Goal: Information Seeking & Learning: Learn about a topic

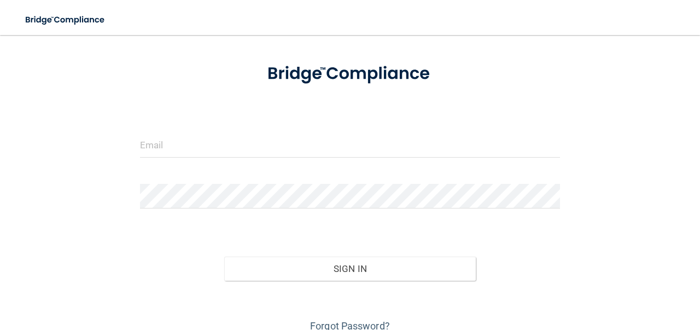
scroll to position [37, 0]
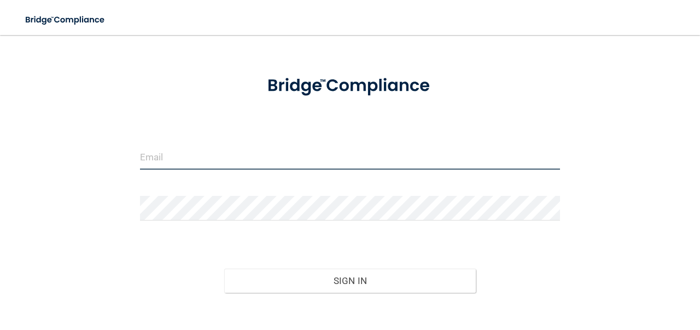
click at [435, 159] on input "email" at bounding box center [350, 157] width 420 height 25
type input "[EMAIL_ADDRESS][DOMAIN_NAME]"
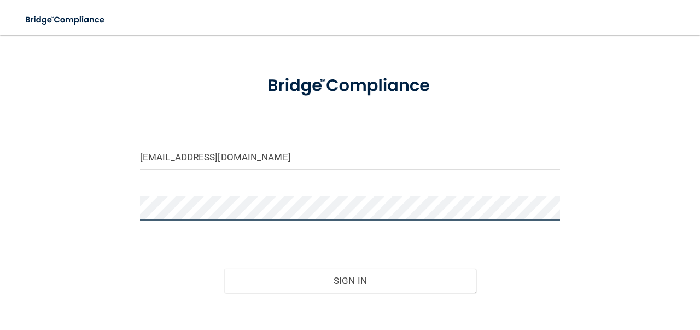
click at [224, 269] on button "Sign In" at bounding box center [350, 281] width 252 height 24
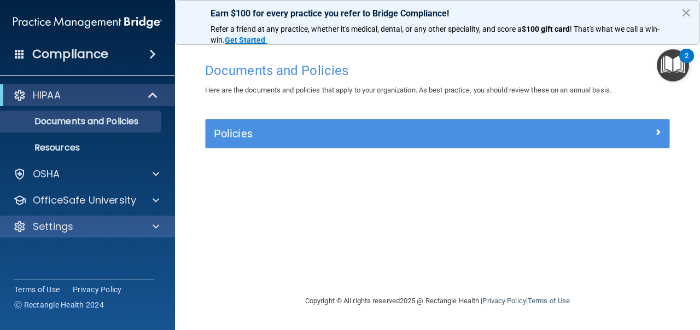
click at [104, 236] on div "Settings" at bounding box center [88, 227] width 176 height 22
click at [111, 229] on div "Settings" at bounding box center [73, 226] width 136 height 13
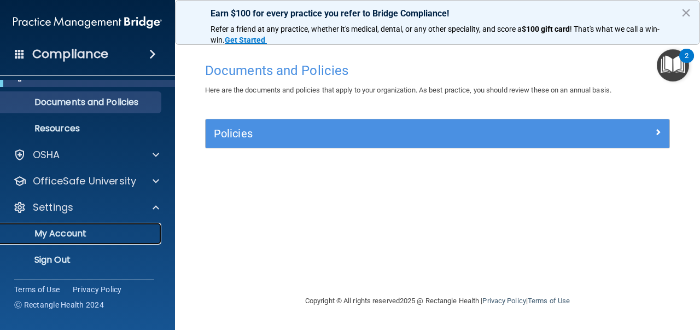
click at [104, 227] on link "My Account" at bounding box center [75, 234] width 172 height 22
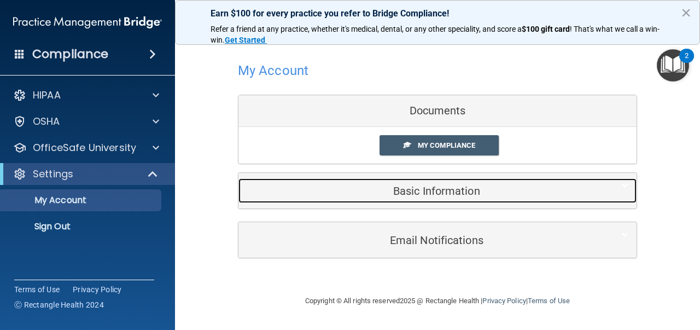
click at [270, 189] on h5 "Basic Information" at bounding box center [421, 191] width 348 height 12
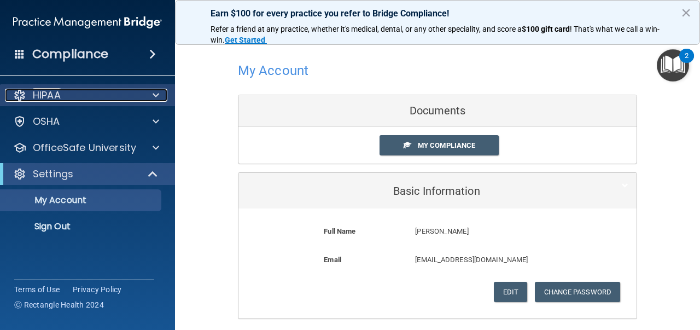
click at [115, 98] on div "HIPAA" at bounding box center [73, 95] width 136 height 13
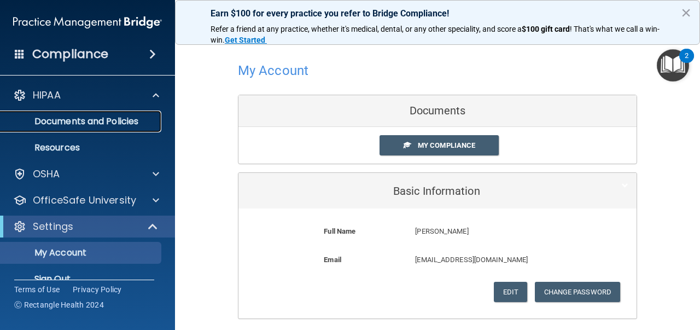
click at [115, 122] on p "Documents and Policies" at bounding box center [81, 121] width 149 height 11
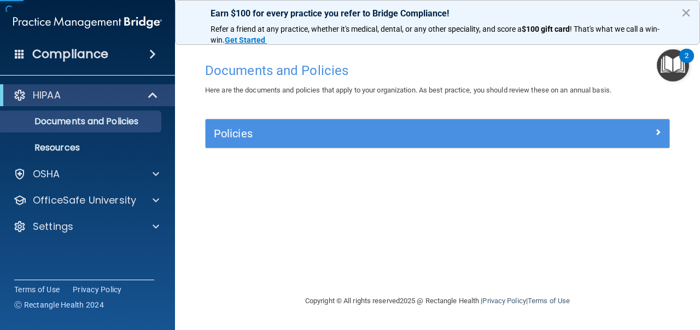
click at [141, 64] on div "Compliance" at bounding box center [87, 54] width 175 height 24
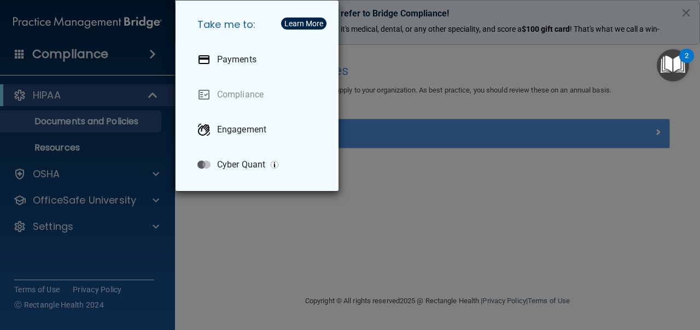
click at [101, 75] on div "Take me to: Payments Compliance Engagement Cyber Quant" at bounding box center [350, 165] width 700 height 330
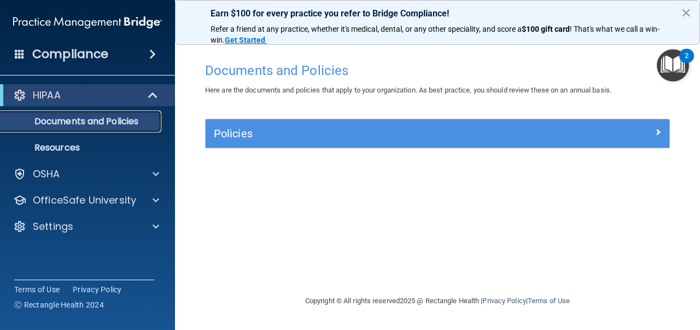
click at [94, 120] on p "Documents and Policies" at bounding box center [81, 121] width 149 height 11
click at [305, 124] on div "Policies" at bounding box center [438, 133] width 464 height 28
click at [301, 146] on div "Policies" at bounding box center [438, 133] width 464 height 28
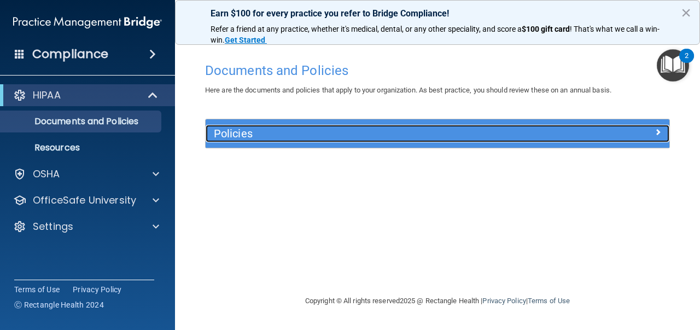
click at [644, 131] on div at bounding box center [612, 131] width 116 height 13
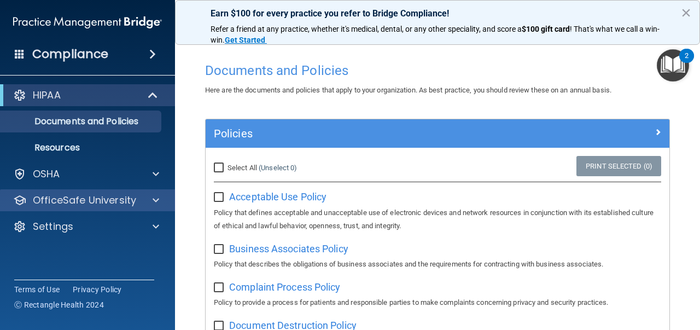
click at [89, 191] on div "OfficeSafe University" at bounding box center [88, 200] width 176 height 22
click at [91, 204] on p "OfficeSafe University" at bounding box center [84, 200] width 103 height 13
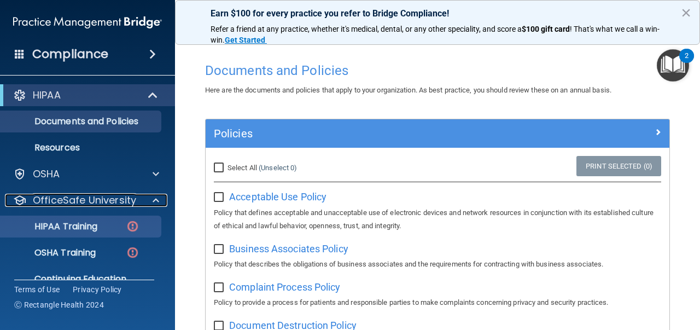
scroll to position [34, 0]
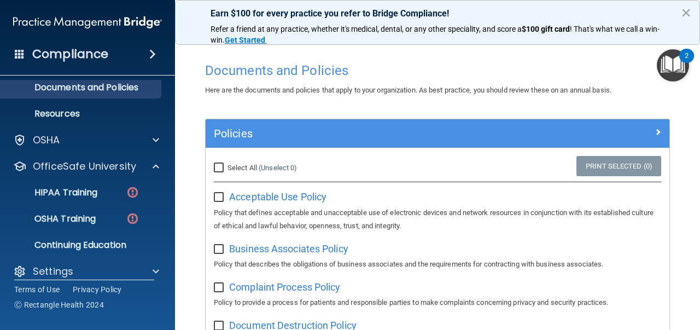
click at [88, 204] on ul "HIPAA Training OSHA Training Continuing Education" at bounding box center [88, 216] width 198 height 79
click at [87, 197] on p "HIPAA Training" at bounding box center [52, 192] width 90 height 11
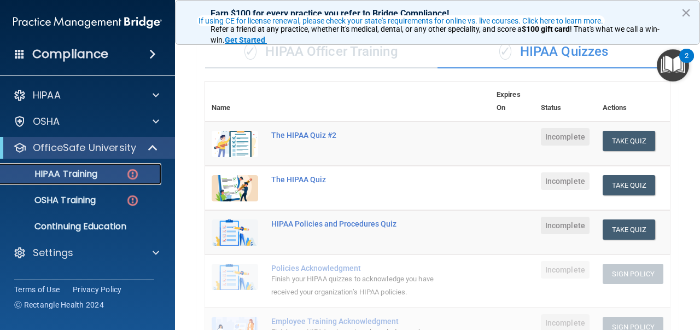
scroll to position [61, 0]
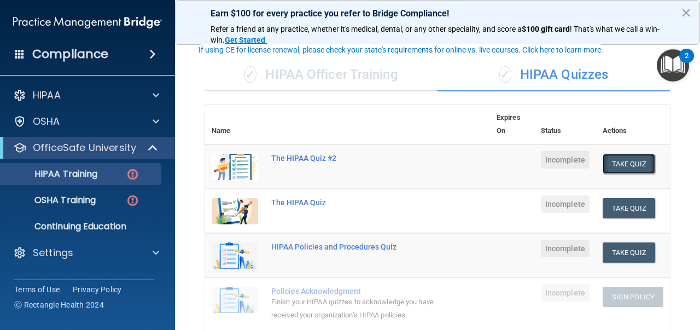
click at [609, 161] on button "Take Quiz" at bounding box center [629, 164] width 53 height 20
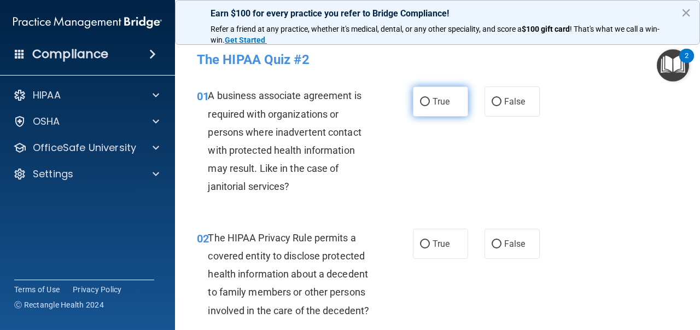
click at [450, 108] on label "True" at bounding box center [440, 101] width 55 height 30
click at [430, 106] on input "True" at bounding box center [425, 102] width 10 height 8
radio input "true"
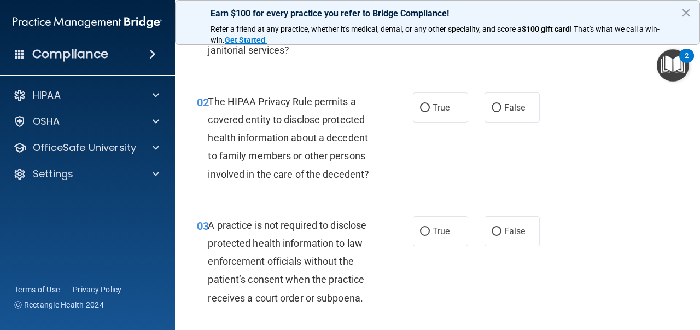
scroll to position [138, 0]
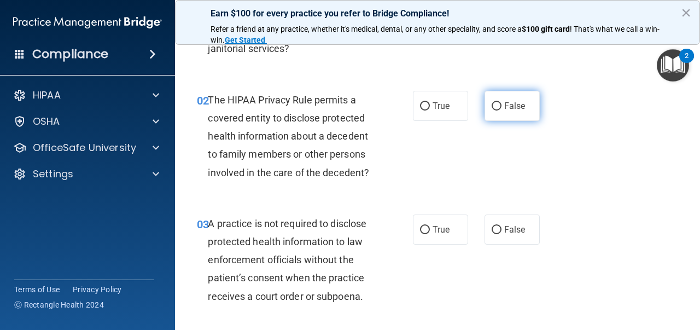
click at [517, 113] on label "False" at bounding box center [512, 106] width 55 height 30
click at [502, 111] on input "False" at bounding box center [497, 106] width 10 height 8
radio input "true"
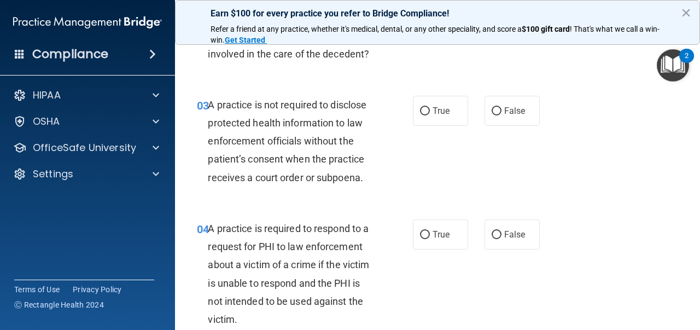
scroll to position [258, 0]
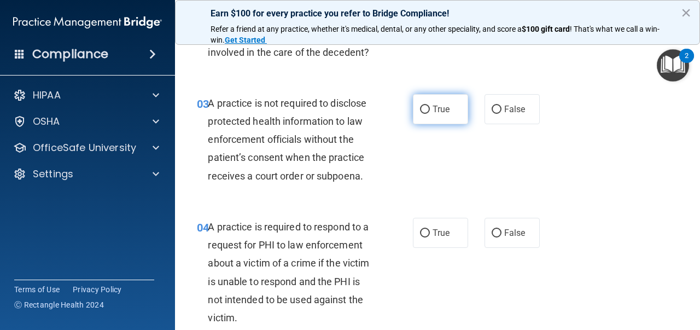
click at [434, 123] on label "True" at bounding box center [440, 109] width 55 height 30
click at [430, 114] on input "True" at bounding box center [425, 110] width 10 height 8
radio input "true"
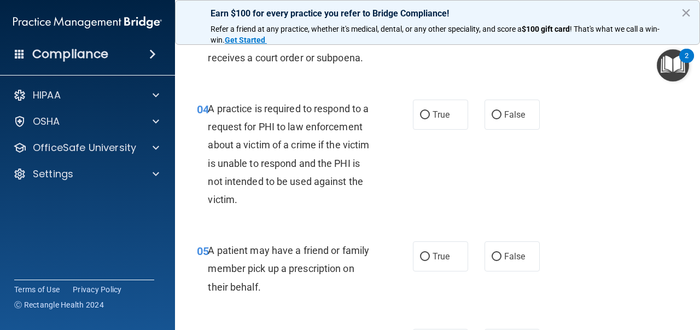
scroll to position [380, 0]
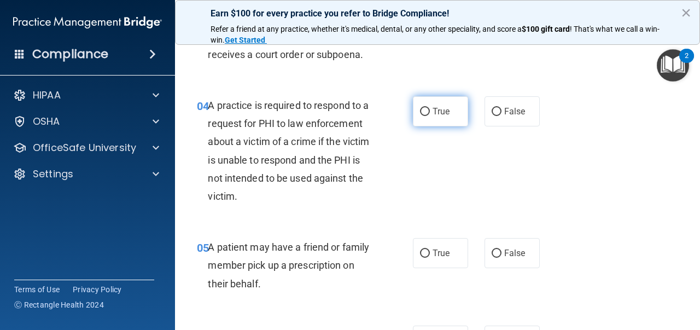
click at [452, 117] on label "True" at bounding box center [440, 111] width 55 height 30
click at [430, 116] on input "True" at bounding box center [425, 112] width 10 height 8
radio input "true"
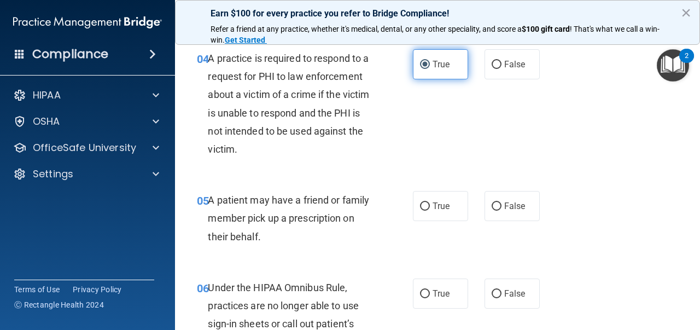
scroll to position [461, 0]
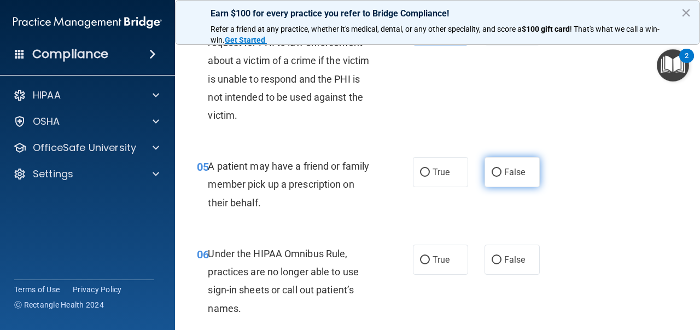
click at [512, 167] on label "False" at bounding box center [512, 172] width 55 height 30
click at [502, 168] on input "False" at bounding box center [497, 172] width 10 height 8
radio input "true"
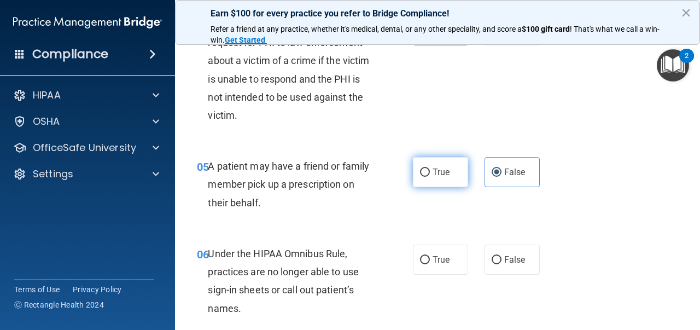
click at [433, 175] on span "True" at bounding box center [441, 172] width 17 height 10
click at [430, 175] on input "True" at bounding box center [425, 172] width 10 height 8
radio input "true"
radio input "false"
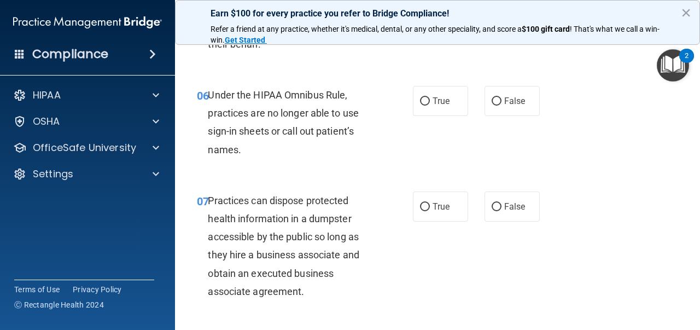
scroll to position [616, 0]
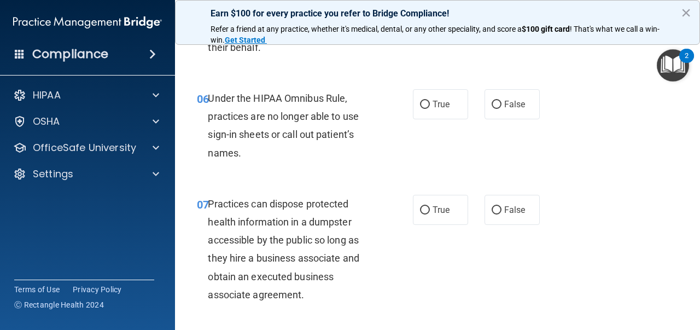
click at [666, 62] on img "Open Resource Center, 2 new notifications" at bounding box center [673, 65] width 32 height 32
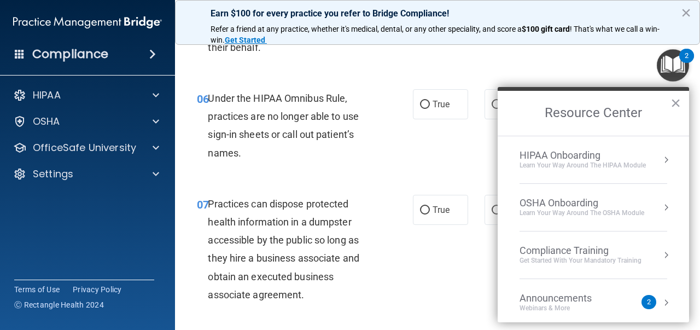
click at [573, 73] on div "05 A patient may have a friend or family member pick up a prescription on their…" at bounding box center [438, 32] width 498 height 88
click at [573, 72] on div "05 A patient may have a friend or family member pick up a prescription on their…" at bounding box center [438, 32] width 498 height 88
click at [620, 148] on li "HIPAA Onboarding Learn Your Way around the HIPAA module" at bounding box center [594, 160] width 148 height 48
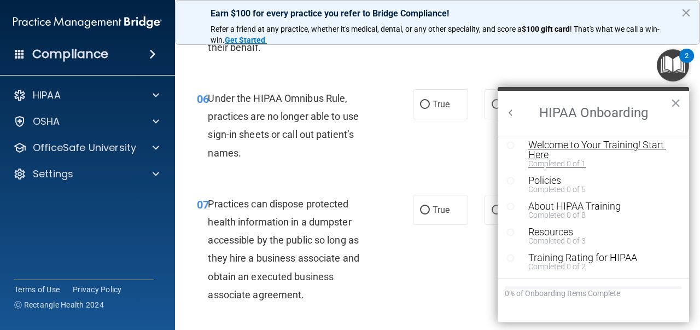
scroll to position [0, 0]
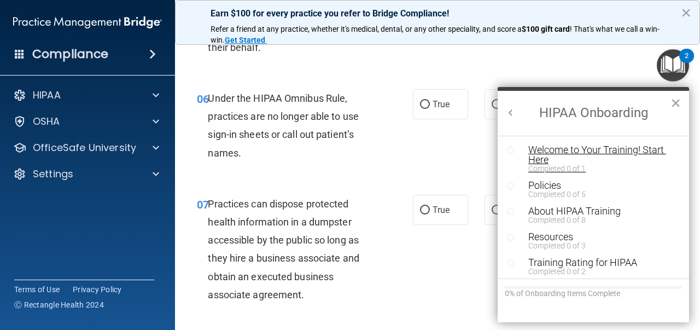
click at [588, 155] on div "Welcome to Your Training! Start Here" at bounding box center [601, 155] width 147 height 20
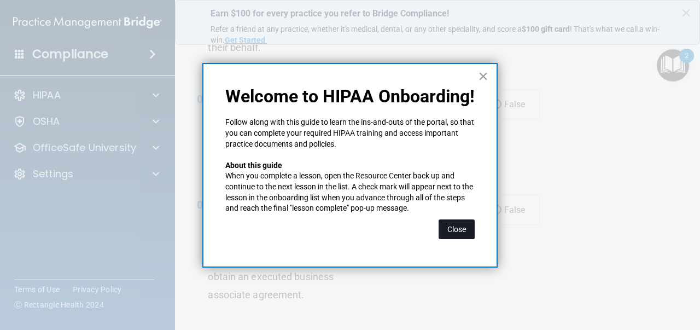
click at [466, 225] on button "Close" at bounding box center [457, 229] width 36 height 20
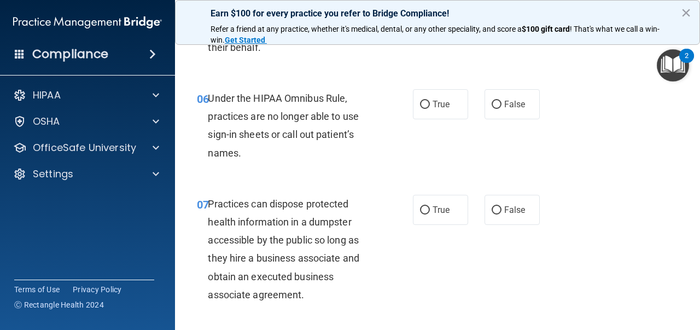
click at [669, 63] on img "Open Resource Center, 2 new notifications" at bounding box center [673, 65] width 32 height 32
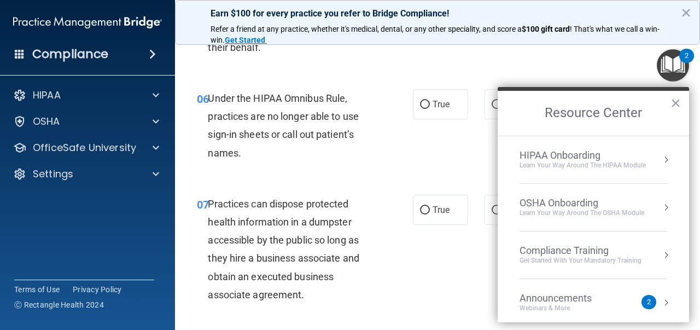
click at [639, 163] on div "Learn Your Way around the HIPAA module" at bounding box center [583, 165] width 126 height 9
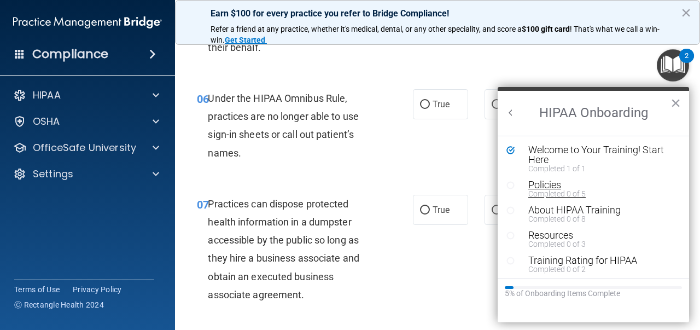
click at [534, 185] on div "Policies" at bounding box center [601, 185] width 147 height 10
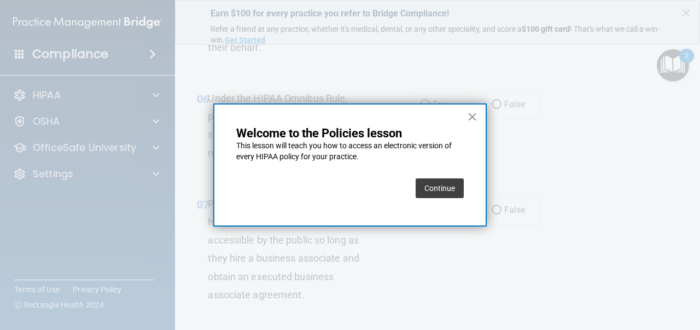
click at [441, 182] on button "Continue" at bounding box center [440, 188] width 48 height 20
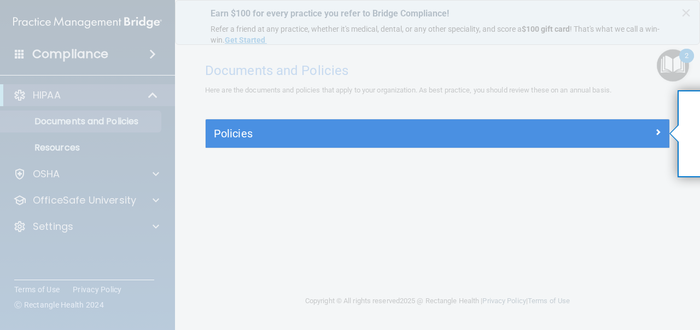
click at [392, 124] on div "Policies" at bounding box center [438, 133] width 464 height 28
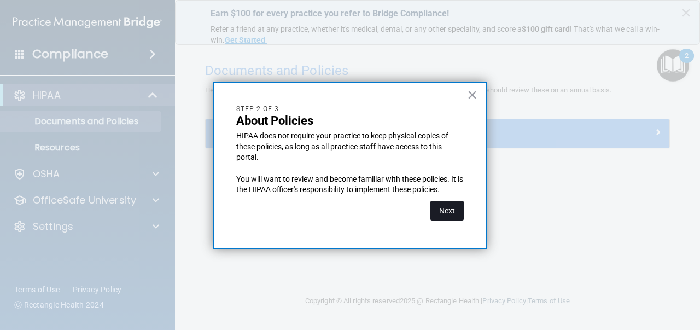
click at [448, 210] on button "Next" at bounding box center [447, 211] width 33 height 20
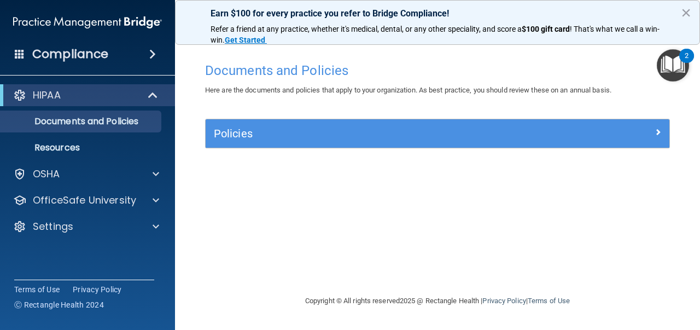
click at [446, 146] on div "Policies" at bounding box center [438, 133] width 464 height 28
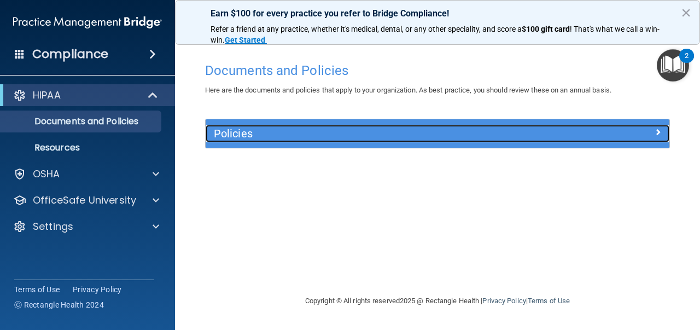
click at [444, 126] on div "Policies" at bounding box center [380, 134] width 348 height 18
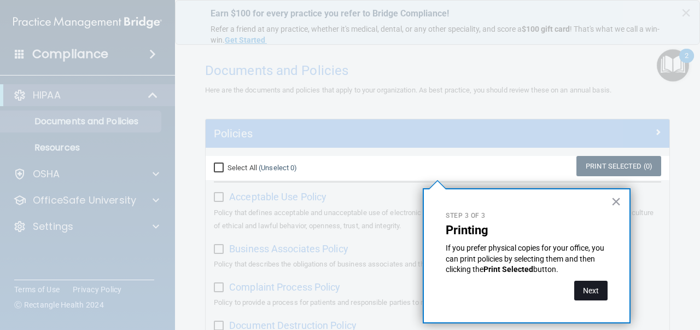
click at [597, 294] on button "Next" at bounding box center [590, 291] width 33 height 20
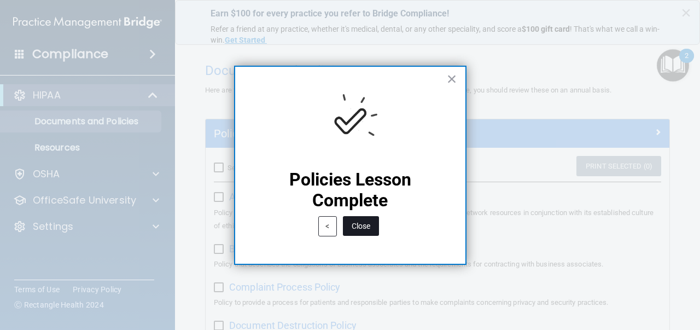
click at [371, 225] on button "Close" at bounding box center [361, 226] width 36 height 20
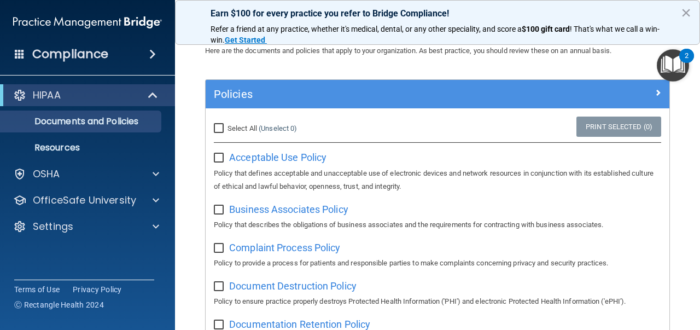
scroll to position [44, 0]
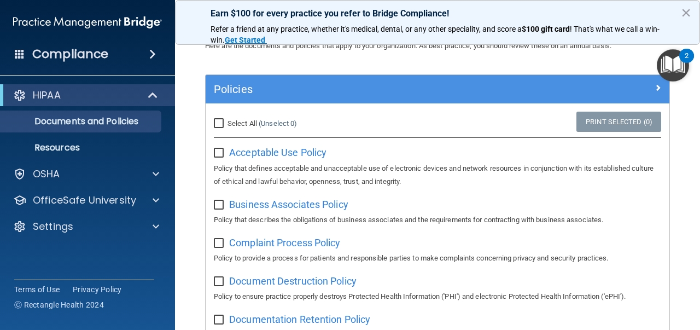
click at [667, 67] on img "Open Resource Center, 2 new notifications" at bounding box center [673, 65] width 32 height 32
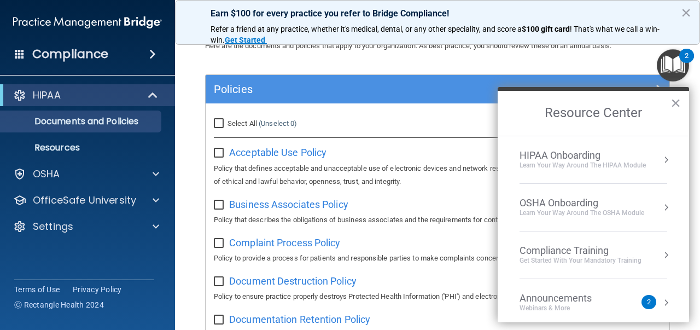
click at [608, 155] on div "HIPAA Onboarding" at bounding box center [583, 155] width 126 height 12
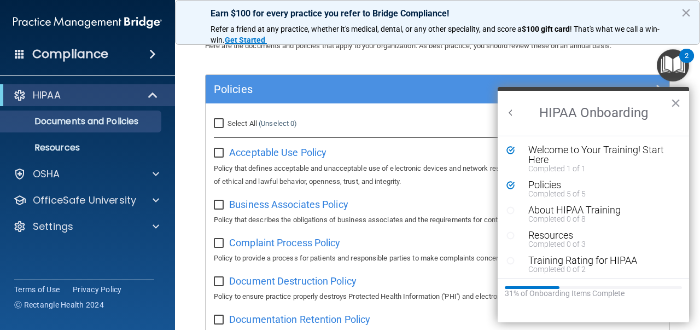
scroll to position [2, 0]
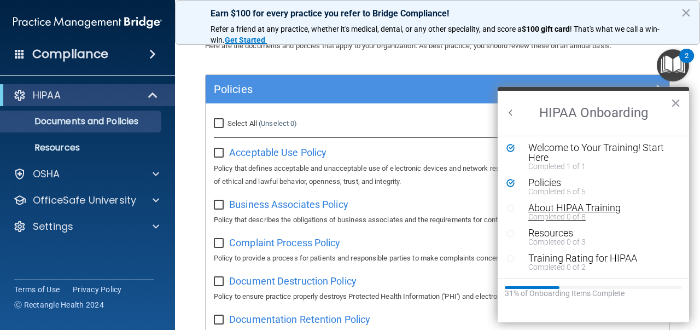
click at [589, 203] on div "About HIPAA Training" at bounding box center [601, 208] width 147 height 10
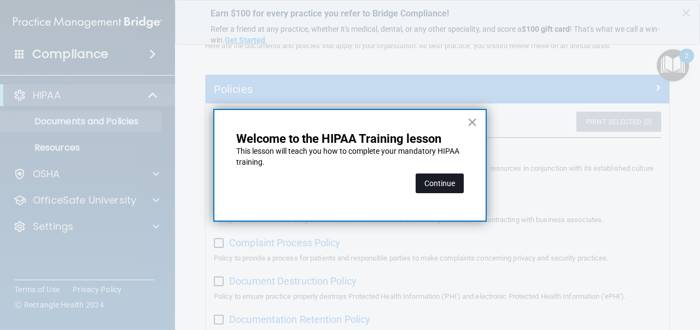
click at [446, 188] on button "Continue" at bounding box center [440, 183] width 48 height 20
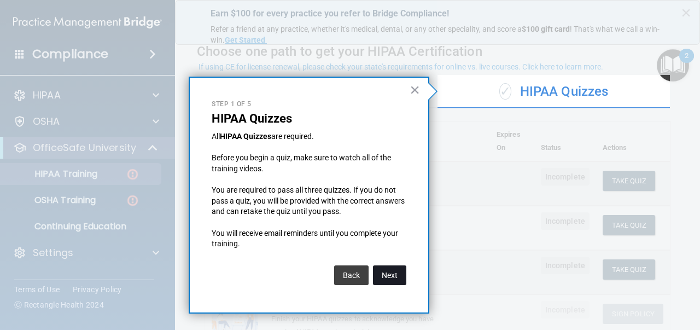
click at [394, 278] on button "Next" at bounding box center [389, 275] width 33 height 20
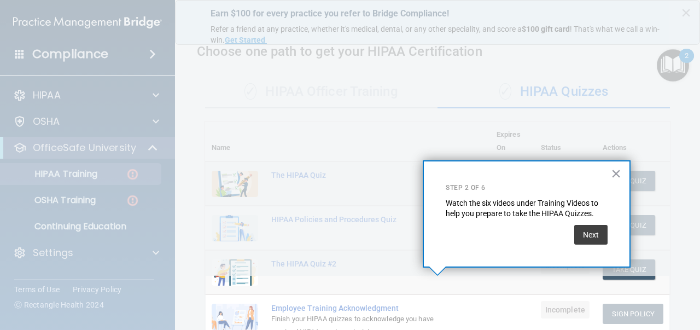
scroll to position [182, 0]
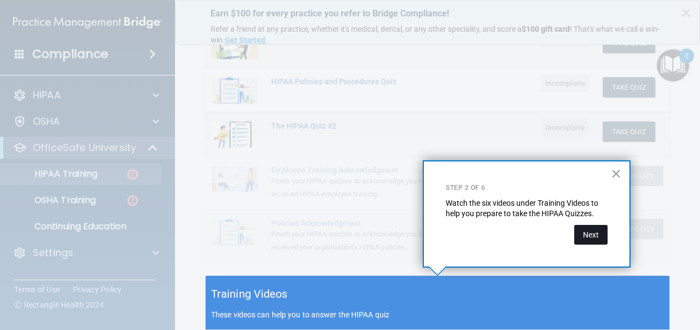
click at [588, 232] on button "Next" at bounding box center [590, 235] width 33 height 20
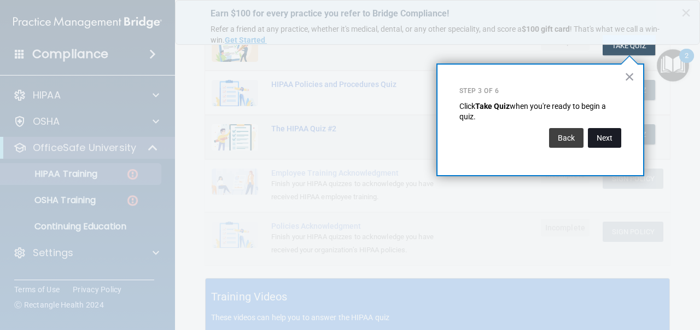
click at [608, 138] on button "Next" at bounding box center [604, 138] width 33 height 20
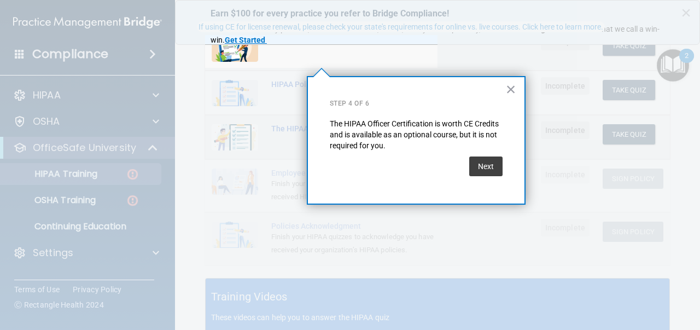
scroll to position [84, 0]
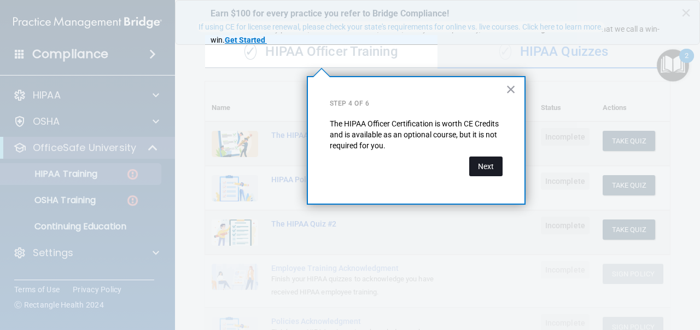
click at [481, 173] on button "Next" at bounding box center [485, 166] width 33 height 20
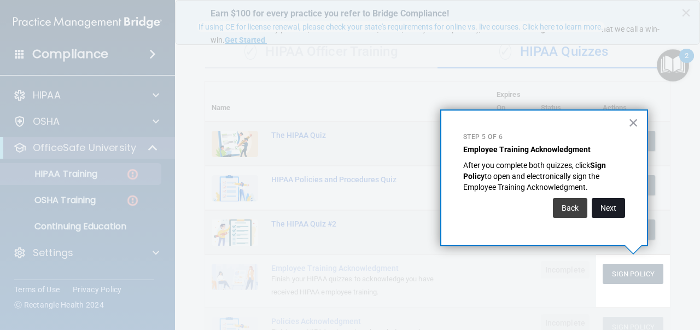
click at [624, 210] on button "Next" at bounding box center [608, 208] width 33 height 20
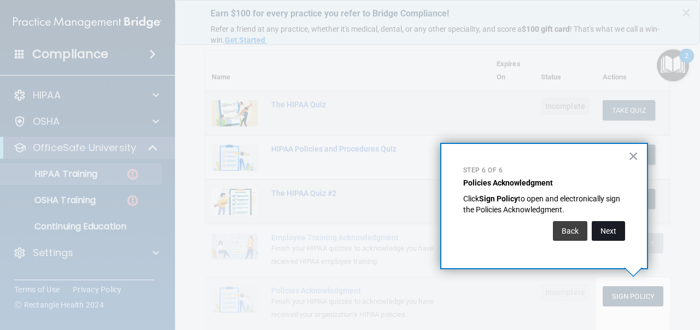
click at [611, 227] on button "Next" at bounding box center [608, 231] width 33 height 20
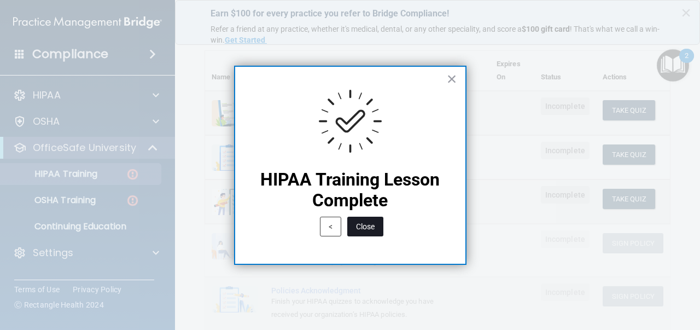
click at [361, 229] on button "Close" at bounding box center [365, 227] width 36 height 20
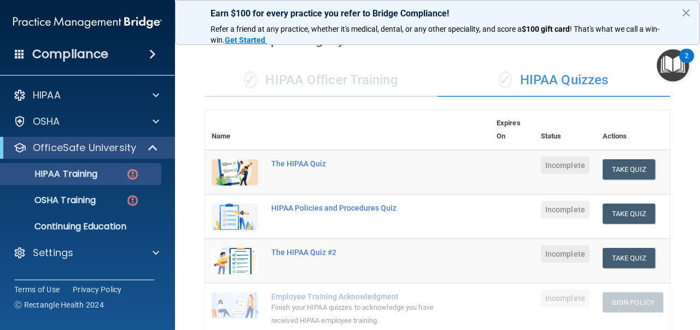
scroll to position [0, 0]
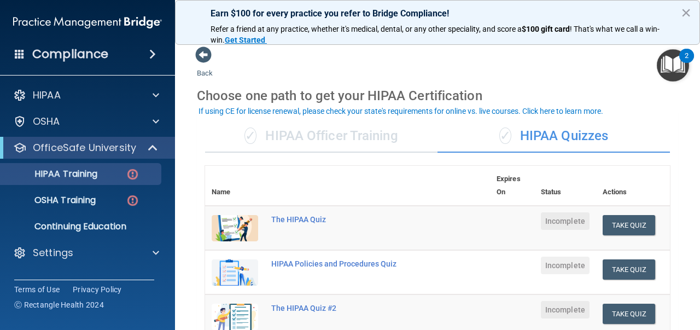
click at [360, 130] on div "✓ HIPAA Officer Training" at bounding box center [321, 136] width 232 height 33
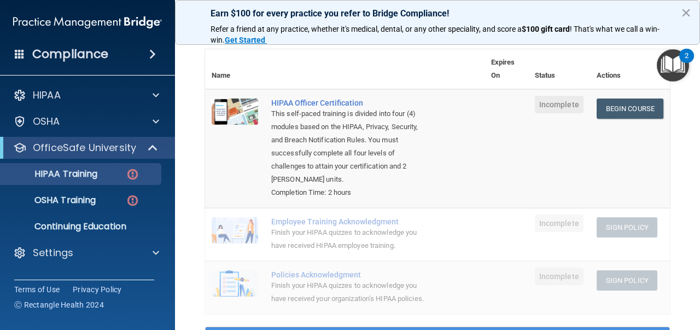
scroll to position [142, 0]
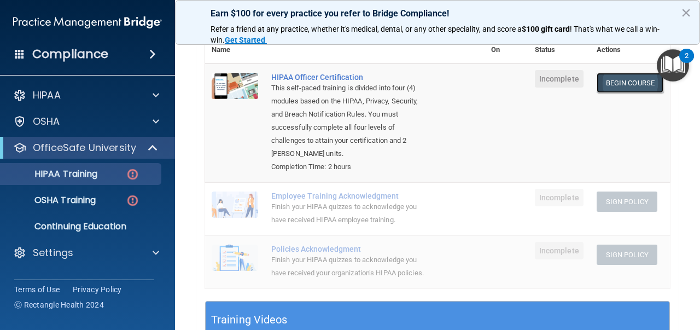
click at [633, 83] on link "Begin Course" at bounding box center [630, 83] width 67 height 20
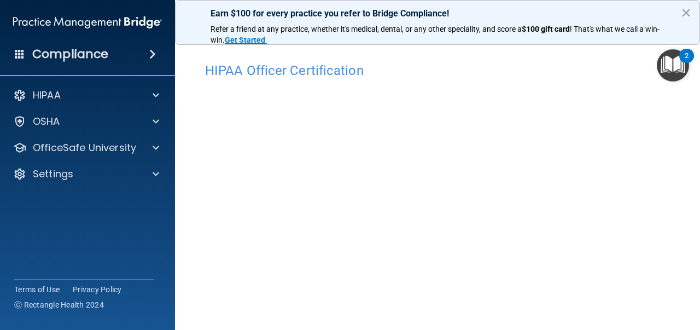
click at [600, 65] on h4 "HIPAA Officer Certification" at bounding box center [437, 70] width 465 height 14
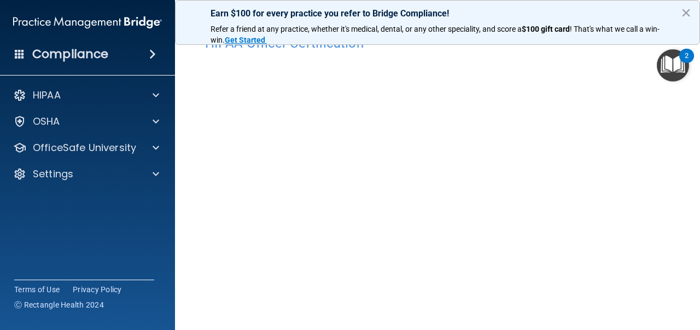
scroll to position [19, 0]
click at [456, 46] on h4 "HIPAA Officer Certification" at bounding box center [437, 52] width 465 height 14
click at [684, 16] on button "×" at bounding box center [686, 13] width 10 height 18
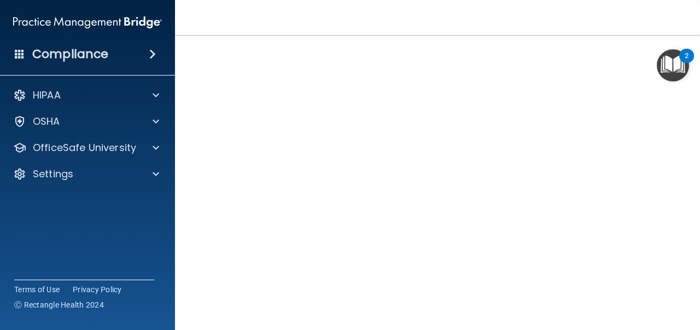
scroll to position [114, 0]
click at [672, 213] on div "HIPAA Officer Certification This course doesn’t expire until . Are you sure you…" at bounding box center [437, 142] width 481 height 398
click at [677, 65] on img "Open Resource Center, 2 new notifications" at bounding box center [673, 65] width 32 height 32
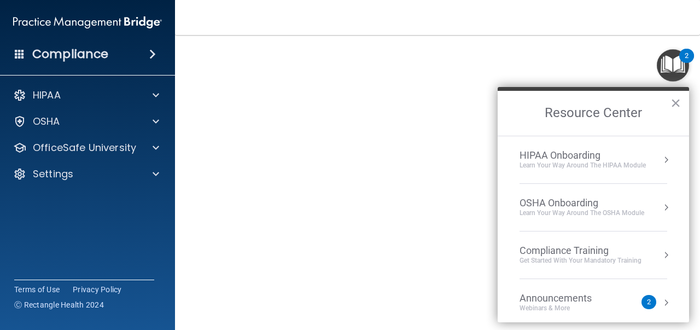
scroll to position [2, 0]
click at [576, 158] on div "HIPAA Onboarding" at bounding box center [583, 153] width 126 height 12
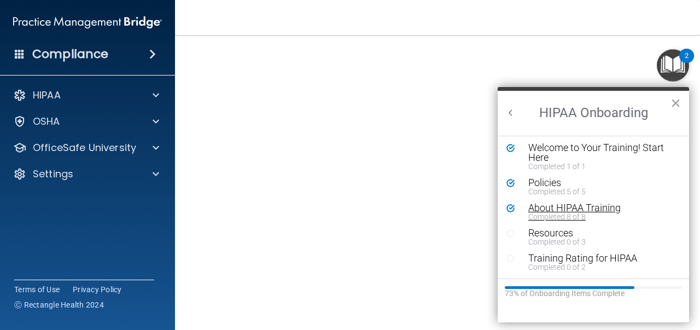
click at [569, 205] on div "About HIPAA Training" at bounding box center [601, 208] width 147 height 10
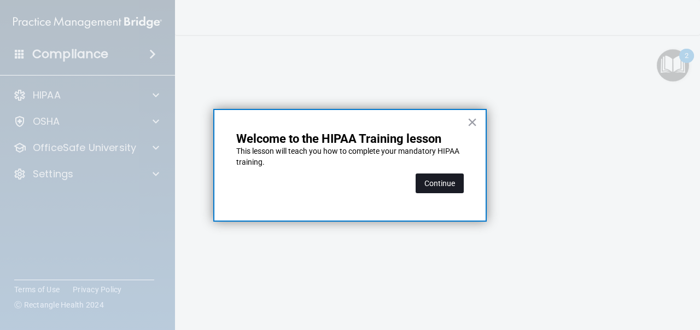
click at [461, 189] on button "Continue" at bounding box center [440, 183] width 48 height 20
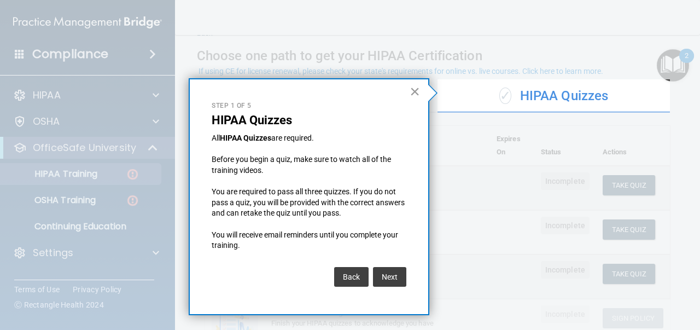
click at [417, 95] on button "×" at bounding box center [415, 92] width 10 height 18
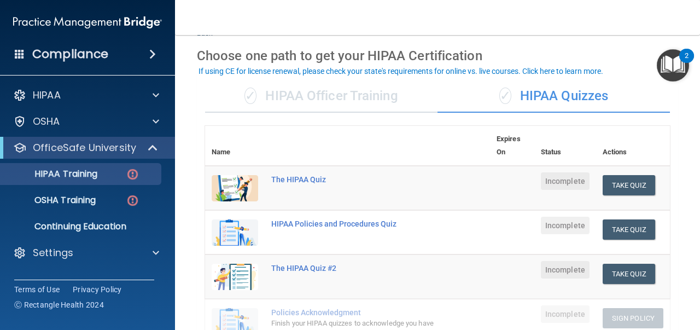
click at [346, 104] on div "✓ HIPAA Officer Training" at bounding box center [321, 96] width 232 height 33
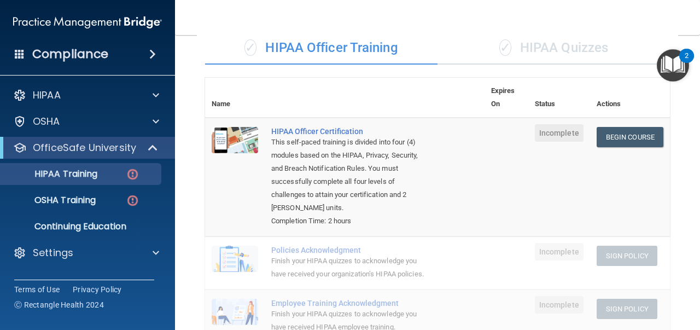
scroll to position [147, 0]
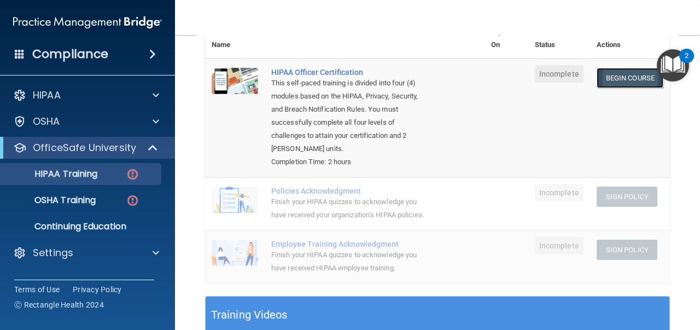
click at [633, 80] on link "Begin Course" at bounding box center [630, 78] width 67 height 20
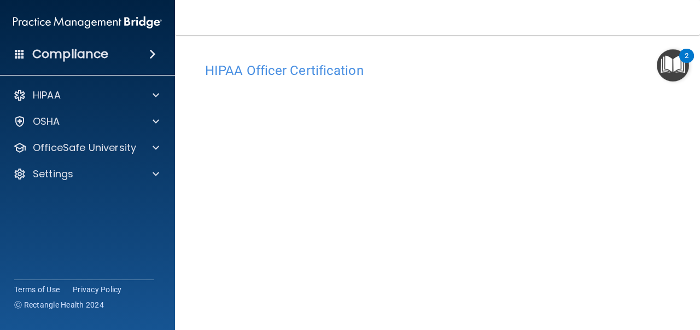
click at [673, 72] on img "Open Resource Center, 2 new notifications" at bounding box center [673, 65] width 32 height 32
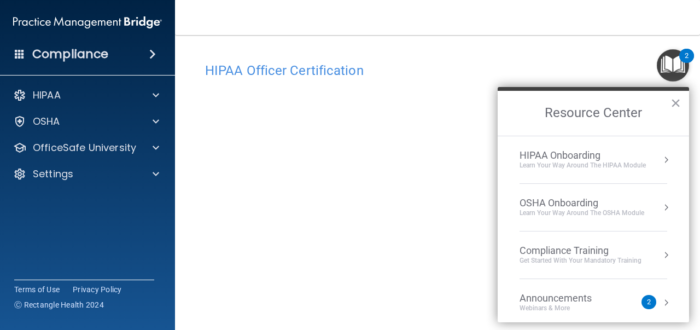
scroll to position [14, 0]
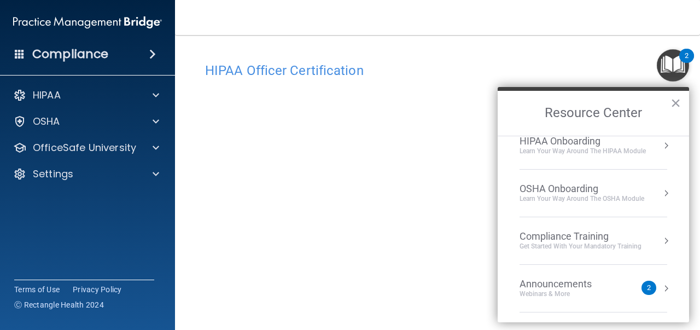
click at [610, 160] on li "HIPAA Onboarding Learn Your Way around the HIPAA module" at bounding box center [594, 146] width 148 height 48
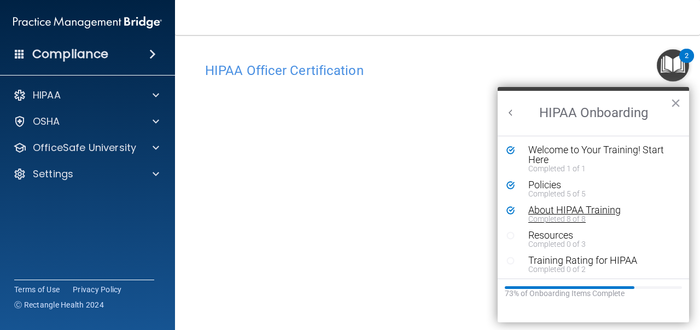
scroll to position [2, 0]
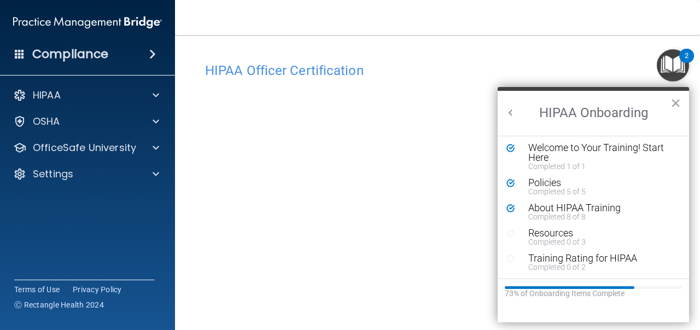
click at [675, 105] on button "×" at bounding box center [676, 103] width 10 height 18
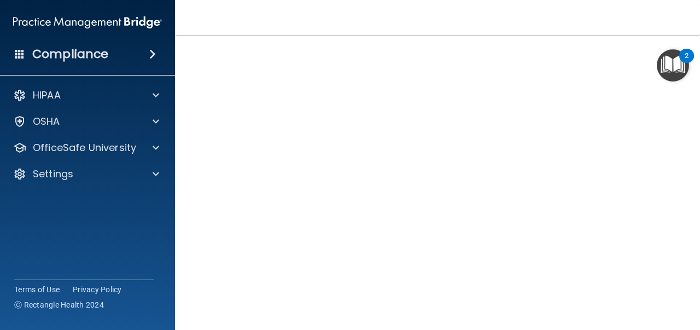
scroll to position [71, 0]
click at [522, 20] on nav "Toggle navigation Alyssa Feinberg afeinberg00@gmail.com Manage My Enterprise Fo…" at bounding box center [437, 17] width 525 height 35
click at [527, 20] on nav "Toggle navigation Alyssa Feinberg afeinberg00@gmail.com Manage My Enterprise Fo…" at bounding box center [437, 17] width 525 height 35
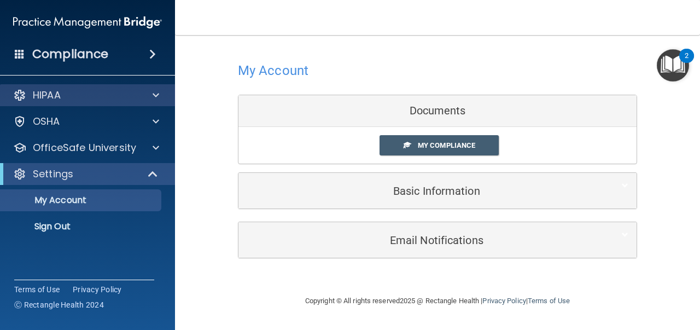
click at [91, 102] on div "HIPAA" at bounding box center [88, 95] width 176 height 22
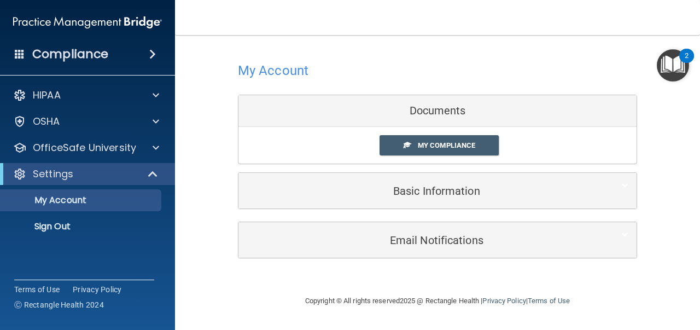
click at [686, 80] on img "Open Resource Center, 2 new notifications" at bounding box center [673, 65] width 32 height 32
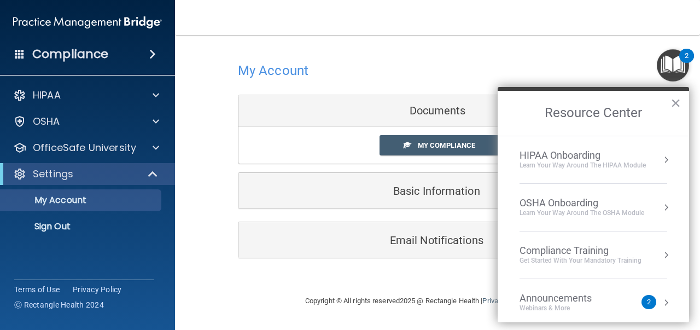
click at [607, 168] on div "Learn Your Way around the HIPAA module" at bounding box center [583, 165] width 126 height 9
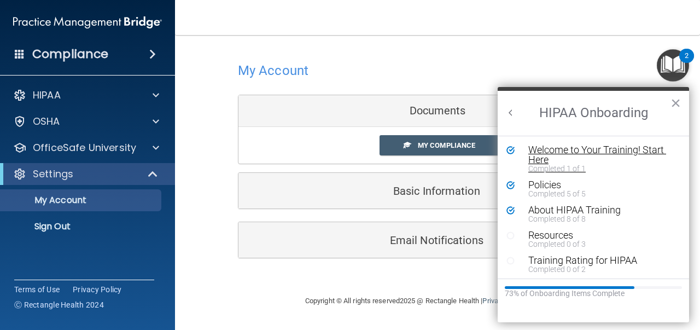
scroll to position [2, 0]
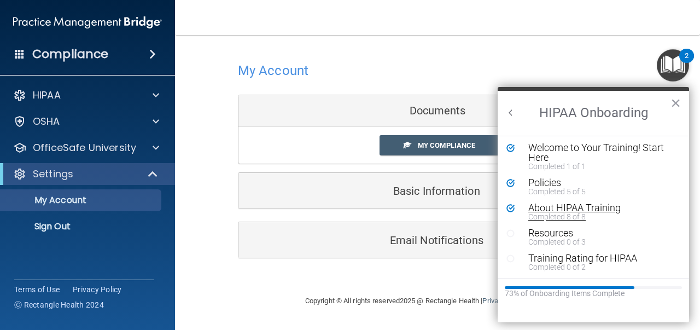
click at [580, 211] on div "About HIPAA Training" at bounding box center [601, 208] width 147 height 10
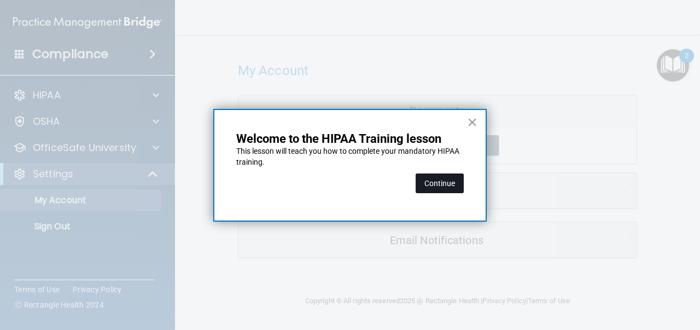
click at [458, 185] on button "Continue" at bounding box center [440, 183] width 48 height 20
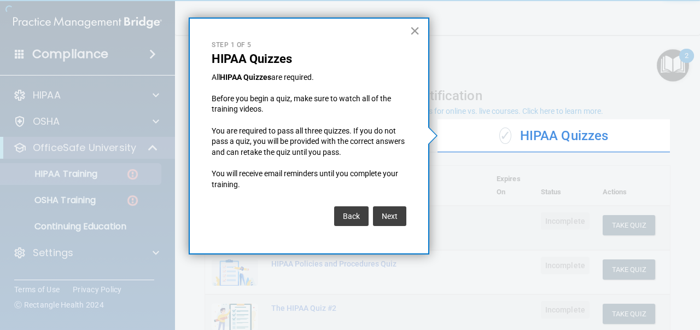
click at [418, 32] on button "×" at bounding box center [415, 31] width 10 height 18
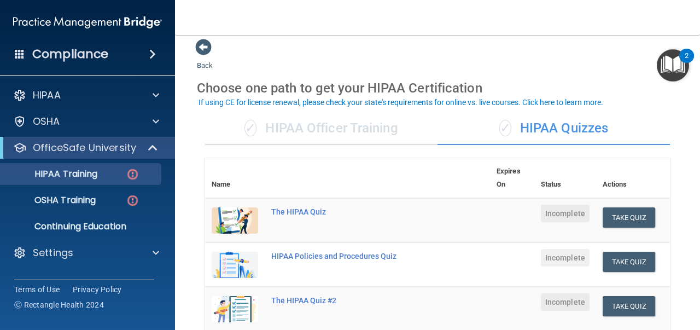
scroll to position [9, 0]
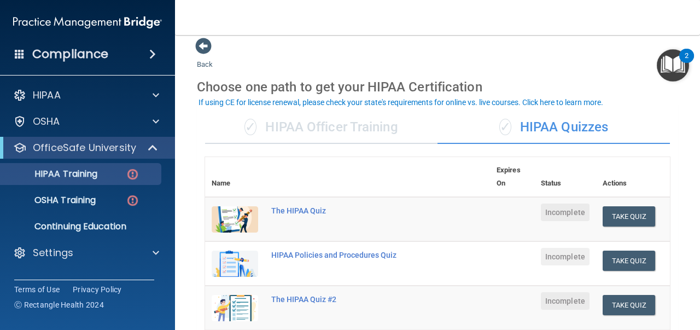
click at [394, 138] on div "✓ HIPAA Officer Training" at bounding box center [321, 127] width 232 height 33
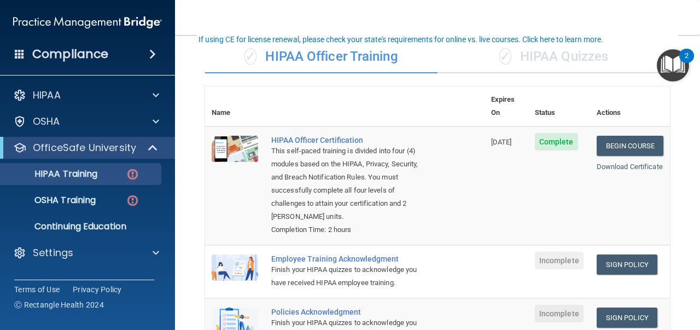
scroll to position [71, 0]
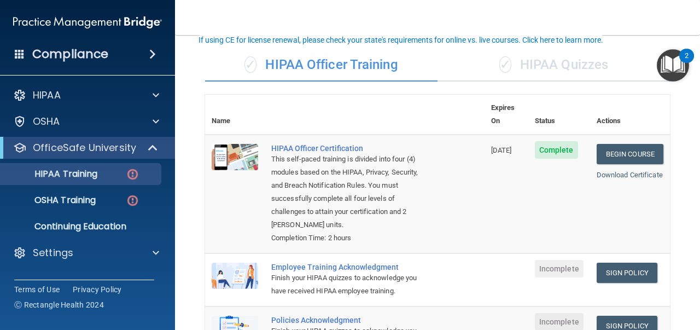
click at [529, 61] on div "✓ HIPAA Quizzes" at bounding box center [554, 65] width 232 height 33
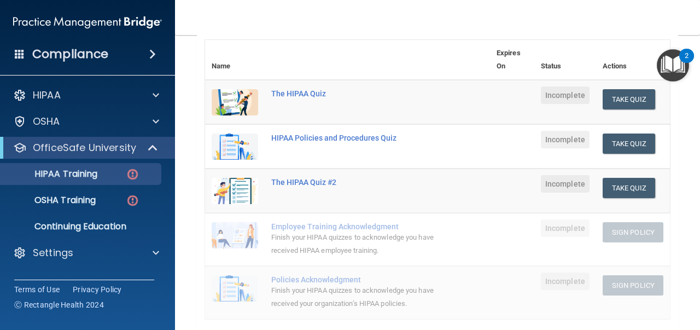
scroll to position [138, 0]
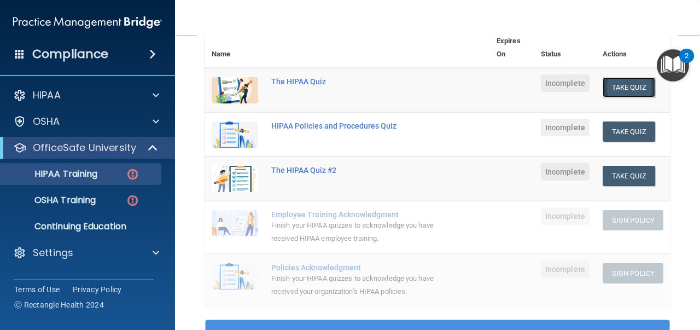
click at [635, 85] on button "Take Quiz" at bounding box center [629, 87] width 53 height 20
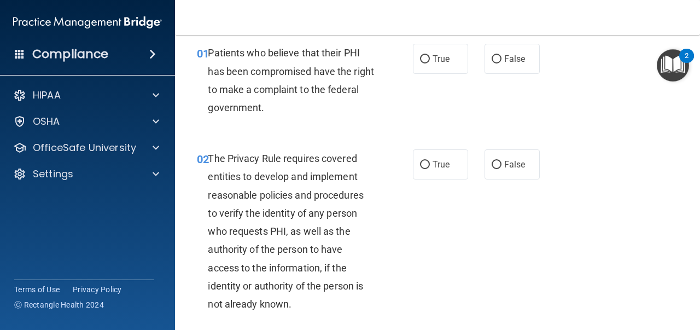
scroll to position [42, 0]
click at [438, 71] on label "True" at bounding box center [440, 59] width 55 height 30
click at [430, 64] on input "True" at bounding box center [425, 60] width 10 height 8
radio input "true"
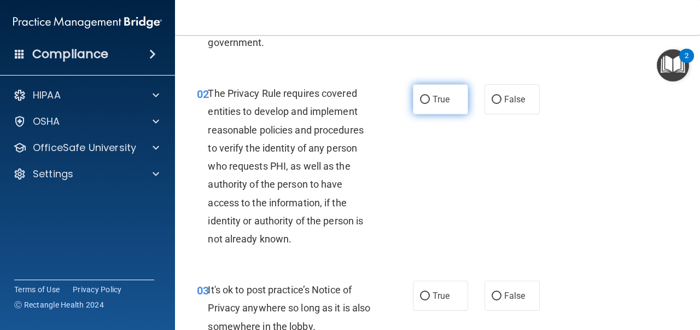
scroll to position [108, 0]
click at [435, 102] on span "True" at bounding box center [441, 99] width 17 height 10
click at [430, 102] on input "True" at bounding box center [425, 99] width 10 height 8
radio input "true"
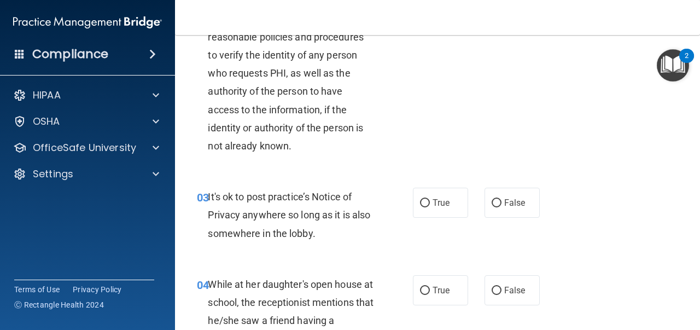
scroll to position [205, 0]
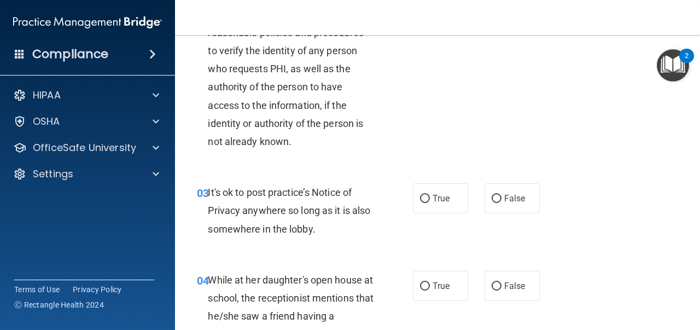
click at [432, 196] on label "True" at bounding box center [440, 198] width 55 height 30
click at [430, 196] on input "True" at bounding box center [425, 199] width 10 height 8
radio input "true"
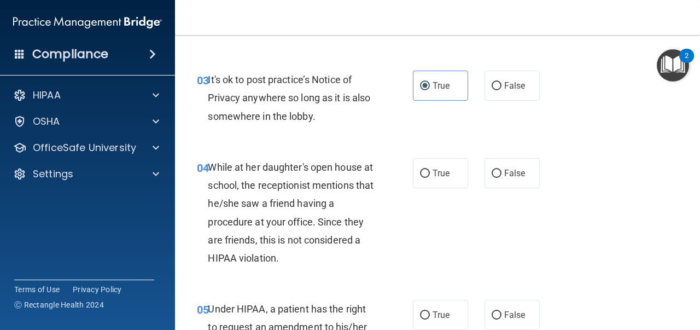
scroll to position [323, 0]
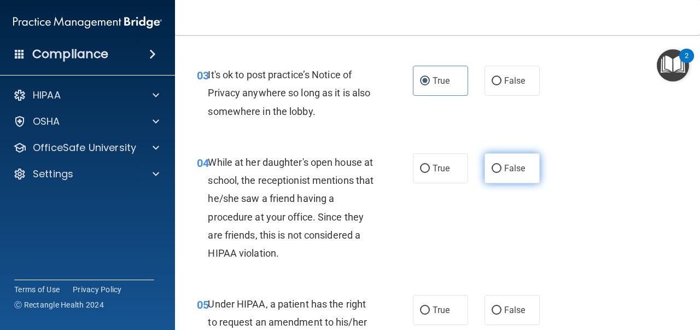
click at [496, 162] on label "False" at bounding box center [512, 168] width 55 height 30
click at [496, 165] on input "False" at bounding box center [497, 169] width 10 height 8
radio input "true"
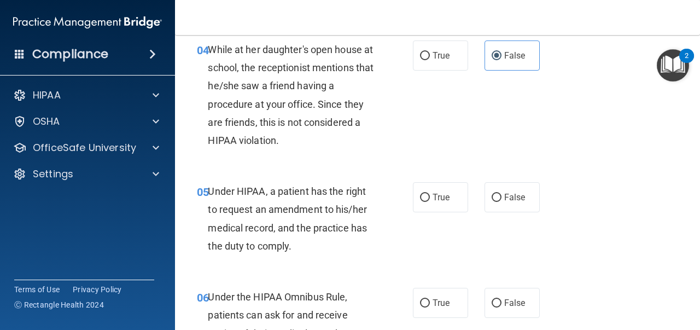
scroll to position [438, 0]
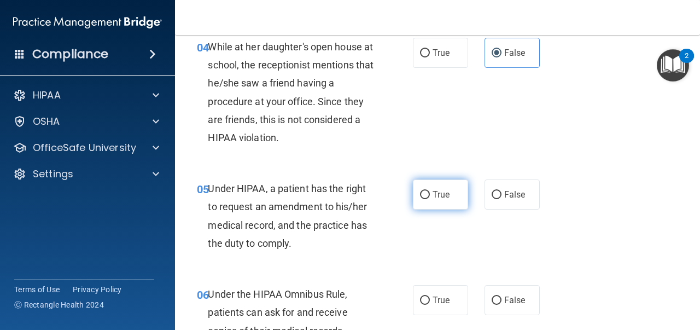
click at [432, 196] on label "True" at bounding box center [440, 194] width 55 height 30
click at [430, 196] on input "True" at bounding box center [425, 195] width 10 height 8
radio input "true"
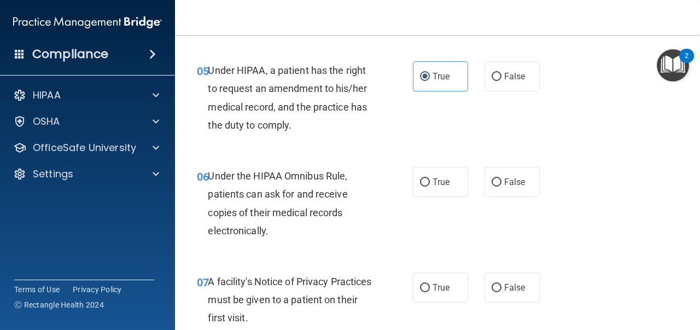
scroll to position [557, 0]
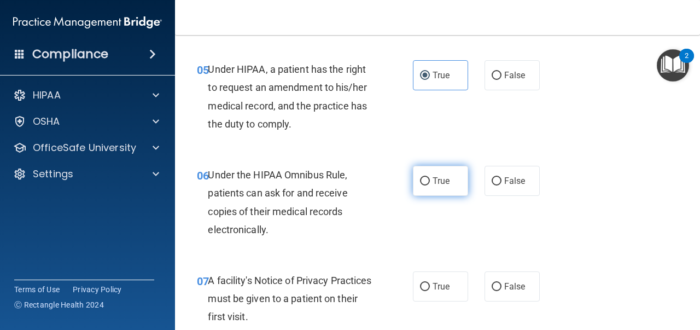
click at [427, 181] on input "True" at bounding box center [425, 181] width 10 height 8
radio input "true"
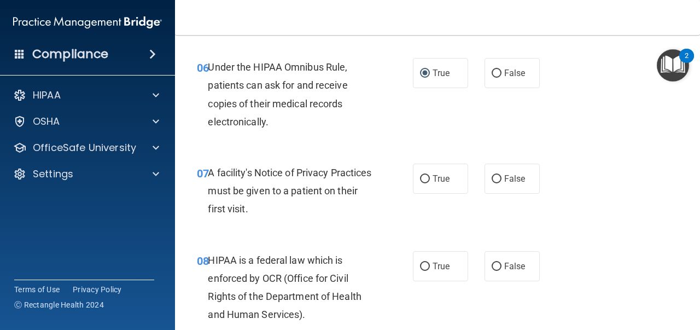
scroll to position [665, 0]
click at [444, 181] on span "True" at bounding box center [441, 179] width 17 height 10
click at [430, 181] on input "True" at bounding box center [425, 180] width 10 height 8
radio input "true"
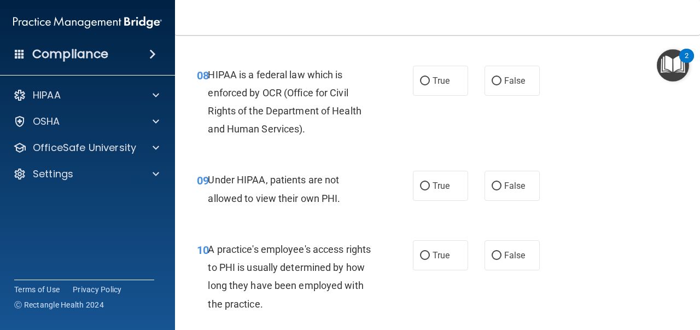
scroll to position [852, 0]
click at [468, 219] on div "09 Under HIPAA, patients are not allowed to view their own PHI. True False" at bounding box center [438, 190] width 498 height 69
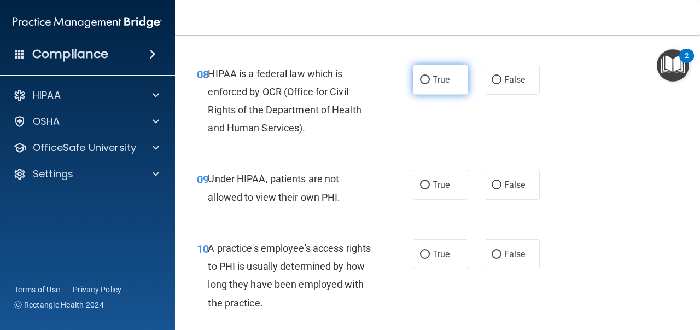
click at [429, 72] on label "True" at bounding box center [440, 80] width 55 height 30
click at [429, 76] on input "True" at bounding box center [425, 80] width 10 height 8
radio input "true"
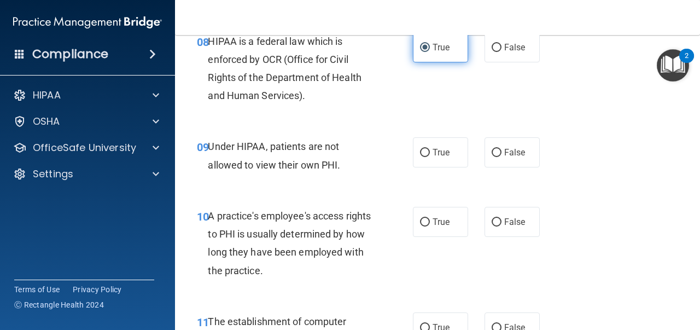
scroll to position [888, 0]
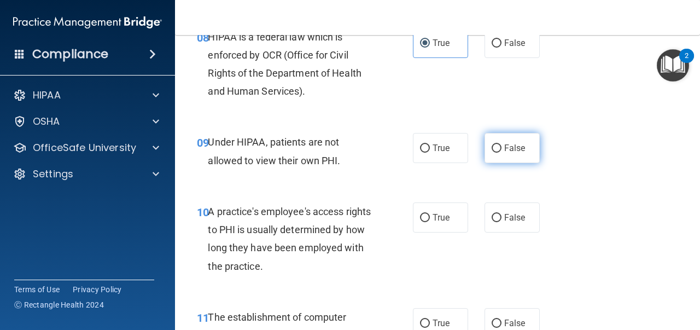
click at [509, 142] on label "False" at bounding box center [512, 148] width 55 height 30
click at [502, 144] on input "False" at bounding box center [497, 148] width 10 height 8
radio input "true"
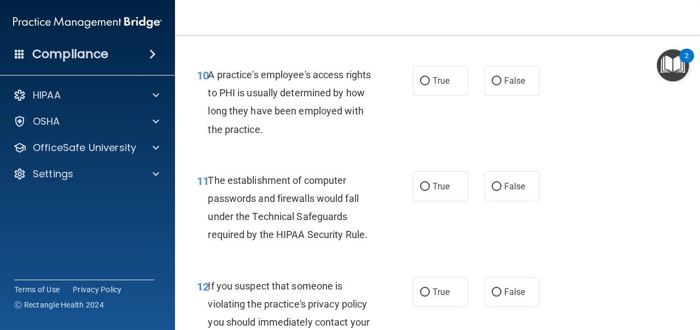
scroll to position [1027, 0]
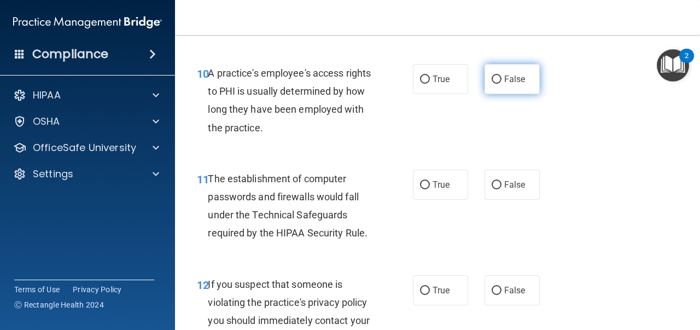
click at [515, 83] on span "False" at bounding box center [514, 79] width 21 height 10
click at [502, 83] on input "False" at bounding box center [497, 79] width 10 height 8
radio input "true"
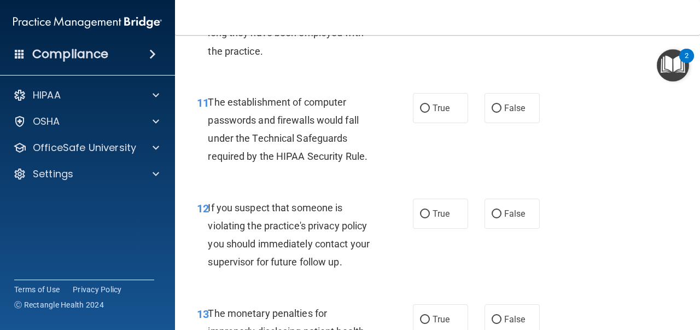
scroll to position [1105, 0]
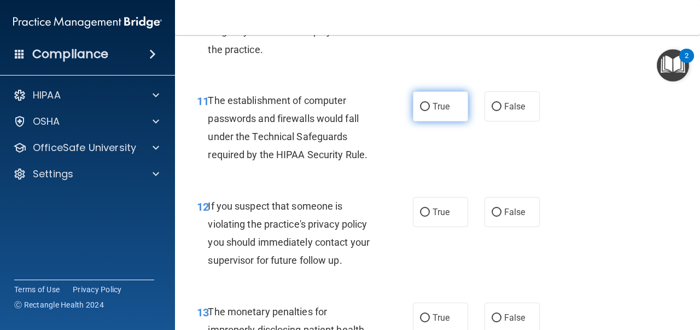
click at [447, 112] on span "True" at bounding box center [441, 106] width 17 height 10
click at [430, 111] on input "True" at bounding box center [425, 107] width 10 height 8
radio input "true"
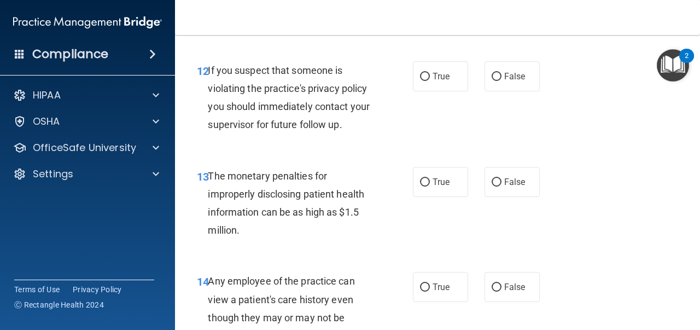
scroll to position [1241, 0]
click at [454, 81] on label "True" at bounding box center [440, 76] width 55 height 30
click at [430, 80] on input "True" at bounding box center [425, 76] width 10 height 8
radio input "true"
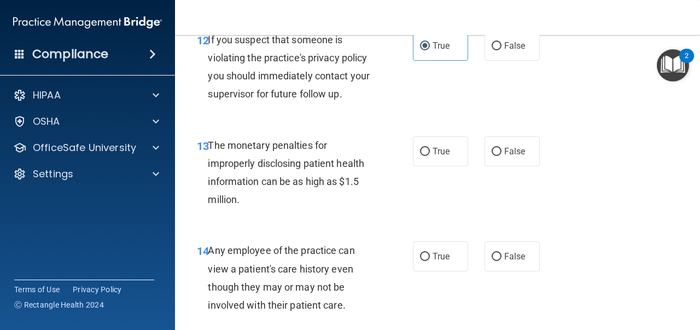
scroll to position [1272, 0]
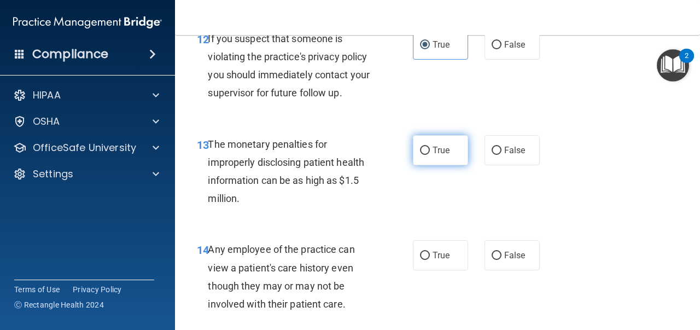
click at [441, 153] on span "True" at bounding box center [441, 150] width 17 height 10
click at [430, 153] on input "True" at bounding box center [425, 151] width 10 height 8
radio input "true"
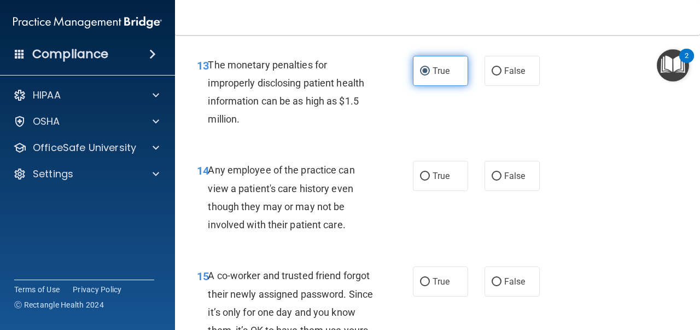
scroll to position [1357, 0]
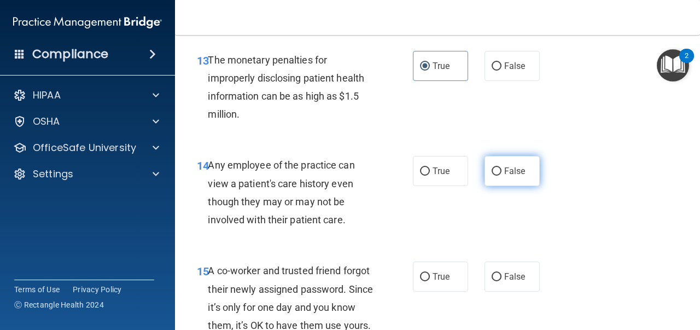
click at [504, 179] on label "False" at bounding box center [512, 171] width 55 height 30
click at [502, 176] on input "False" at bounding box center [497, 171] width 10 height 8
radio input "true"
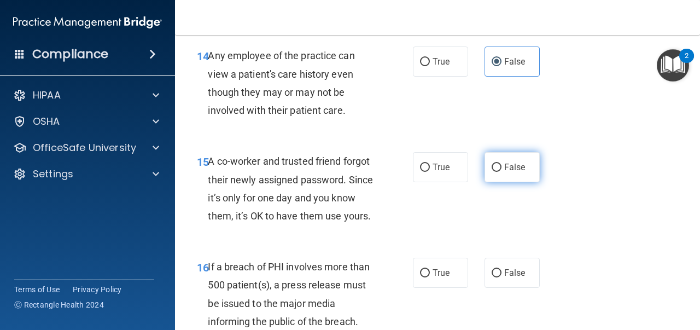
click at [504, 179] on label "False" at bounding box center [512, 167] width 55 height 30
click at [502, 172] on input "False" at bounding box center [497, 168] width 10 height 8
radio input "true"
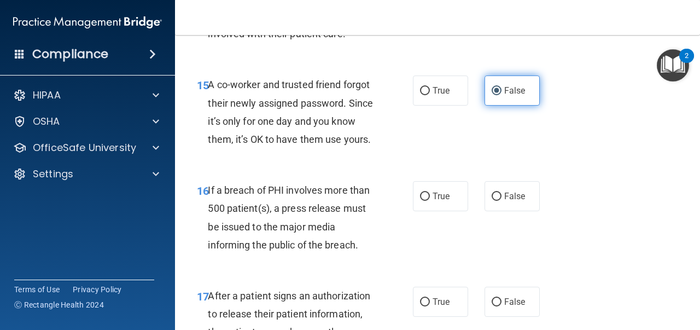
scroll to position [1545, 0]
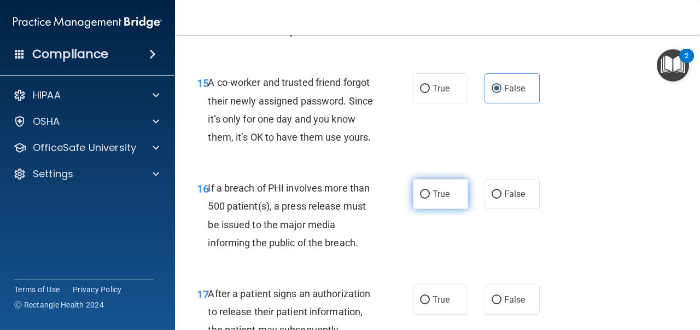
click at [441, 193] on span "True" at bounding box center [441, 194] width 17 height 10
click at [430, 193] on input "True" at bounding box center [425, 194] width 10 height 8
radio input "true"
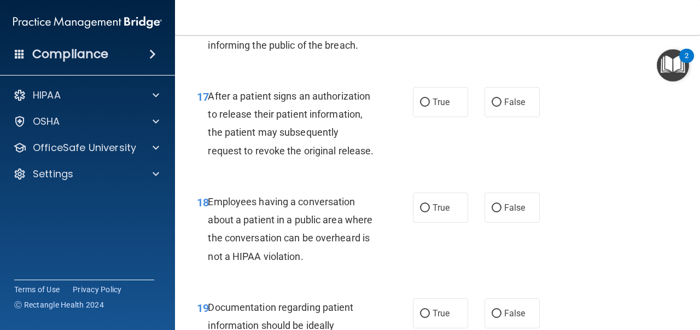
scroll to position [1751, 0]
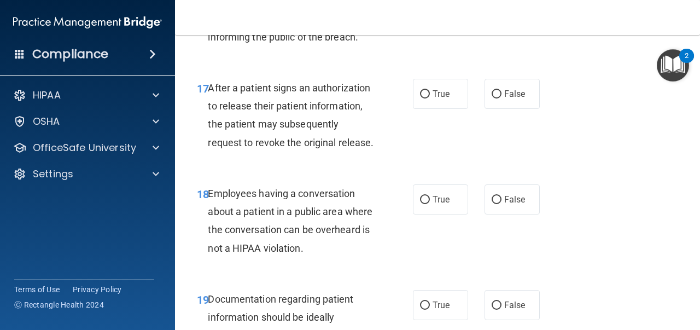
click at [494, 131] on div "17 After a patient signs an authorization to release their patient information,…" at bounding box center [438, 118] width 498 height 106
click at [440, 96] on span "True" at bounding box center [441, 94] width 17 height 10
click at [430, 96] on input "True" at bounding box center [425, 94] width 10 height 8
radio input "true"
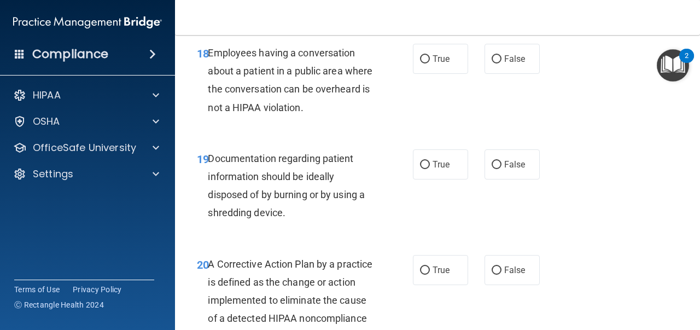
scroll to position [1893, 0]
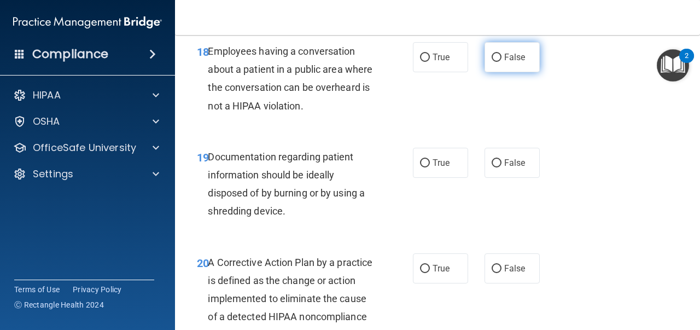
click at [490, 65] on label "False" at bounding box center [512, 57] width 55 height 30
click at [492, 62] on input "False" at bounding box center [497, 58] width 10 height 8
radio input "true"
click at [441, 62] on span "True" at bounding box center [441, 57] width 17 height 10
click at [430, 62] on input "True" at bounding box center [425, 58] width 10 height 8
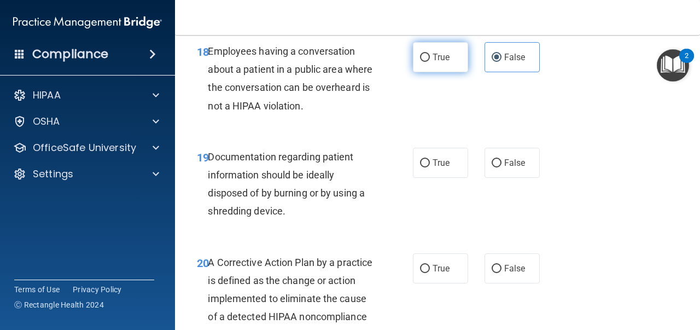
radio input "true"
radio input "false"
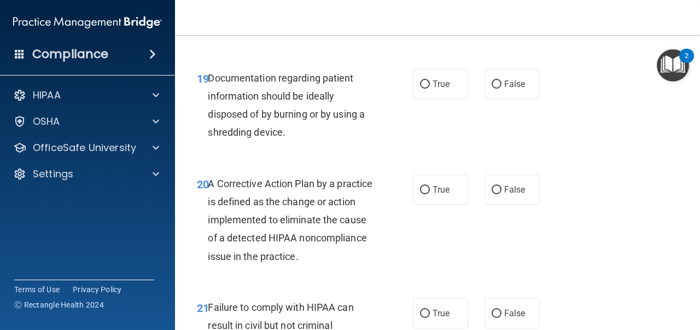
scroll to position [1975, 0]
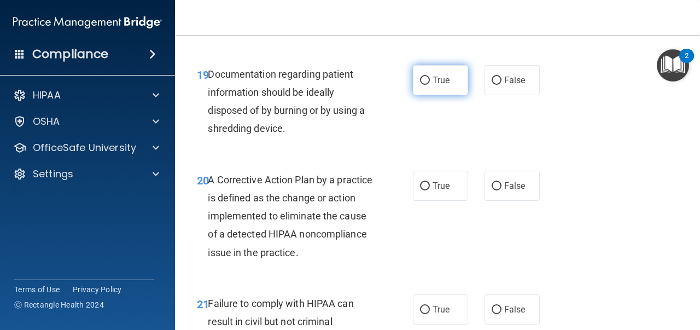
click at [453, 92] on label "True" at bounding box center [440, 80] width 55 height 30
click at [430, 85] on input "True" at bounding box center [425, 81] width 10 height 8
radio input "true"
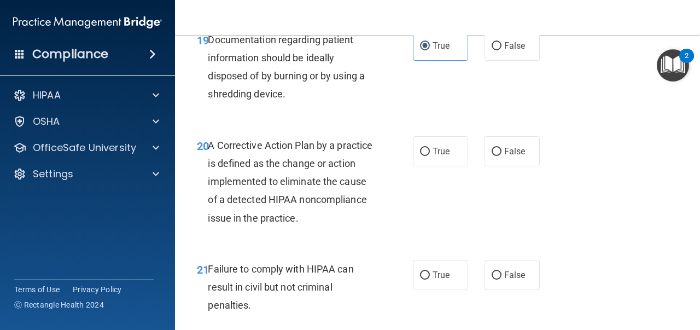
scroll to position [2011, 0]
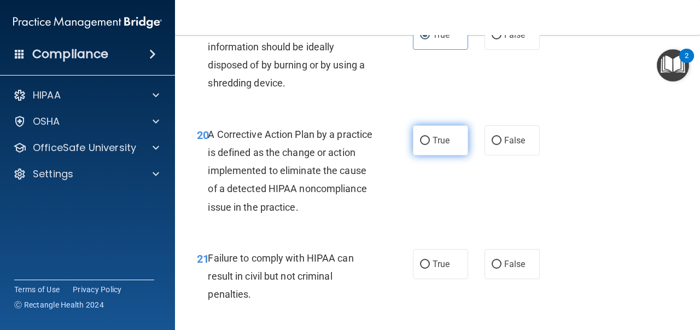
click at [444, 131] on label "True" at bounding box center [440, 140] width 55 height 30
click at [430, 137] on input "True" at bounding box center [425, 141] width 10 height 8
radio input "true"
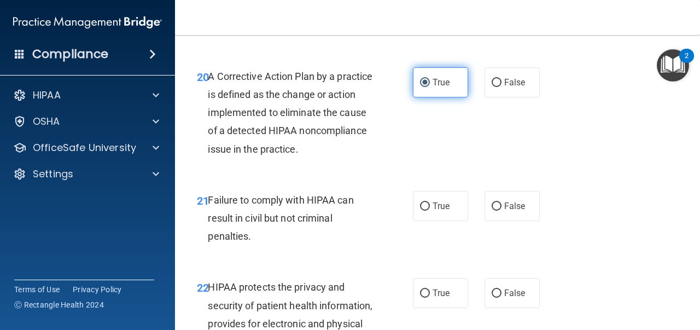
scroll to position [2088, 0]
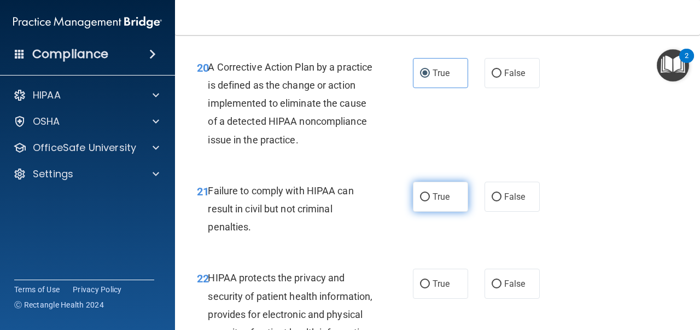
click at [444, 191] on label "True" at bounding box center [440, 197] width 55 height 30
click at [430, 193] on input "True" at bounding box center [425, 197] width 10 height 8
radio input "true"
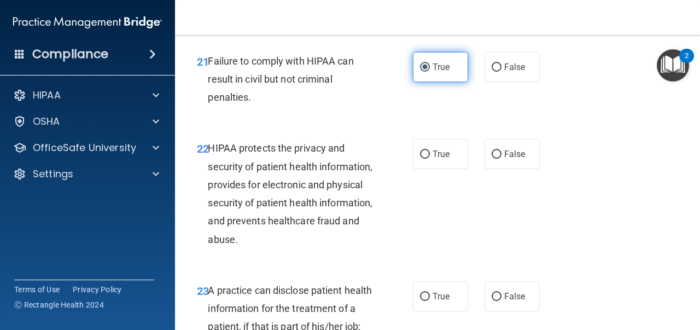
scroll to position [2219, 0]
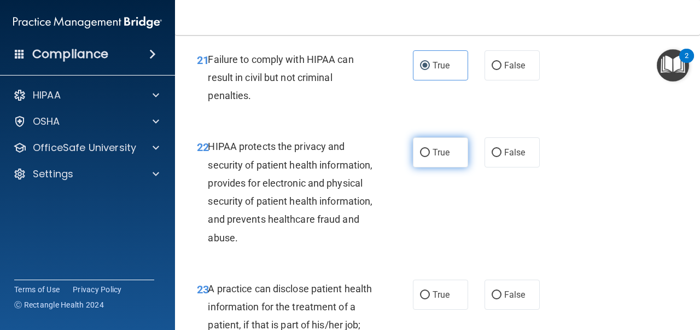
click at [455, 150] on label "True" at bounding box center [440, 152] width 55 height 30
click at [430, 150] on input "True" at bounding box center [425, 153] width 10 height 8
radio input "true"
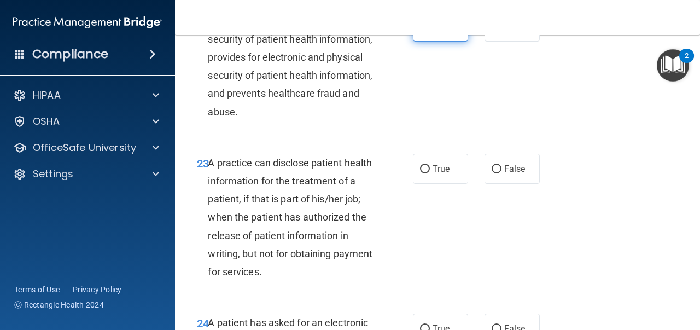
scroll to position [2347, 0]
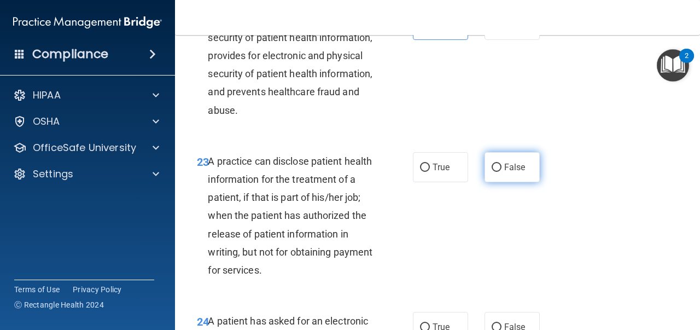
click at [493, 160] on label "False" at bounding box center [512, 167] width 55 height 30
click at [493, 164] on input "False" at bounding box center [497, 168] width 10 height 8
radio input "true"
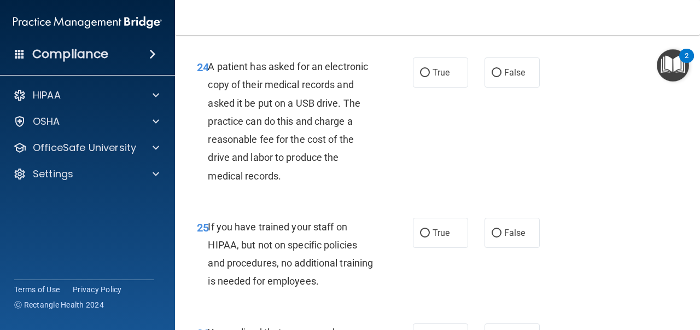
scroll to position [2602, 0]
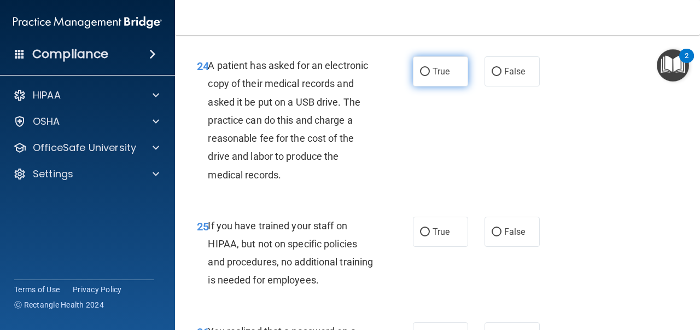
click at [446, 77] on span "True" at bounding box center [441, 71] width 17 height 10
click at [430, 76] on input "True" at bounding box center [425, 72] width 10 height 8
radio input "true"
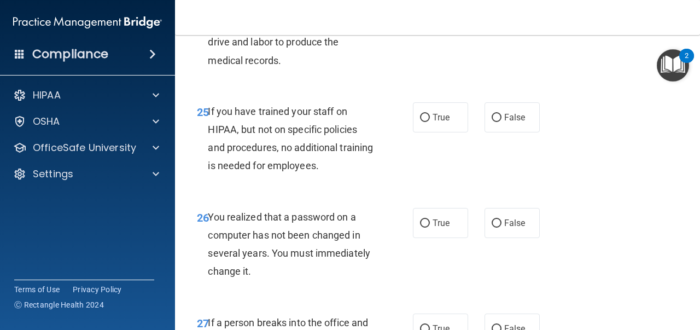
scroll to position [2719, 0]
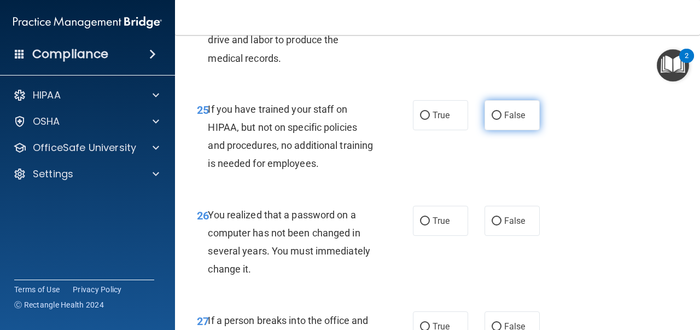
click at [505, 117] on span "False" at bounding box center [514, 115] width 21 height 10
click at [502, 117] on input "False" at bounding box center [497, 116] width 10 height 8
radio input "true"
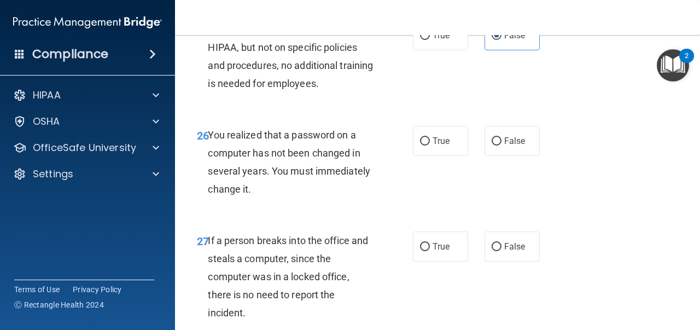
scroll to position [2802, 0]
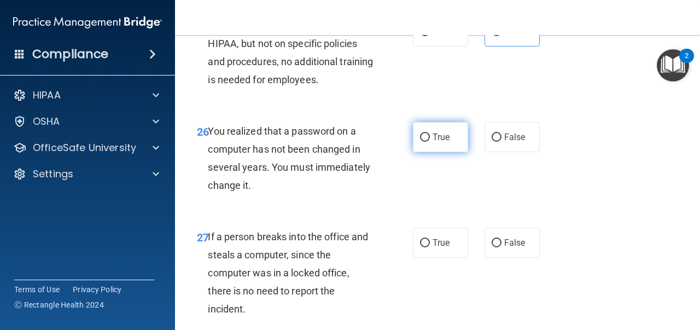
click at [443, 141] on span "True" at bounding box center [441, 137] width 17 height 10
click at [430, 141] on input "True" at bounding box center [425, 137] width 10 height 8
radio input "true"
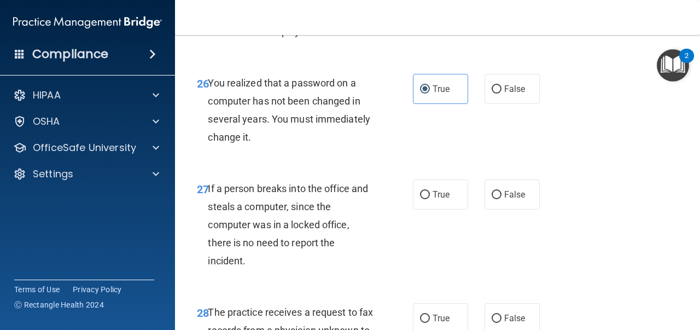
scroll to position [2853, 0]
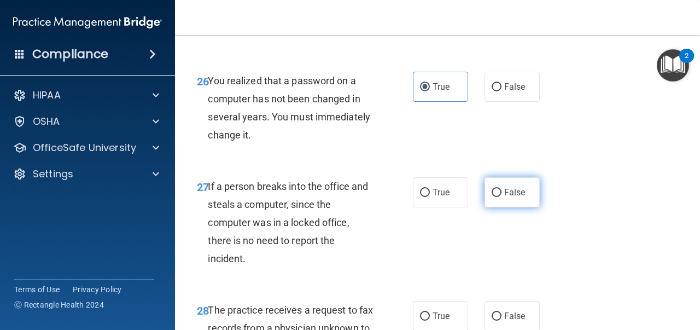
click at [493, 197] on input "False" at bounding box center [497, 193] width 10 height 8
radio input "true"
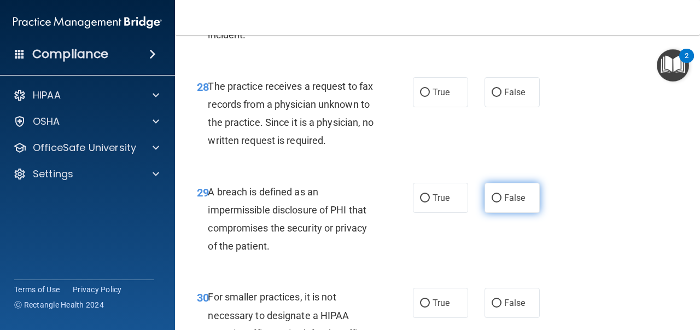
scroll to position [3093, 0]
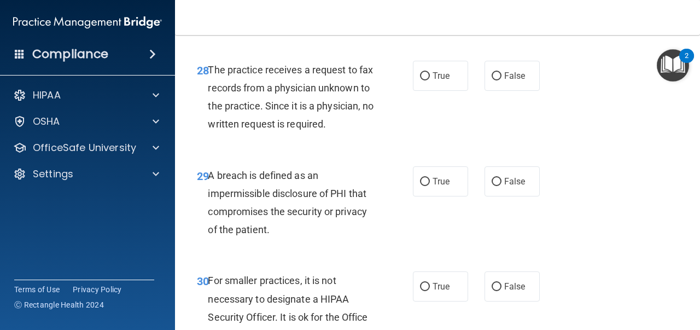
click at [493, 220] on div "29 A breach is defined as an impermissible disclosure of PHI that compromises t…" at bounding box center [438, 206] width 498 height 106
click at [433, 88] on label "True" at bounding box center [440, 76] width 55 height 30
click at [430, 80] on input "True" at bounding box center [425, 76] width 10 height 8
radio input "true"
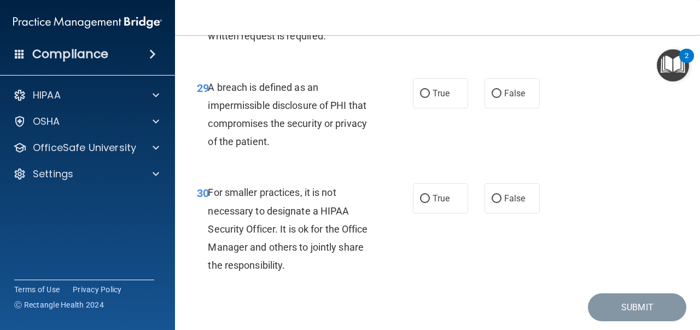
scroll to position [3185, 0]
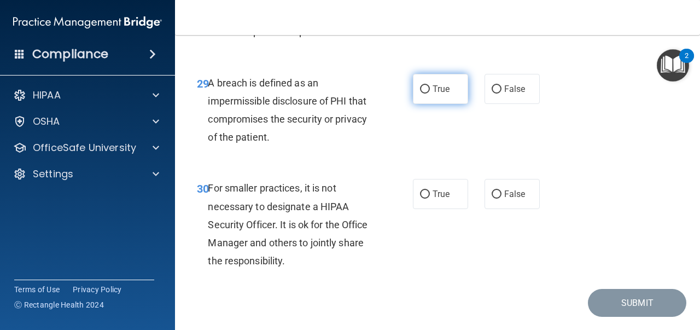
click at [441, 100] on label "True" at bounding box center [440, 89] width 55 height 30
click at [430, 94] on input "True" at bounding box center [425, 89] width 10 height 8
radio input "true"
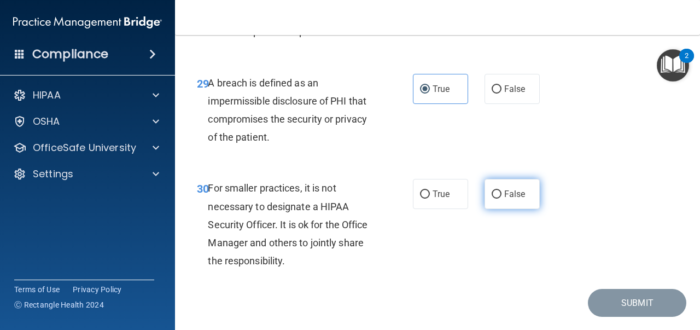
click at [498, 182] on label "False" at bounding box center [512, 194] width 55 height 30
click at [498, 190] on input "False" at bounding box center [497, 194] width 10 height 8
radio input "true"
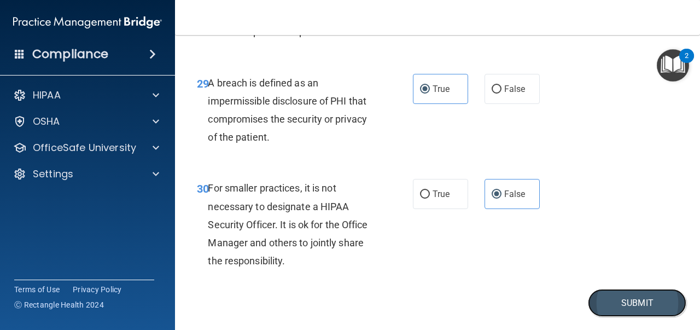
click at [639, 313] on button "Submit" at bounding box center [637, 303] width 98 height 28
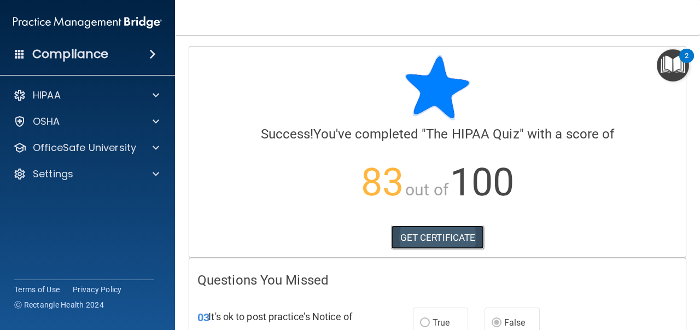
click at [449, 240] on link "GET CERTIFICATE" at bounding box center [438, 237] width 94 height 24
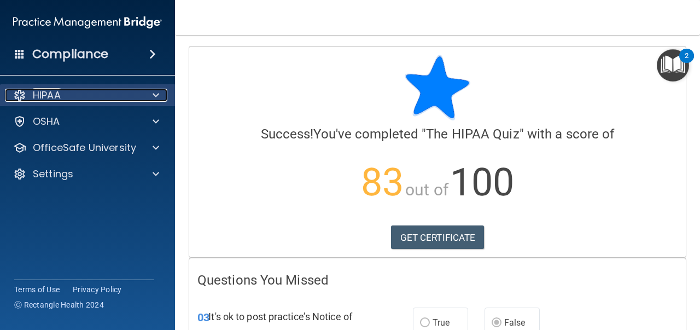
click at [91, 100] on div "HIPAA" at bounding box center [73, 95] width 136 height 13
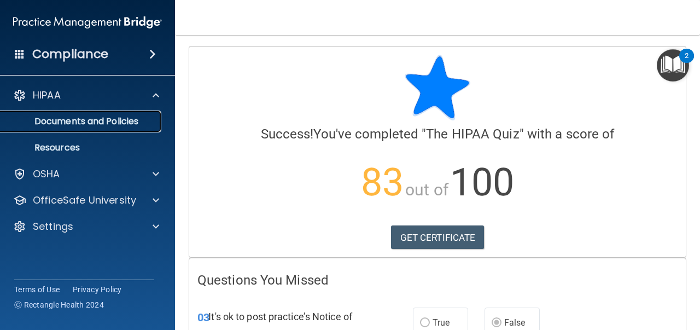
click at [96, 124] on p "Documents and Policies" at bounding box center [81, 121] width 149 height 11
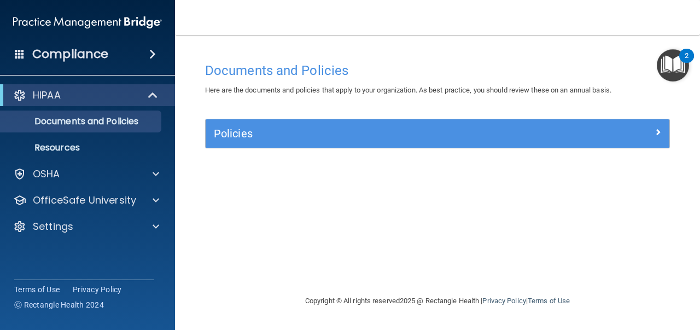
click at [668, 60] on img "Open Resource Center, 2 new notifications" at bounding box center [673, 65] width 32 height 32
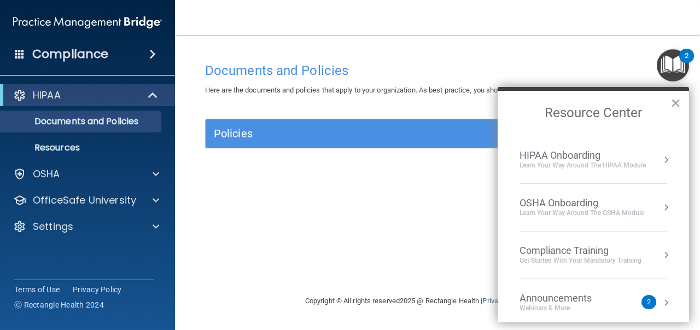
click at [591, 149] on div "HIPAA Onboarding" at bounding box center [583, 155] width 126 height 12
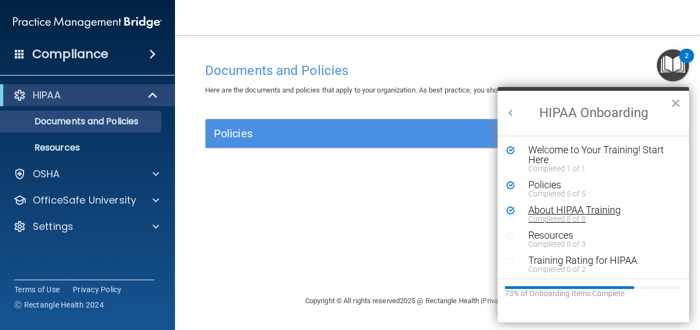
click at [568, 209] on div "About HIPAA Training" at bounding box center [601, 210] width 147 height 10
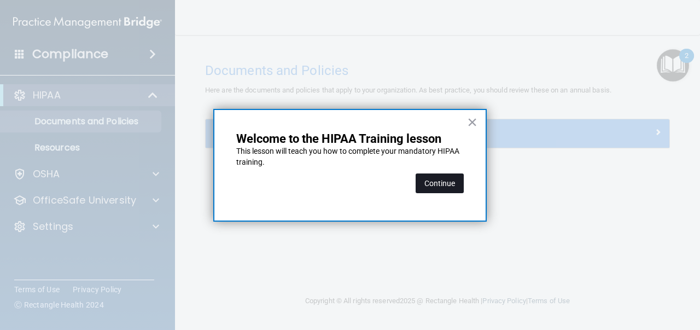
click at [444, 188] on button "Continue" at bounding box center [440, 183] width 48 height 20
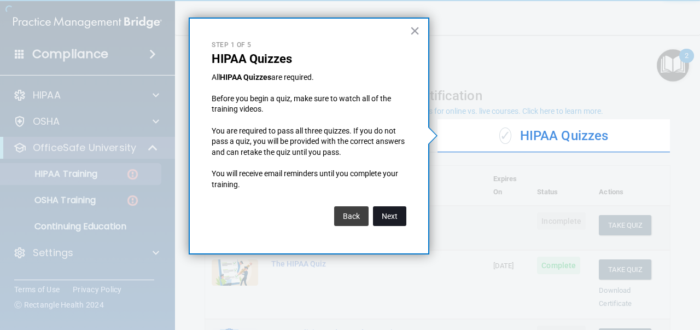
click at [397, 209] on button "Next" at bounding box center [389, 216] width 33 height 20
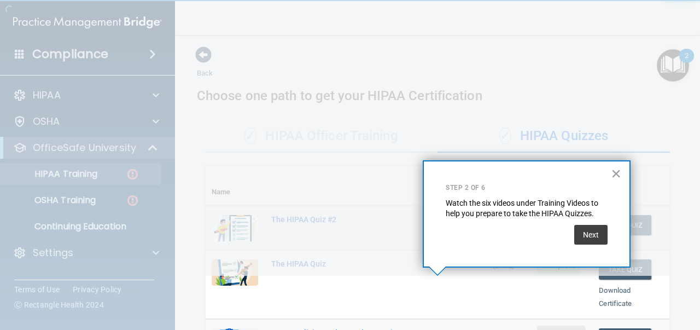
scroll to position [207, 0]
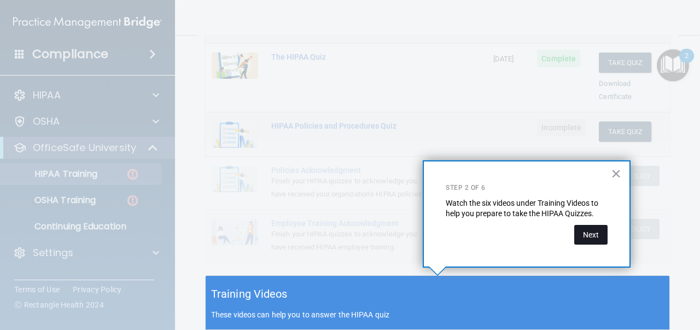
click at [591, 232] on button "Next" at bounding box center [590, 235] width 33 height 20
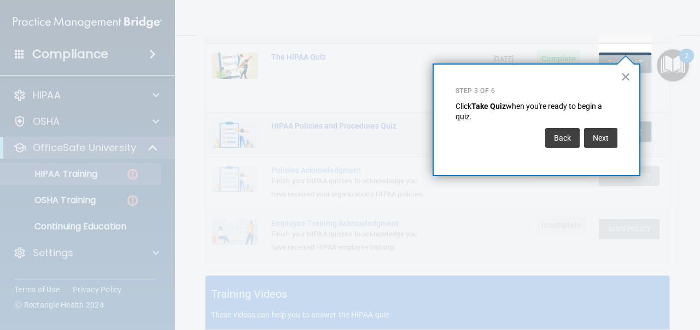
scroll to position [166, 0]
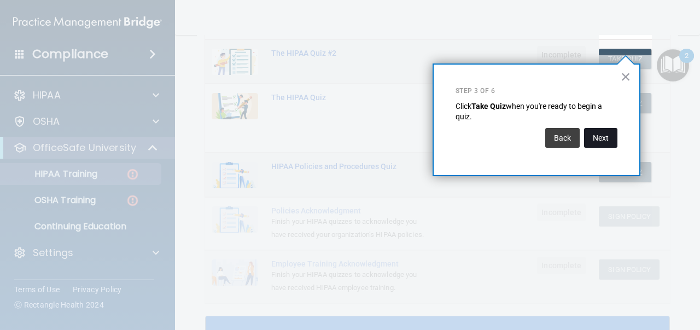
click at [596, 136] on button "Next" at bounding box center [600, 138] width 33 height 20
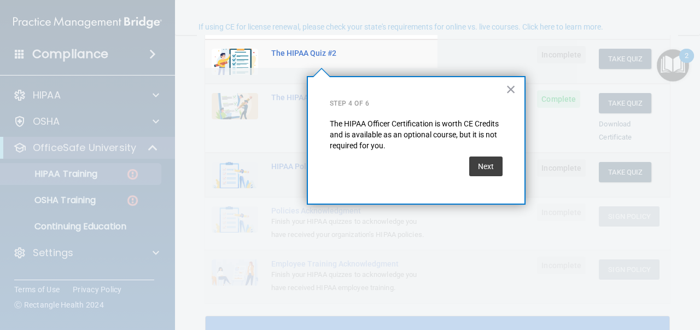
scroll to position [84, 0]
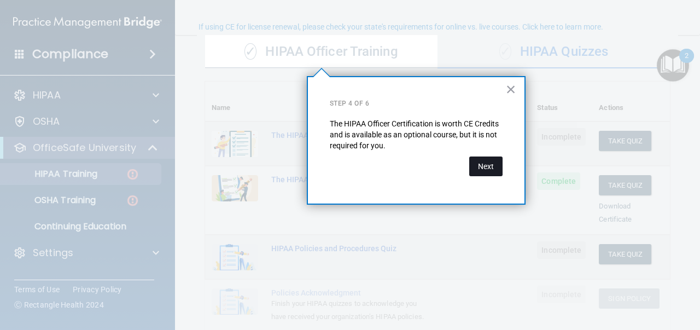
click at [496, 173] on button "Next" at bounding box center [485, 166] width 33 height 20
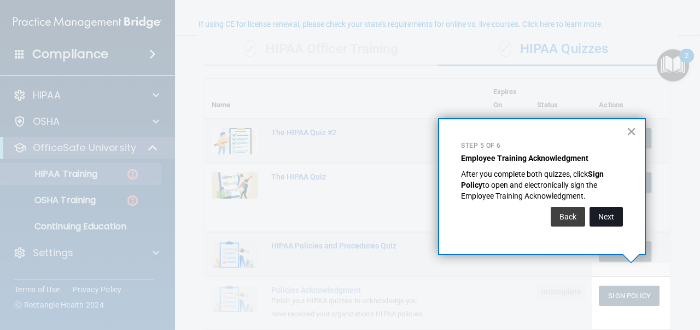
click at [610, 210] on button "Next" at bounding box center [606, 217] width 33 height 20
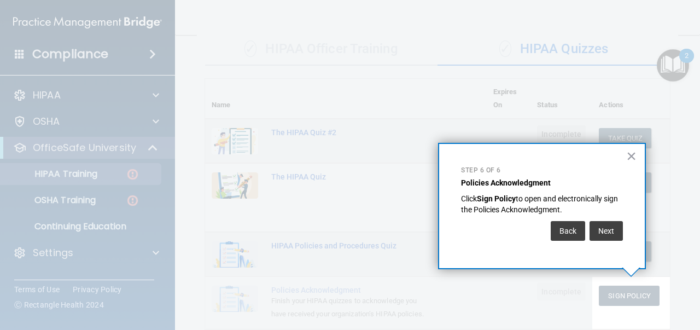
scroll to position [139, 0]
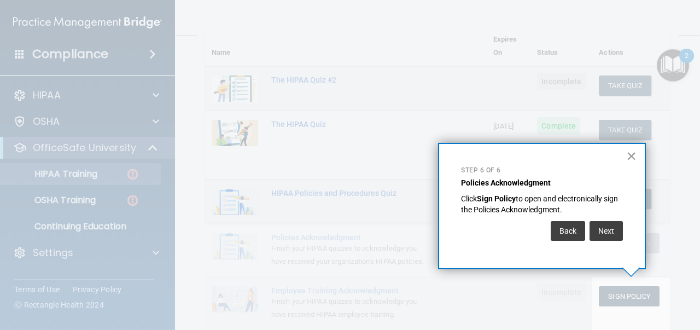
click at [630, 157] on button "×" at bounding box center [631, 156] width 10 height 18
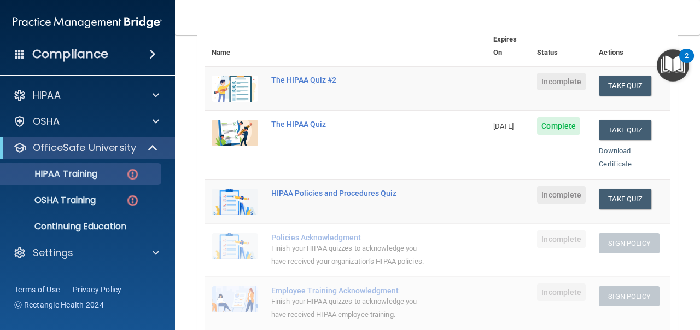
scroll to position [158, 0]
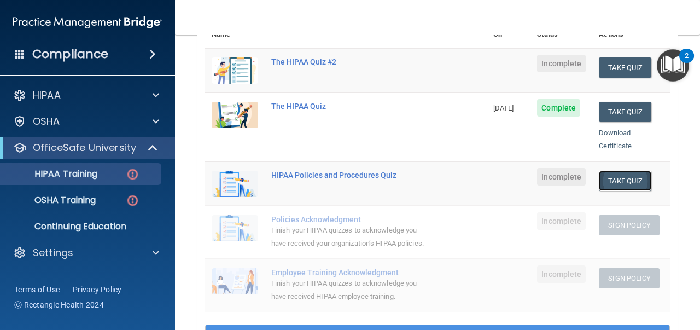
click at [632, 171] on button "Take Quiz" at bounding box center [625, 181] width 53 height 20
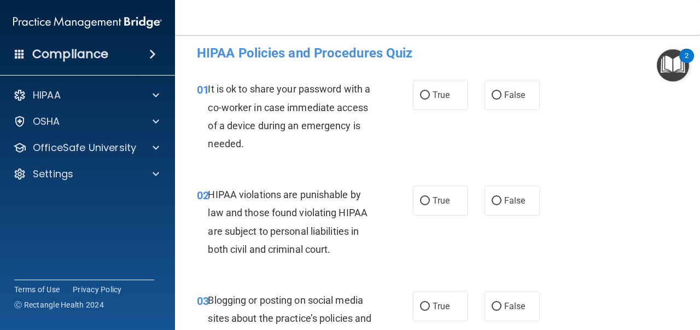
scroll to position [8, 0]
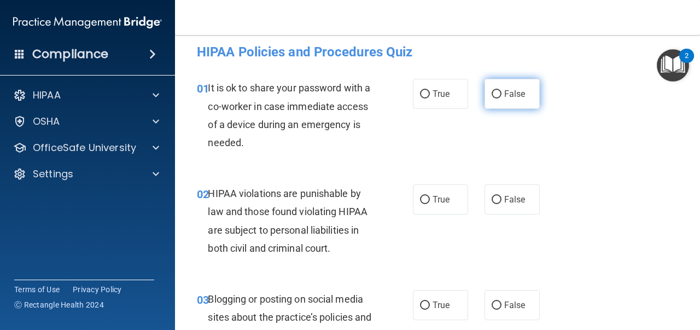
click at [494, 91] on input "False" at bounding box center [497, 94] width 10 height 8
radio input "true"
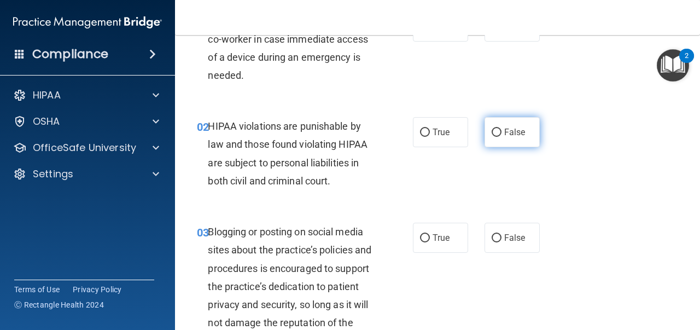
scroll to position [76, 0]
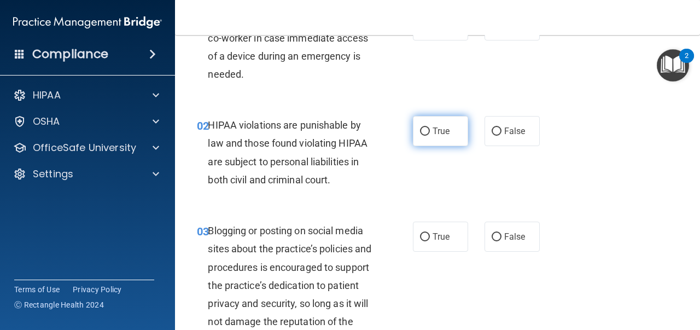
click at [429, 133] on input "True" at bounding box center [425, 131] width 10 height 8
radio input "true"
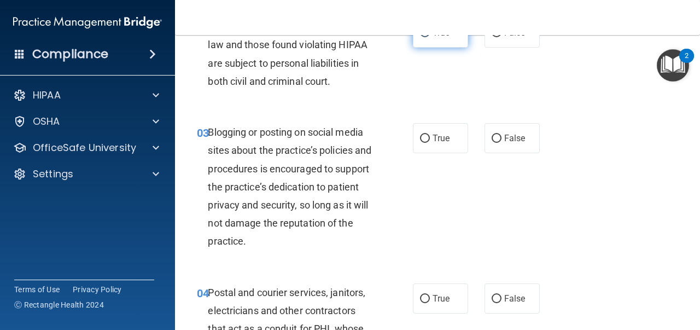
scroll to position [192, 0]
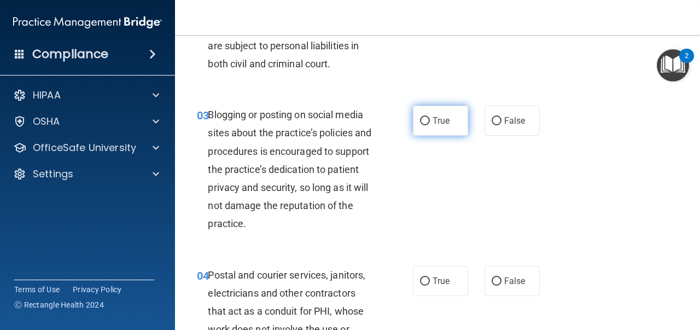
click at [447, 127] on label "True" at bounding box center [440, 121] width 55 height 30
click at [430, 125] on input "True" at bounding box center [425, 121] width 10 height 8
radio input "true"
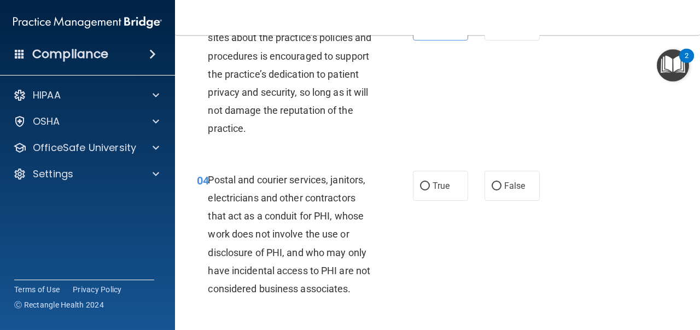
scroll to position [307, 0]
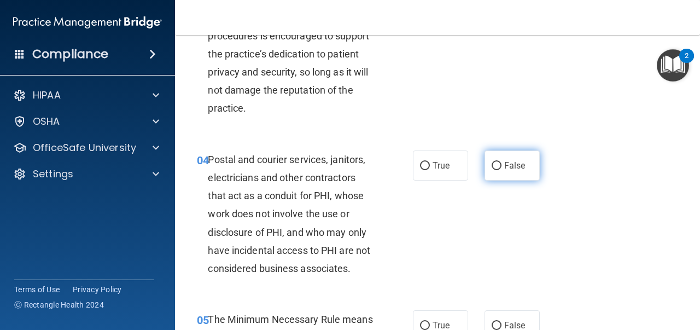
click at [491, 170] on label "False" at bounding box center [512, 165] width 55 height 30
click at [492, 170] on input "False" at bounding box center [497, 166] width 10 height 8
radio input "true"
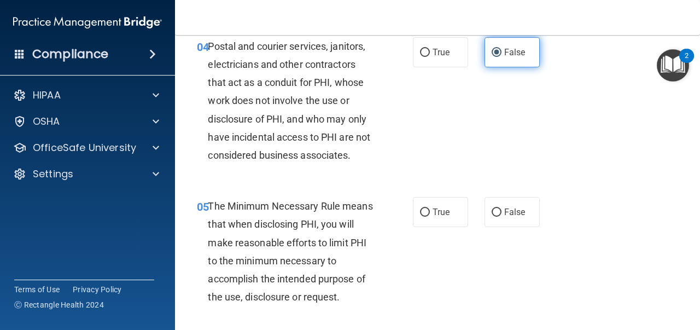
scroll to position [434, 0]
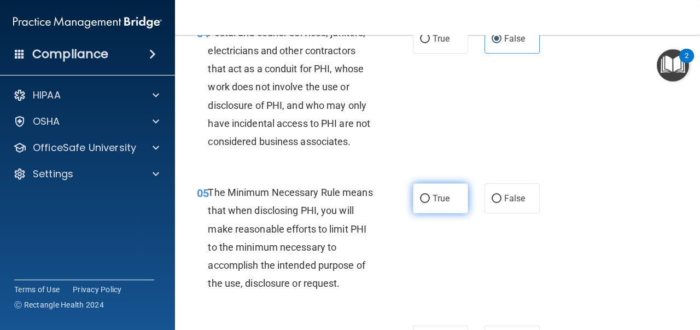
click at [451, 208] on label "True" at bounding box center [440, 198] width 55 height 30
click at [430, 203] on input "True" at bounding box center [425, 199] width 10 height 8
radio input "true"
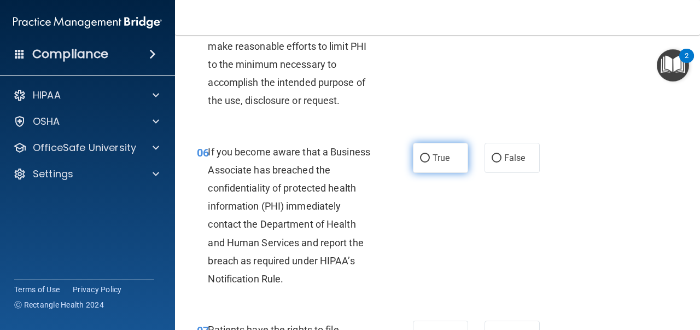
click at [433, 160] on span "True" at bounding box center [441, 158] width 17 height 10
click at [430, 160] on input "True" at bounding box center [425, 158] width 10 height 8
radio input "true"
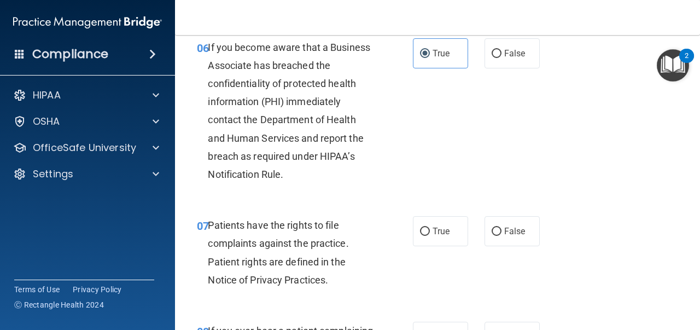
scroll to position [719, 0]
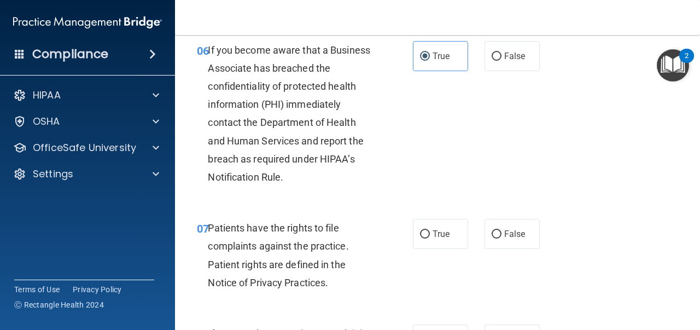
click at [570, 170] on div "06 If you become aware that a Business Associate has breached the confidentiali…" at bounding box center [438, 116] width 498 height 178
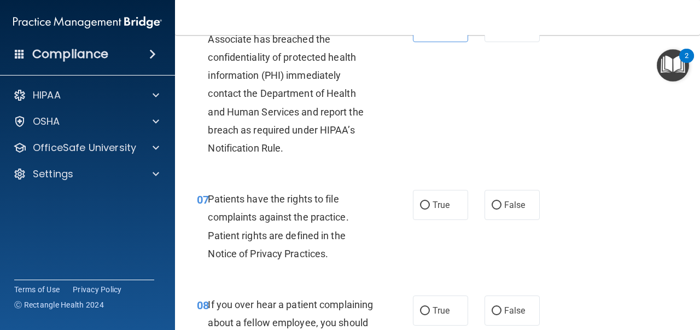
scroll to position [748, 0]
click at [442, 193] on label "True" at bounding box center [440, 204] width 55 height 30
click at [430, 201] on input "True" at bounding box center [425, 205] width 10 height 8
radio input "true"
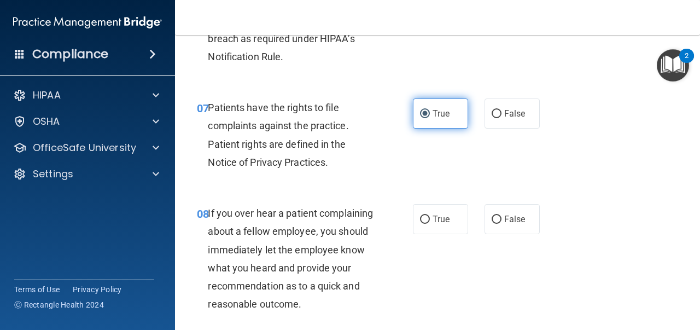
scroll to position [920, 0]
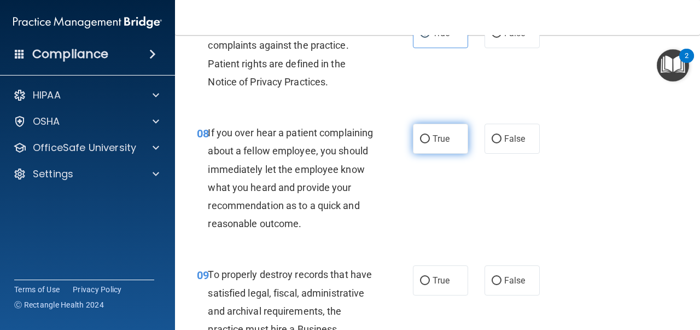
click at [432, 145] on label "True" at bounding box center [440, 139] width 55 height 30
click at [430, 143] on input "True" at bounding box center [425, 139] width 10 height 8
radio input "true"
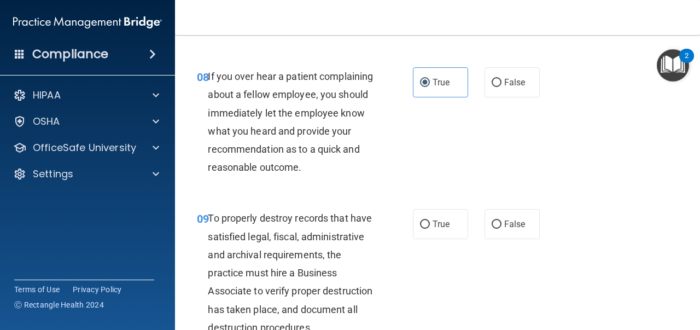
scroll to position [1055, 0]
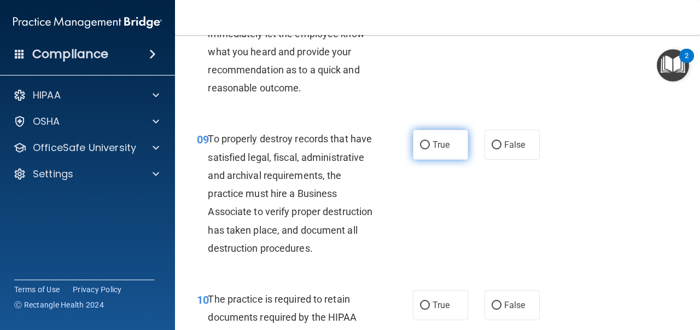
click at [445, 153] on label "True" at bounding box center [440, 145] width 55 height 30
click at [430, 149] on input "True" at bounding box center [425, 145] width 10 height 8
radio input "true"
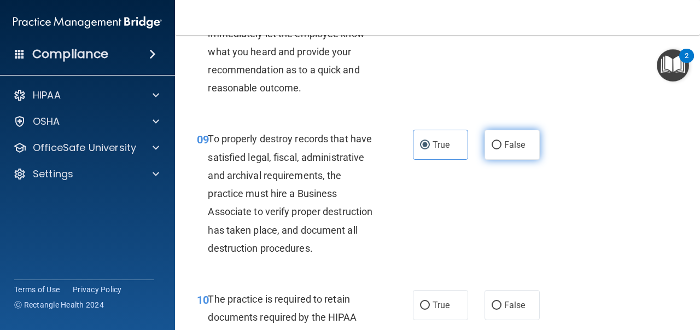
click at [495, 142] on input "False" at bounding box center [497, 145] width 10 height 8
radio input "true"
radio input "false"
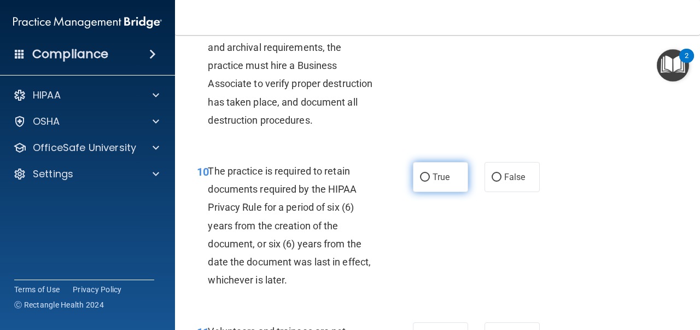
click at [450, 174] on span "True" at bounding box center [441, 177] width 17 height 10
click at [430, 174] on input "True" at bounding box center [425, 177] width 10 height 8
radio input "true"
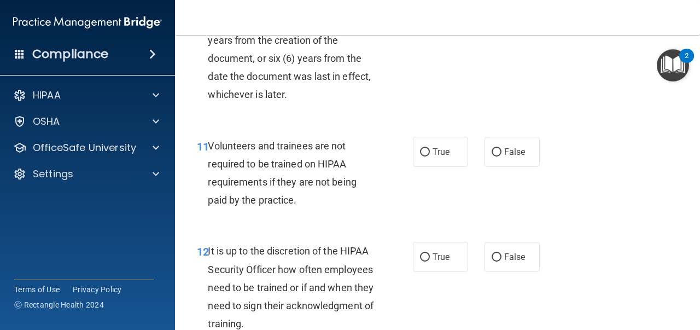
scroll to position [1391, 0]
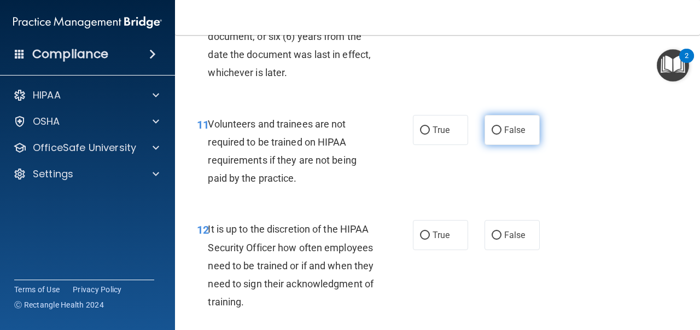
click at [488, 139] on label "False" at bounding box center [512, 130] width 55 height 30
click at [492, 135] on input "False" at bounding box center [497, 130] width 10 height 8
radio input "true"
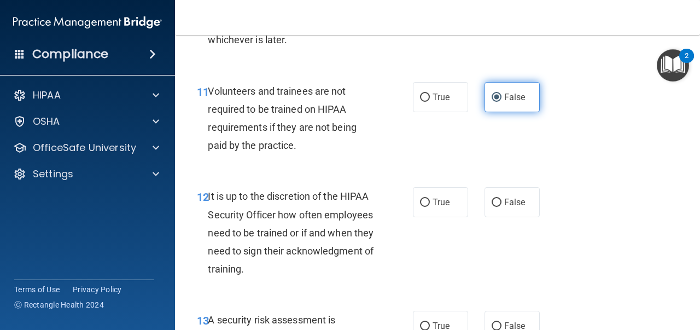
scroll to position [1481, 0]
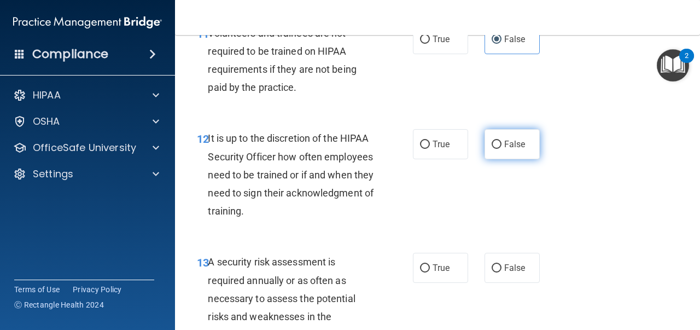
click at [512, 149] on span "False" at bounding box center [514, 144] width 21 height 10
click at [502, 149] on input "False" at bounding box center [497, 145] width 10 height 8
radio input "true"
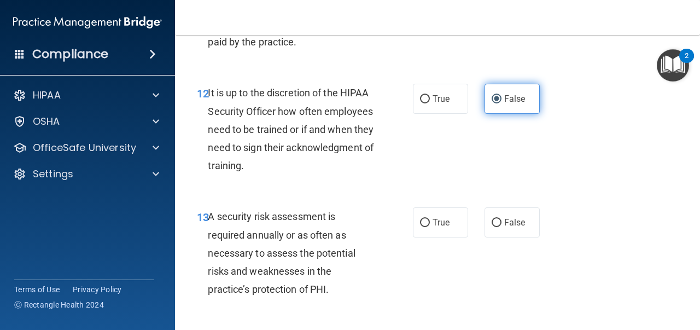
scroll to position [1613, 0]
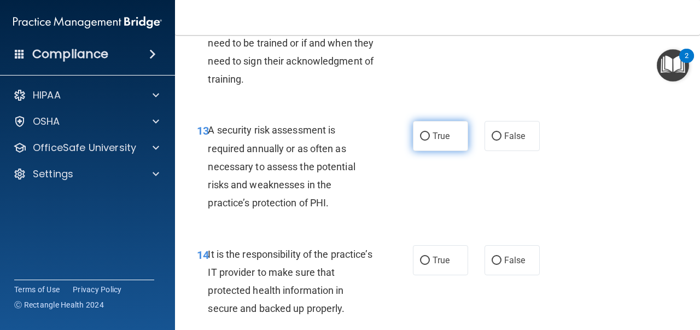
click at [441, 143] on label "True" at bounding box center [440, 136] width 55 height 30
click at [430, 141] on input "True" at bounding box center [425, 136] width 10 height 8
radio input "true"
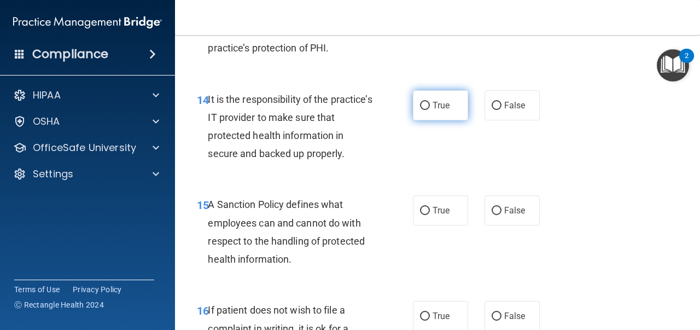
click at [446, 108] on span "True" at bounding box center [441, 105] width 17 height 10
click at [430, 108] on input "True" at bounding box center [425, 106] width 10 height 8
radio input "true"
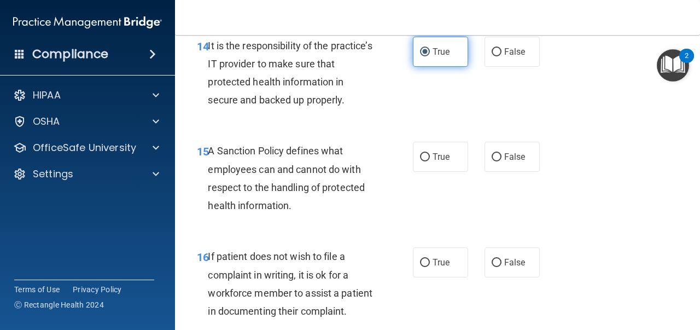
scroll to position [1853, 0]
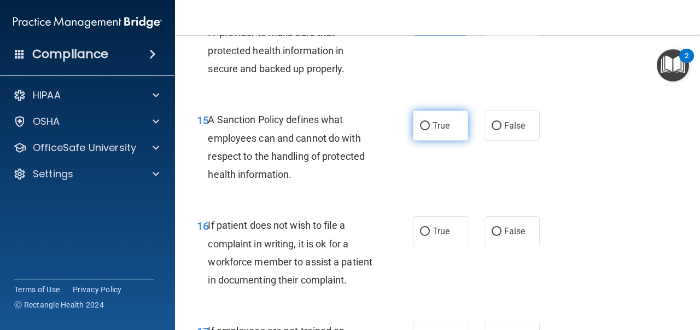
click at [446, 131] on span "True" at bounding box center [441, 125] width 17 height 10
click at [430, 130] on input "True" at bounding box center [425, 126] width 10 height 8
radio input "true"
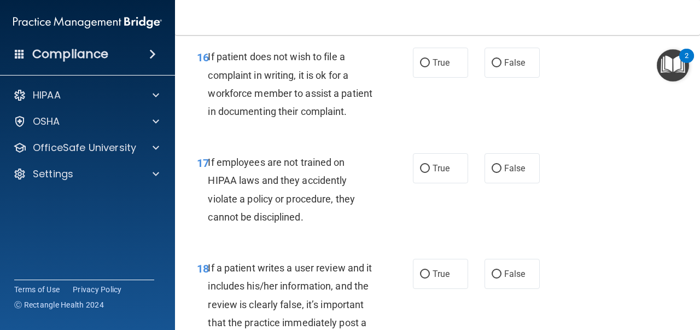
scroll to position [2022, 0]
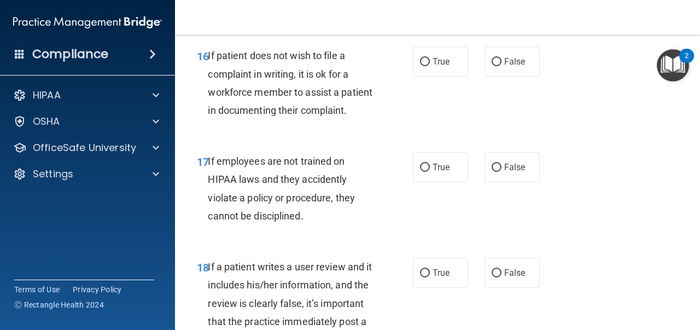
click at [481, 190] on div "17 If employees are not trained on HIPAA laws and they accidently violate a pol…" at bounding box center [438, 191] width 498 height 106
click at [441, 65] on span "True" at bounding box center [441, 61] width 17 height 10
click at [430, 65] on input "True" at bounding box center [425, 62] width 10 height 8
radio input "true"
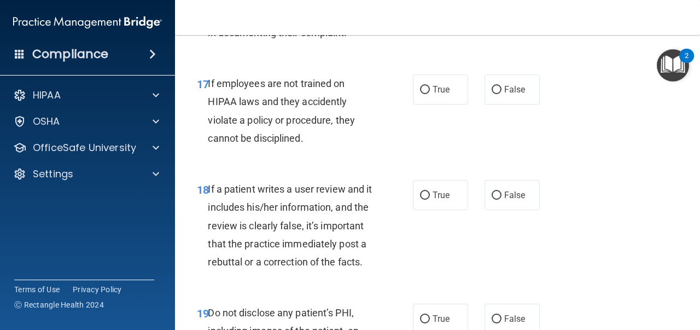
scroll to position [2101, 0]
click at [497, 89] on input "False" at bounding box center [497, 89] width 10 height 8
radio input "true"
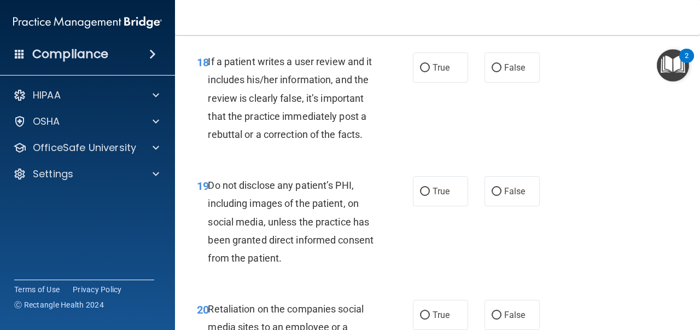
scroll to position [2229, 0]
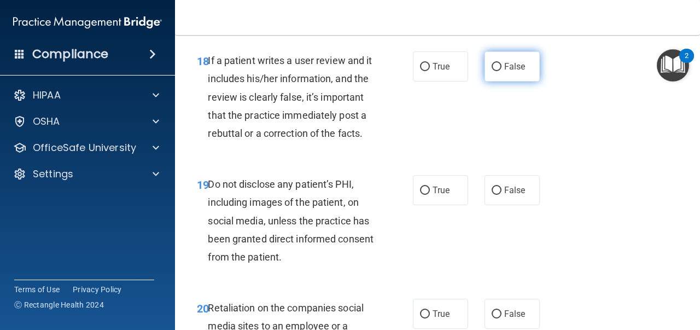
click at [498, 63] on input "False" at bounding box center [497, 67] width 10 height 8
radio input "true"
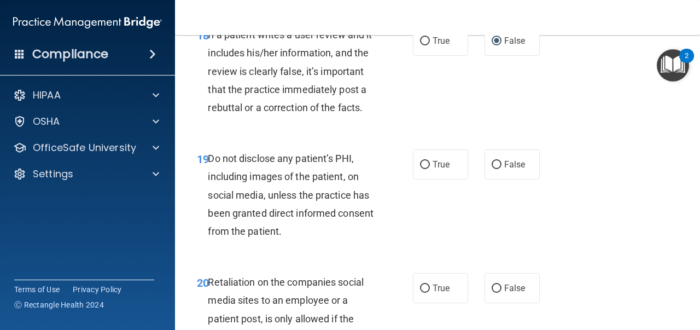
scroll to position [2259, 0]
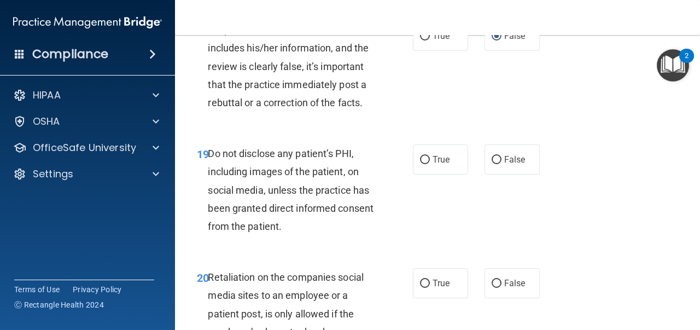
click at [439, 30] on nav "Toggle navigation [PERSON_NAME] [EMAIL_ADDRESS][DOMAIN_NAME] Manage My Enterpri…" at bounding box center [437, 17] width 525 height 35
click at [439, 45] on label "True" at bounding box center [440, 36] width 55 height 30
click at [430, 40] on input "True" at bounding box center [425, 36] width 10 height 8
radio input "true"
radio input "false"
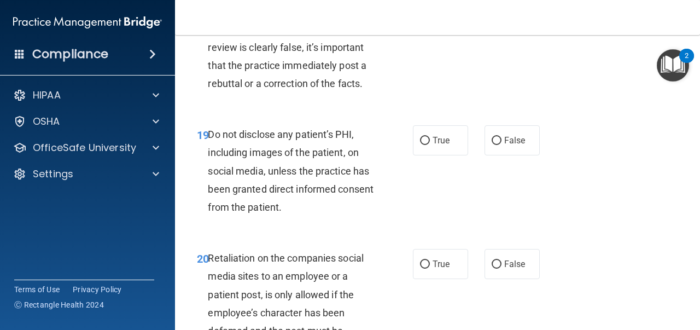
scroll to position [2287, 0]
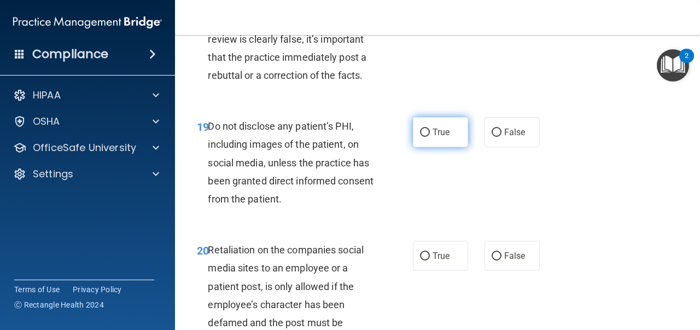
click at [452, 131] on label "True" at bounding box center [440, 132] width 55 height 30
click at [430, 131] on input "True" at bounding box center [425, 133] width 10 height 8
radio input "true"
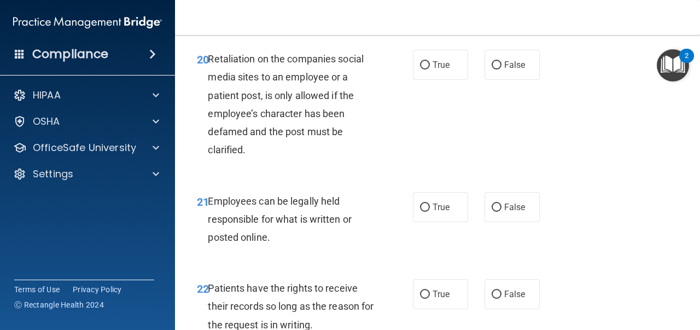
scroll to position [2476, 0]
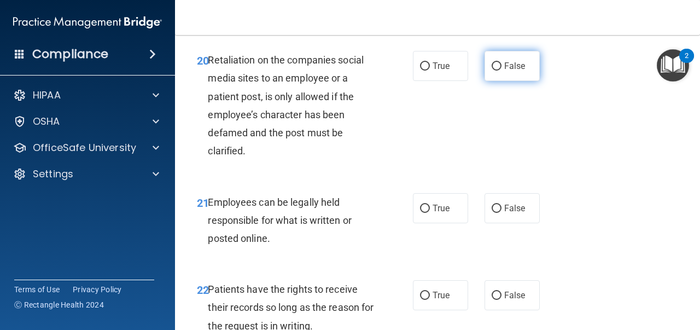
click at [499, 74] on label "False" at bounding box center [512, 66] width 55 height 30
click at [499, 71] on input "False" at bounding box center [497, 66] width 10 height 8
radio input "true"
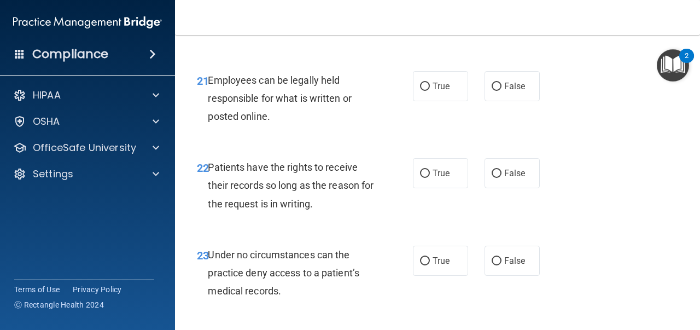
scroll to position [2599, 0]
click at [443, 98] on label "True" at bounding box center [440, 86] width 55 height 30
click at [430, 90] on input "True" at bounding box center [425, 86] width 10 height 8
radio input "true"
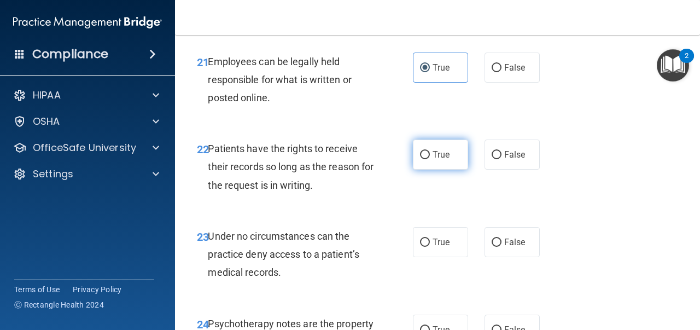
click at [467, 155] on label "True" at bounding box center [440, 154] width 55 height 30
click at [430, 155] on input "True" at bounding box center [425, 155] width 10 height 8
radio input "true"
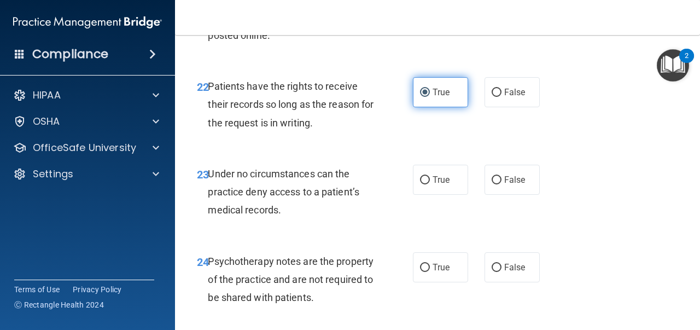
scroll to position [2708, 0]
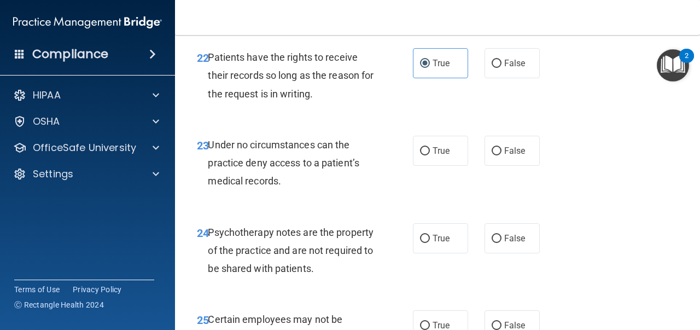
click at [510, 92] on div "22 Patients have the rights to receive their records so long as the reason for …" at bounding box center [438, 78] width 498 height 88
click at [510, 79] on div "22 Patients have the rights to receive their records so long as the reason for …" at bounding box center [438, 78] width 498 height 88
click at [510, 73] on label "False" at bounding box center [512, 63] width 55 height 30
click at [502, 68] on input "False" at bounding box center [497, 64] width 10 height 8
radio input "true"
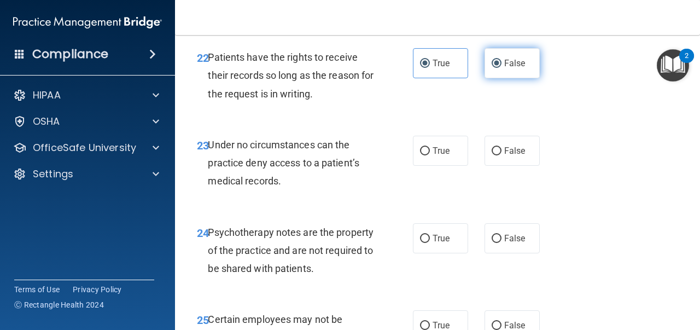
radio input "false"
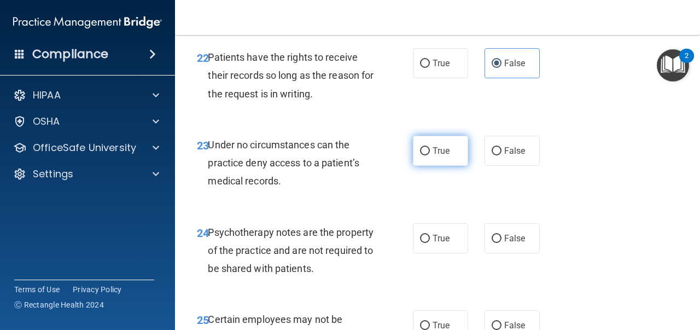
click at [458, 161] on label "True" at bounding box center [440, 151] width 55 height 30
click at [430, 155] on input "True" at bounding box center [425, 151] width 10 height 8
radio input "true"
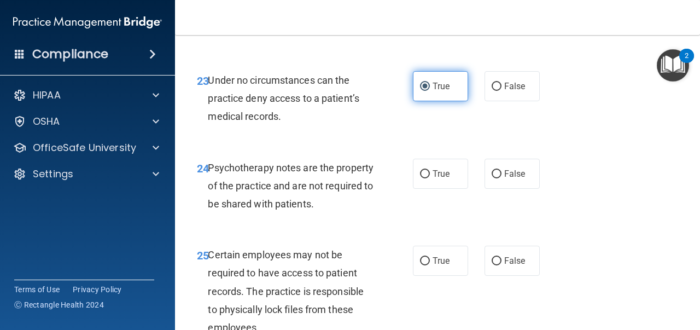
scroll to position [2798, 0]
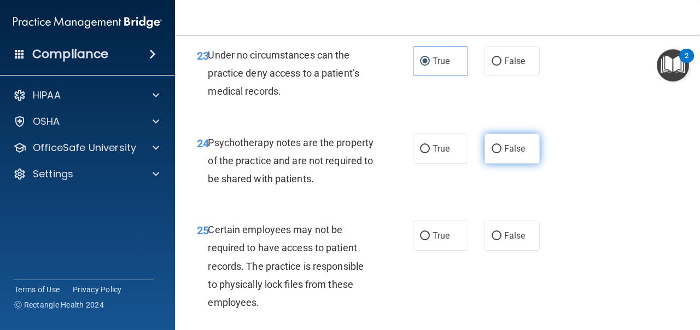
click at [493, 156] on label "False" at bounding box center [512, 148] width 55 height 30
click at [493, 153] on input "False" at bounding box center [497, 149] width 10 height 8
radio input "true"
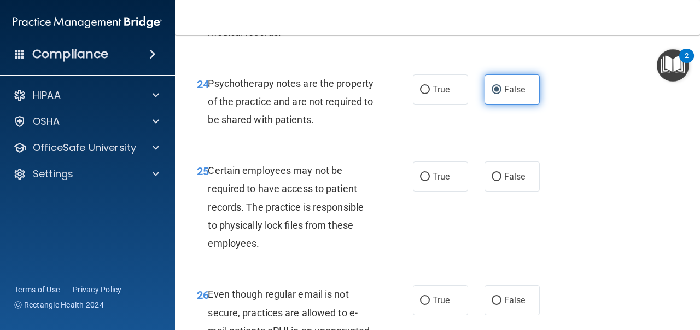
scroll to position [2895, 0]
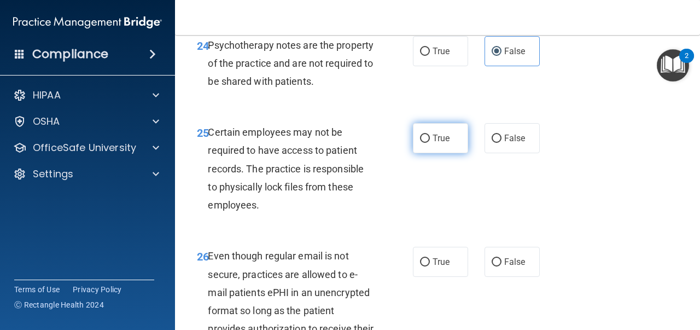
click at [450, 143] on span "True" at bounding box center [441, 138] width 17 height 10
click at [430, 143] on input "True" at bounding box center [425, 139] width 10 height 8
radio input "true"
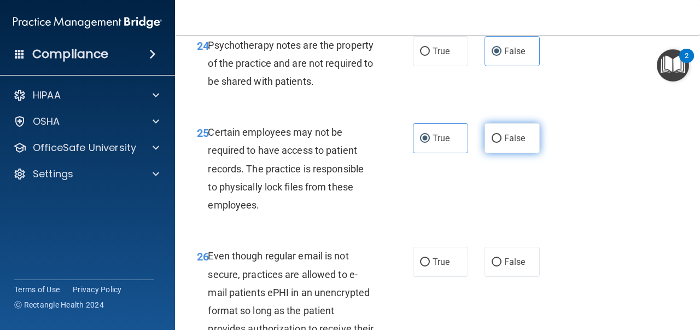
click at [496, 145] on label "False" at bounding box center [512, 138] width 55 height 30
click at [496, 143] on input "False" at bounding box center [497, 139] width 10 height 8
radio input "true"
radio input "false"
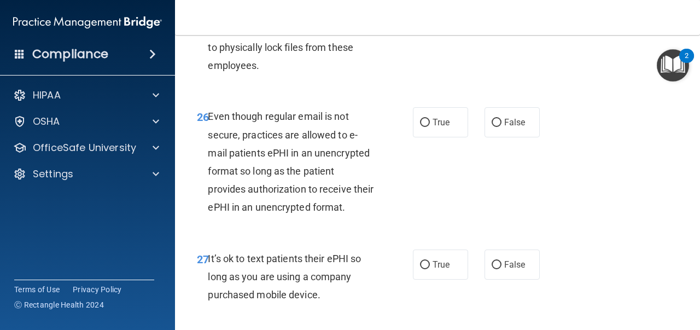
scroll to position [3051, 0]
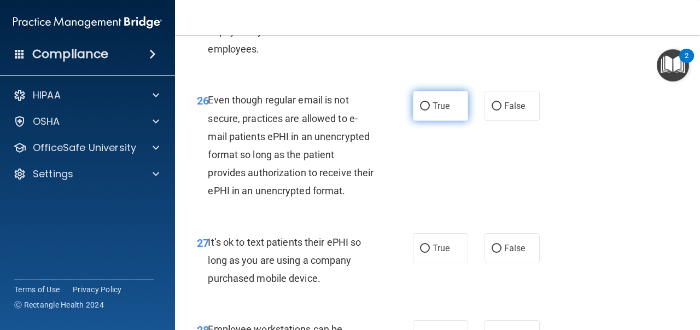
click at [444, 108] on span "True" at bounding box center [441, 106] width 17 height 10
click at [430, 108] on input "True" at bounding box center [425, 106] width 10 height 8
radio input "true"
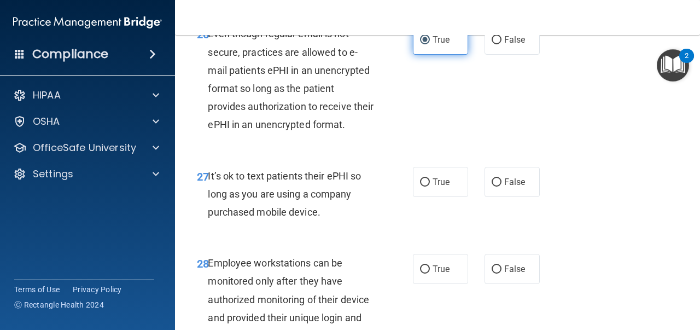
scroll to position [3191, 0]
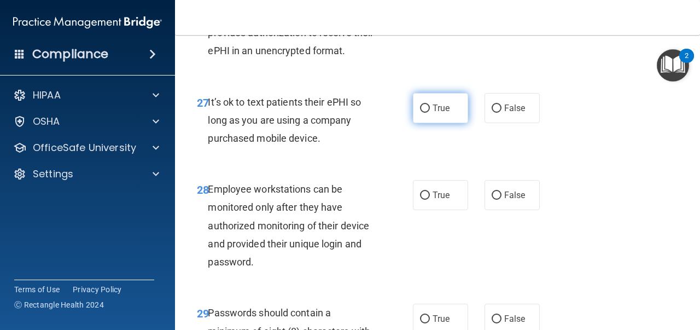
click at [445, 109] on span "True" at bounding box center [441, 108] width 17 height 10
click at [430, 109] on input "True" at bounding box center [425, 108] width 10 height 8
radio input "true"
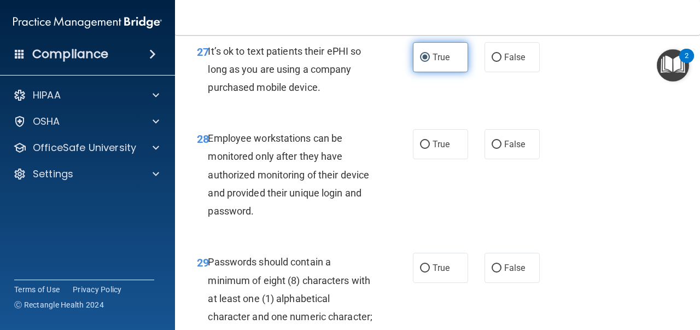
scroll to position [3245, 0]
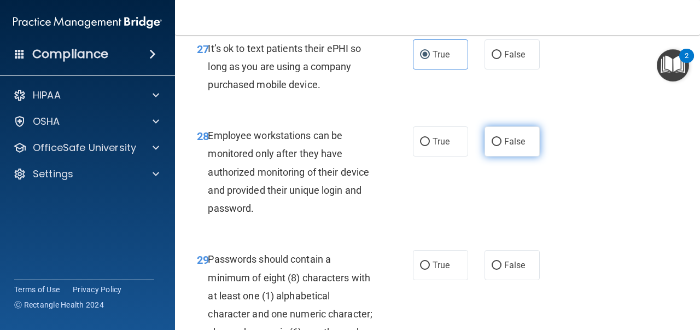
click at [497, 146] on input "False" at bounding box center [497, 142] width 10 height 8
radio input "true"
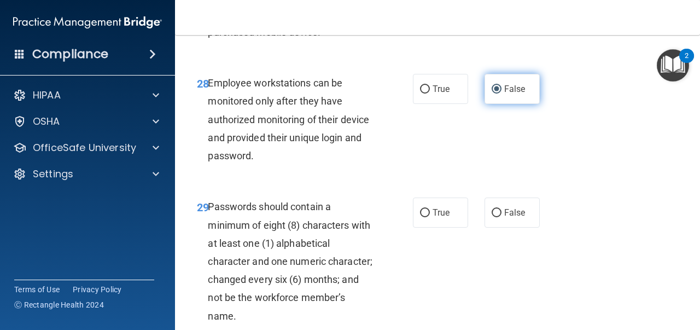
scroll to position [3357, 0]
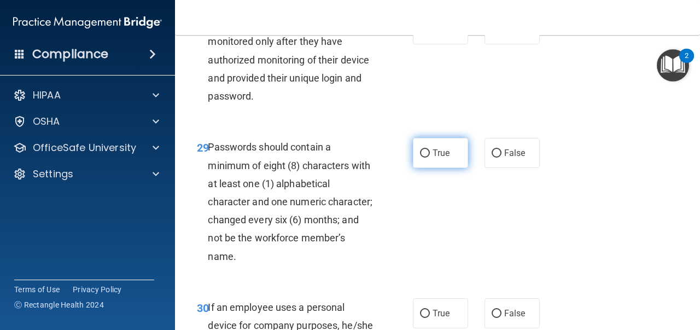
click at [443, 151] on span "True" at bounding box center [441, 153] width 17 height 10
click at [430, 151] on input "True" at bounding box center [425, 153] width 10 height 8
radio input "true"
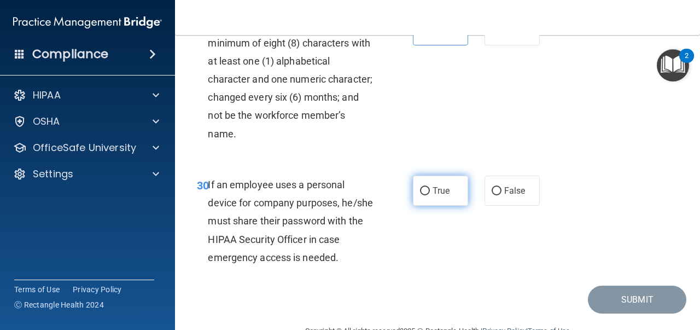
click at [450, 181] on label "True" at bounding box center [440, 191] width 55 height 30
click at [430, 187] on input "True" at bounding box center [425, 191] width 10 height 8
radio input "true"
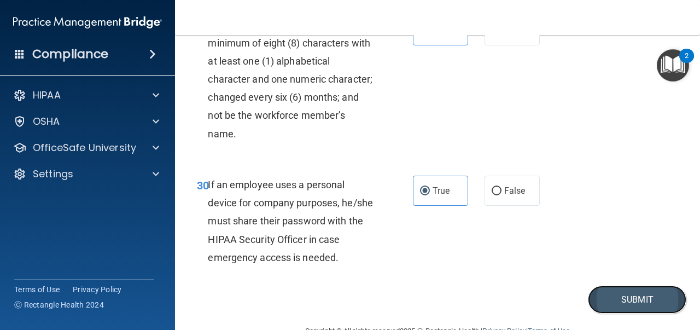
click at [615, 303] on button "Submit" at bounding box center [637, 300] width 98 height 28
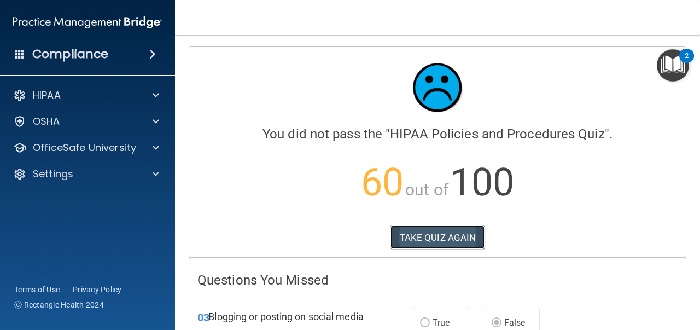
click at [464, 247] on button "TAKE QUIZ AGAIN" at bounding box center [438, 237] width 95 height 24
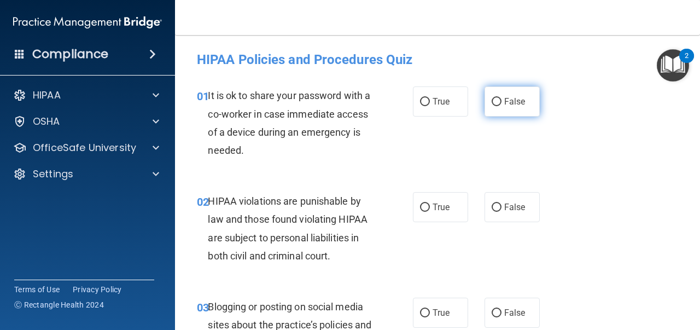
click at [510, 107] on span "False" at bounding box center [514, 101] width 21 height 10
click at [502, 106] on input "False" at bounding box center [497, 102] width 10 height 8
radio input "true"
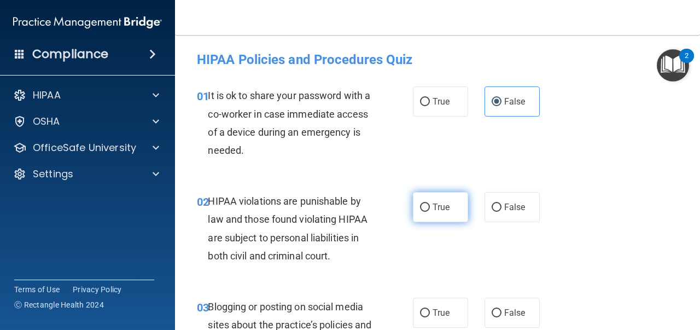
click at [432, 193] on label "True" at bounding box center [440, 207] width 55 height 30
click at [430, 203] on input "True" at bounding box center [425, 207] width 10 height 8
radio input "true"
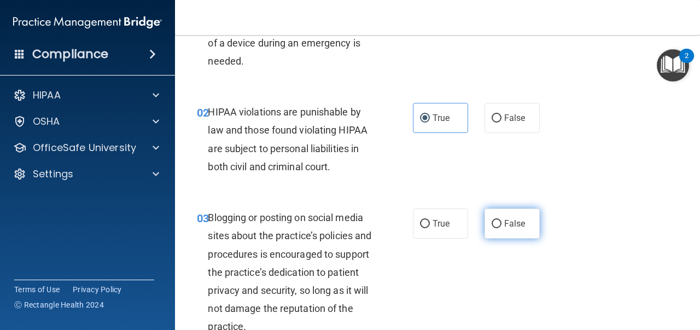
click at [506, 234] on label "False" at bounding box center [512, 223] width 55 height 30
click at [502, 228] on input "False" at bounding box center [497, 224] width 10 height 8
radio input "true"
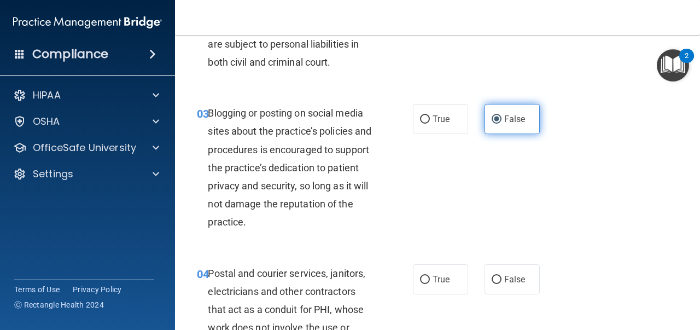
scroll to position [225, 0]
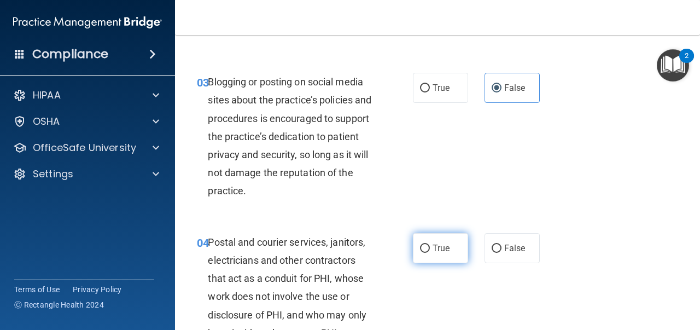
click at [447, 260] on label "True" at bounding box center [440, 248] width 55 height 30
click at [430, 253] on input "True" at bounding box center [425, 249] width 10 height 8
radio input "true"
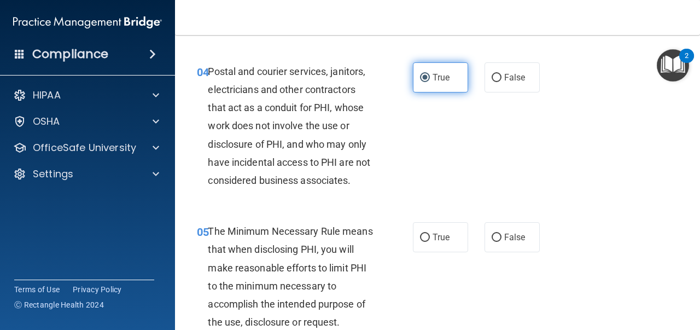
scroll to position [420, 0]
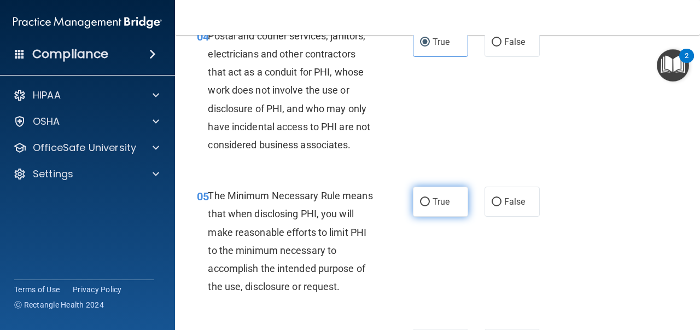
click at [456, 216] on label "True" at bounding box center [440, 202] width 55 height 30
click at [430, 206] on input "True" at bounding box center [425, 202] width 10 height 8
radio input "true"
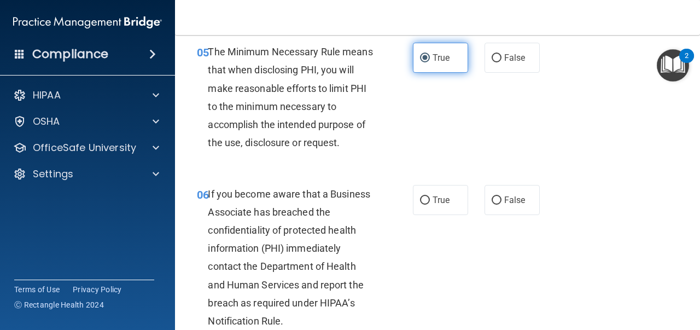
scroll to position [586, 0]
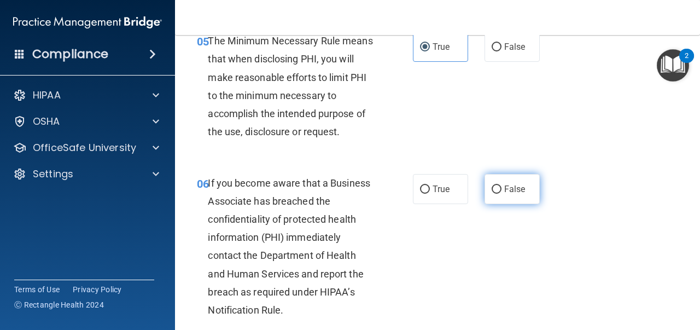
click at [505, 185] on span "False" at bounding box center [514, 189] width 21 height 10
click at [502, 185] on input "False" at bounding box center [497, 189] width 10 height 8
radio input "true"
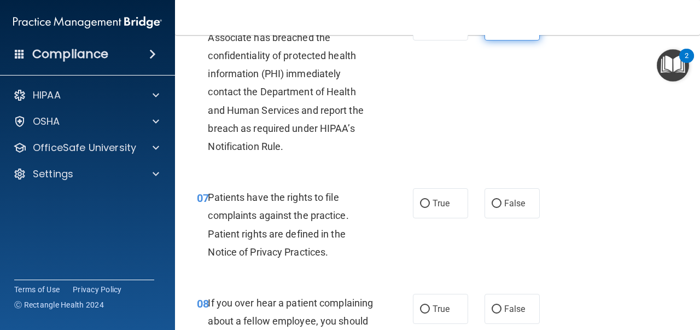
scroll to position [759, 0]
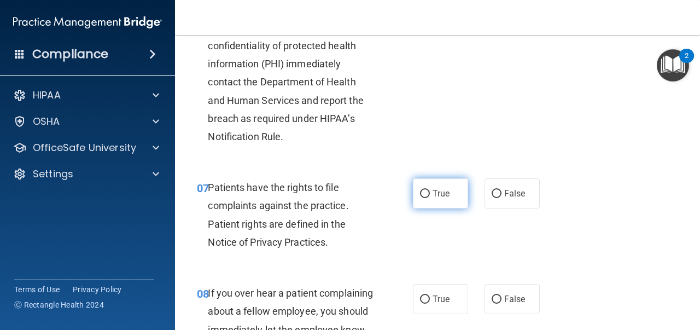
click at [447, 195] on span "True" at bounding box center [441, 193] width 17 height 10
click at [430, 195] on input "True" at bounding box center [425, 194] width 10 height 8
radio input "true"
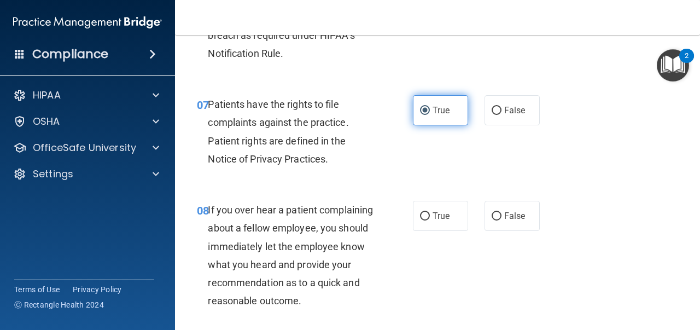
scroll to position [849, 0]
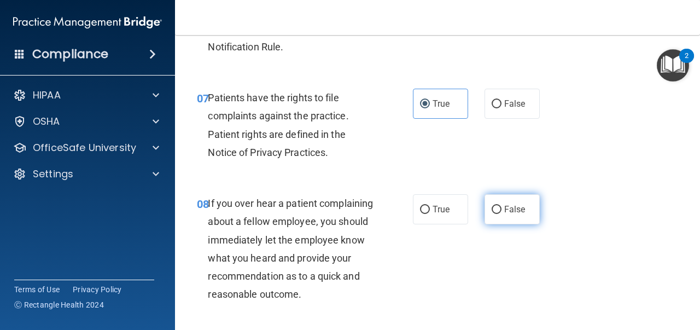
click at [499, 210] on input "False" at bounding box center [497, 210] width 10 height 8
radio input "true"
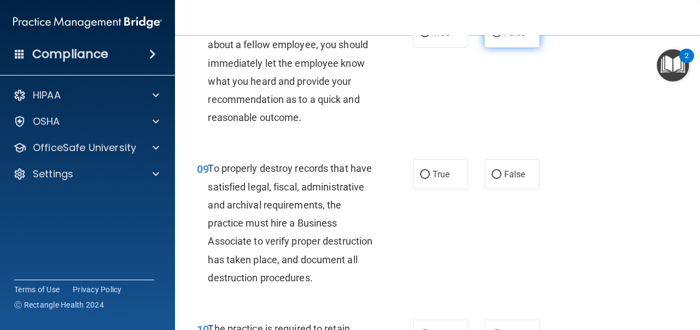
scroll to position [1037, 0]
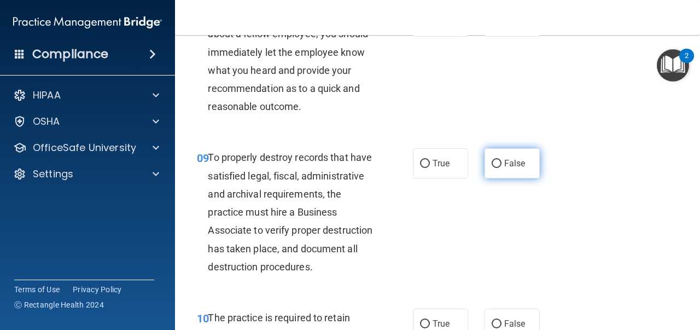
click at [510, 172] on label "False" at bounding box center [512, 163] width 55 height 30
click at [502, 168] on input "False" at bounding box center [497, 164] width 10 height 8
radio input "true"
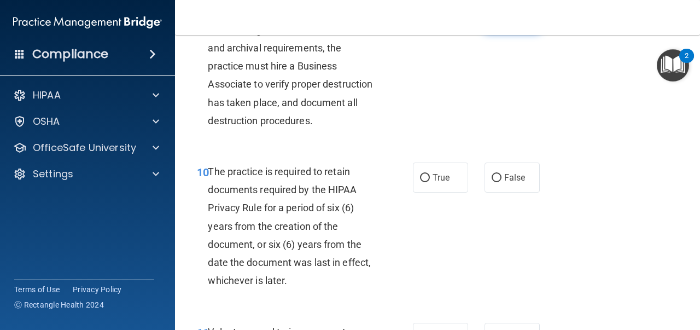
scroll to position [1184, 0]
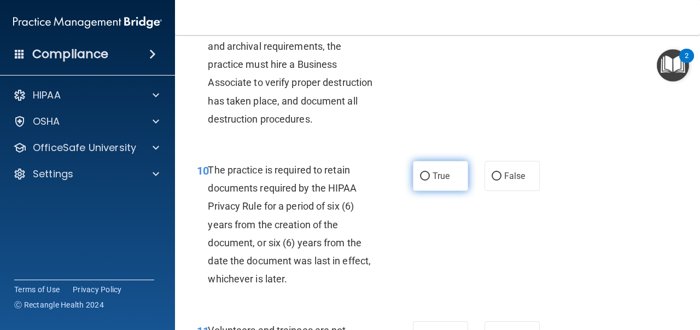
click at [468, 179] on label "True" at bounding box center [440, 176] width 55 height 30
click at [430, 179] on input "True" at bounding box center [425, 176] width 10 height 8
radio input "true"
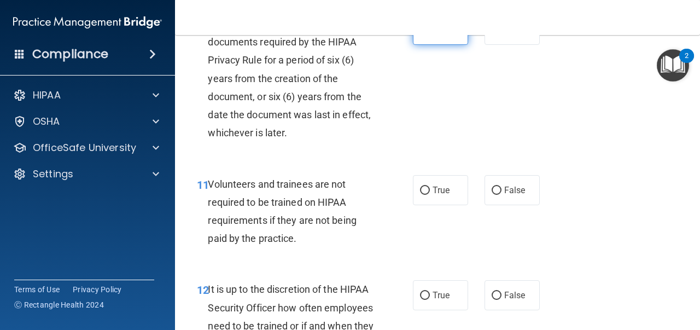
scroll to position [1334, 0]
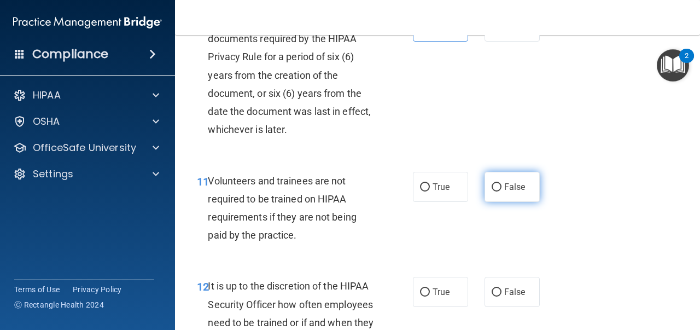
click at [495, 184] on input "False" at bounding box center [497, 187] width 10 height 8
radio input "true"
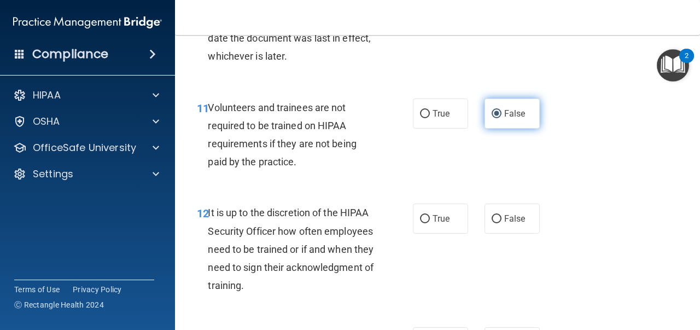
scroll to position [1411, 0]
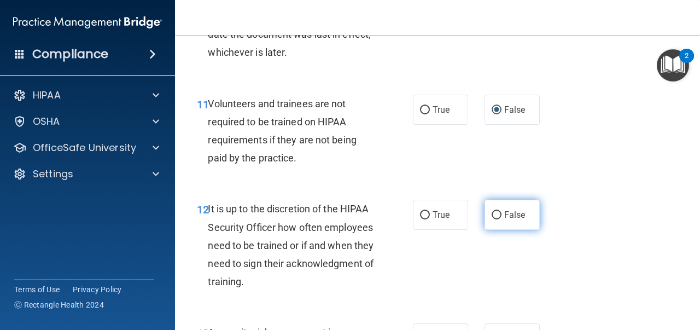
click at [505, 216] on span "False" at bounding box center [514, 215] width 21 height 10
click at [502, 216] on input "False" at bounding box center [497, 215] width 10 height 8
radio input "true"
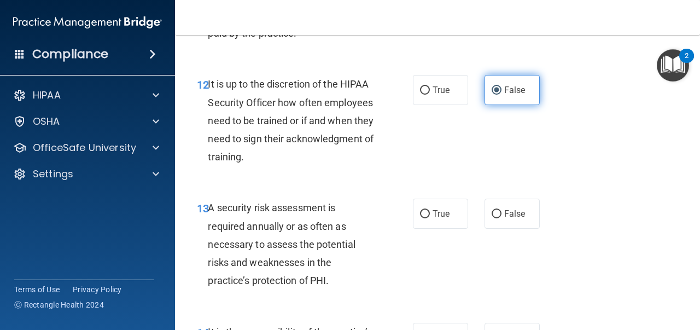
scroll to position [1547, 0]
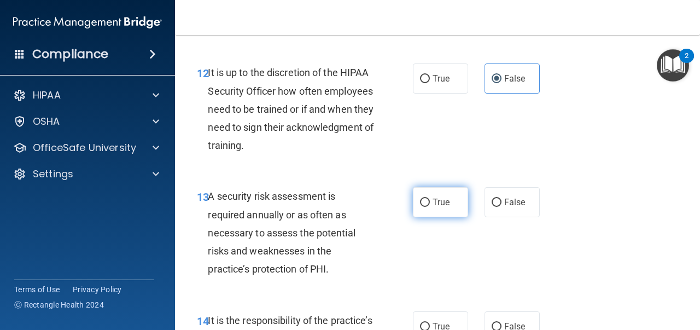
click at [452, 200] on label "True" at bounding box center [440, 202] width 55 height 30
click at [430, 200] on input "True" at bounding box center [425, 203] width 10 height 8
radio input "true"
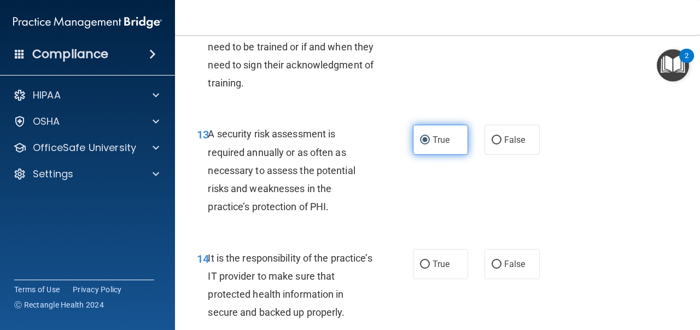
scroll to position [1631, 0]
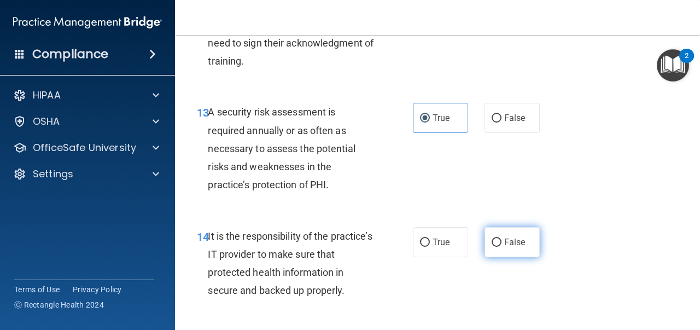
click at [497, 233] on label "False" at bounding box center [512, 242] width 55 height 30
click at [497, 239] on input "False" at bounding box center [497, 243] width 10 height 8
radio input "true"
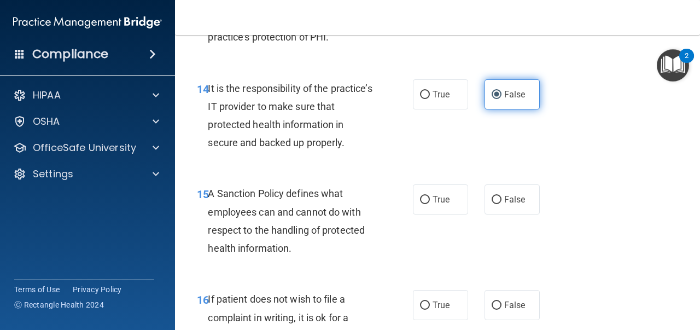
scroll to position [1780, 0]
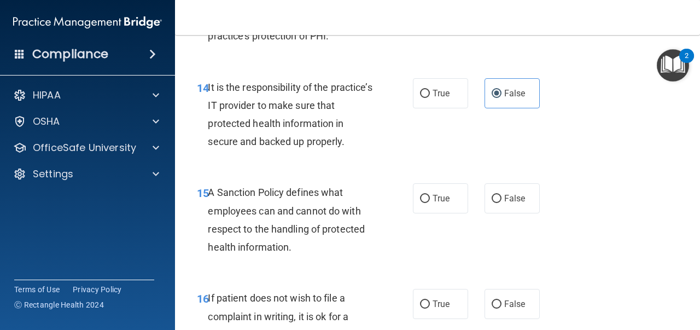
click at [495, 216] on div "15 A Sanction Policy defines what employees can and cannot do with respect to t…" at bounding box center [438, 223] width 498 height 106
click at [506, 200] on span "False" at bounding box center [514, 198] width 21 height 10
click at [502, 200] on input "False" at bounding box center [497, 199] width 10 height 8
radio input "true"
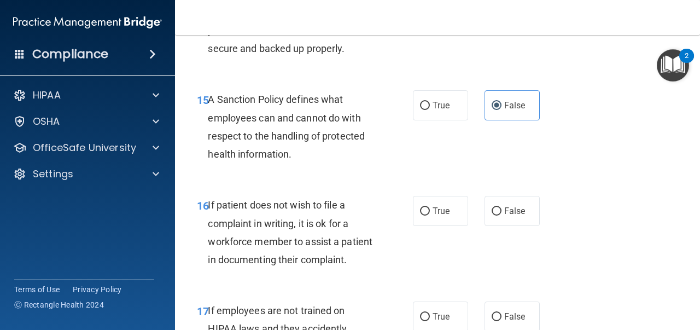
scroll to position [1871, 0]
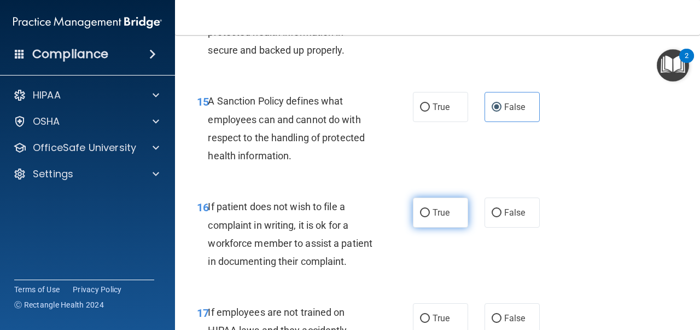
click at [439, 217] on span "True" at bounding box center [441, 212] width 17 height 10
click at [430, 217] on input "True" at bounding box center [425, 213] width 10 height 8
radio input "true"
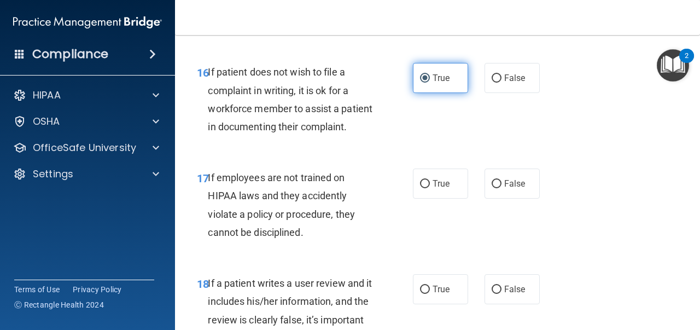
scroll to position [2008, 0]
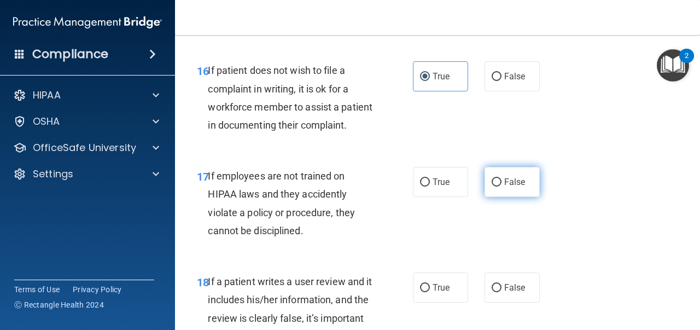
click at [495, 186] on input "False" at bounding box center [497, 182] width 10 height 8
radio input "true"
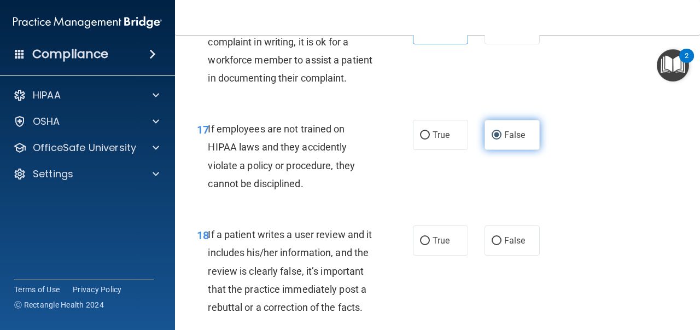
scroll to position [2060, 0]
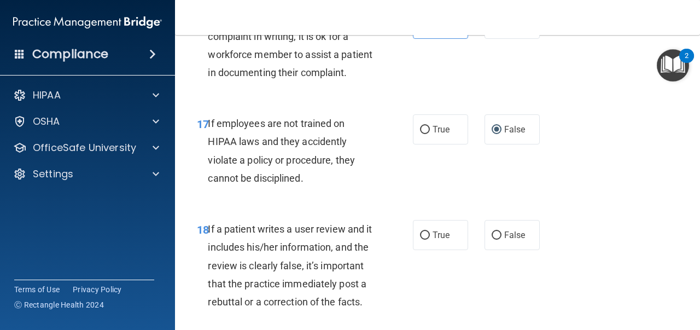
click at [499, 259] on div "18 If a patient writes a user review and it includes his/her information, and t…" at bounding box center [438, 268] width 498 height 124
click at [499, 246] on label "False" at bounding box center [512, 235] width 55 height 30
click at [499, 240] on input "False" at bounding box center [497, 235] width 10 height 8
radio input "true"
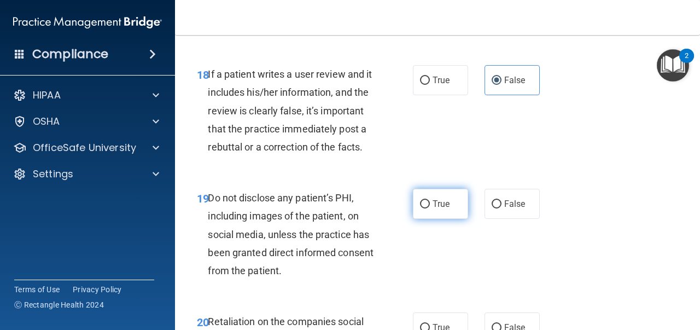
click at [447, 213] on label "True" at bounding box center [440, 204] width 55 height 30
click at [430, 208] on input "True" at bounding box center [425, 204] width 10 height 8
radio input "true"
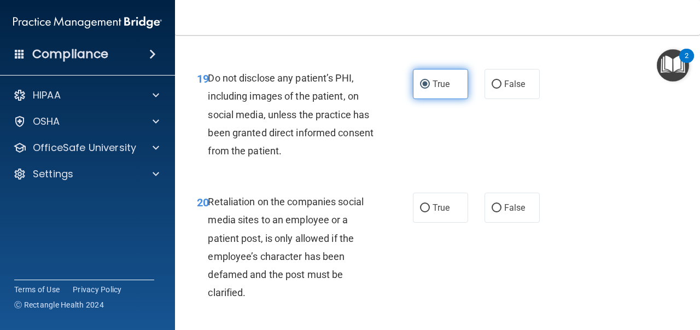
scroll to position [2345, 0]
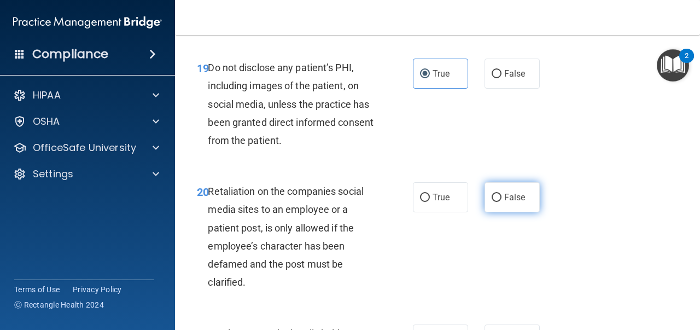
click at [498, 199] on input "False" at bounding box center [497, 198] width 10 height 8
radio input "true"
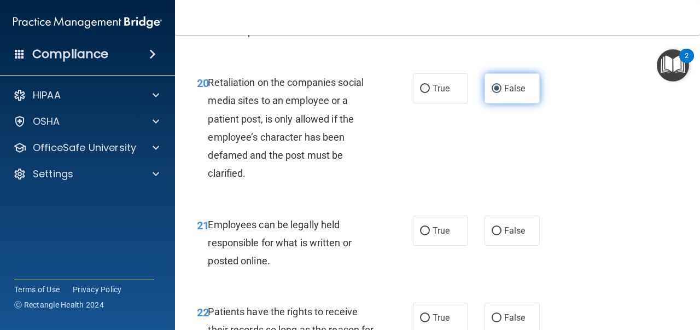
scroll to position [2543, 0]
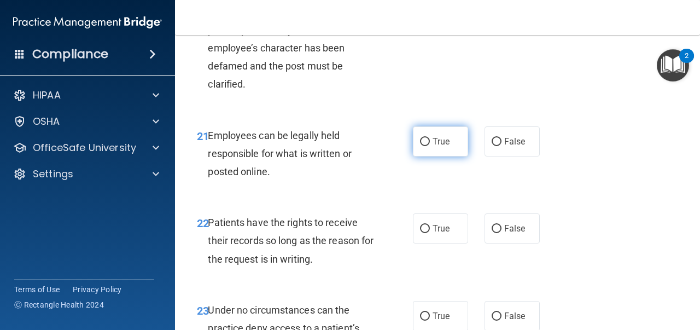
click at [456, 152] on label "True" at bounding box center [440, 141] width 55 height 30
click at [430, 146] on input "True" at bounding box center [425, 142] width 10 height 8
radio input "true"
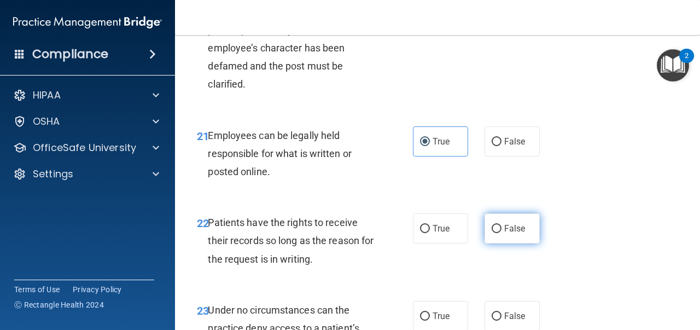
click at [497, 232] on input "False" at bounding box center [497, 229] width 10 height 8
radio input "true"
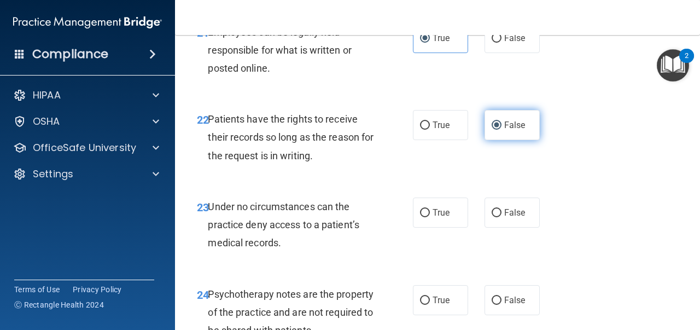
scroll to position [2649, 0]
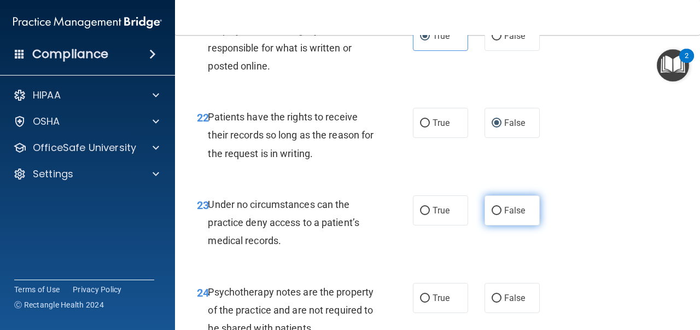
click at [501, 225] on label "False" at bounding box center [512, 210] width 55 height 30
click at [501, 215] on input "False" at bounding box center [497, 211] width 10 height 8
radio input "true"
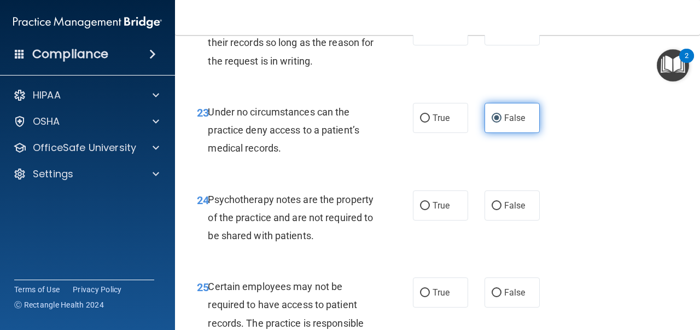
scroll to position [2759, 0]
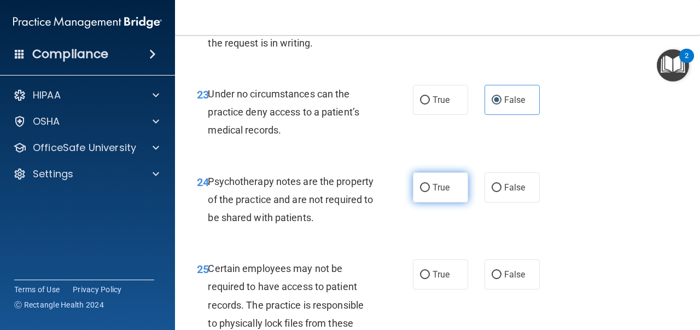
click at [436, 195] on label "True" at bounding box center [440, 187] width 55 height 30
click at [430, 192] on input "True" at bounding box center [425, 188] width 10 height 8
radio input "true"
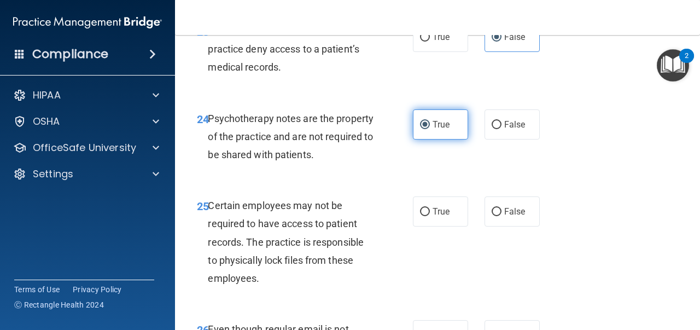
scroll to position [2823, 0]
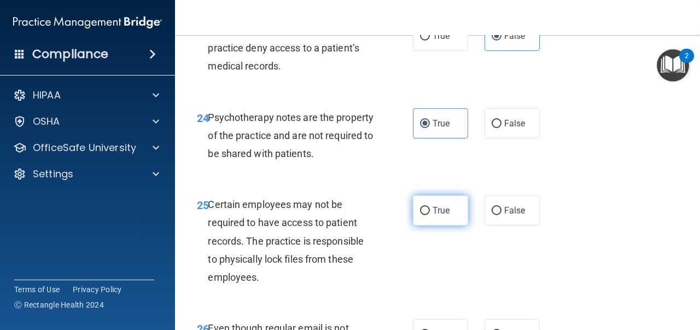
click at [453, 217] on label "True" at bounding box center [440, 210] width 55 height 30
click at [430, 215] on input "True" at bounding box center [425, 211] width 10 height 8
radio input "true"
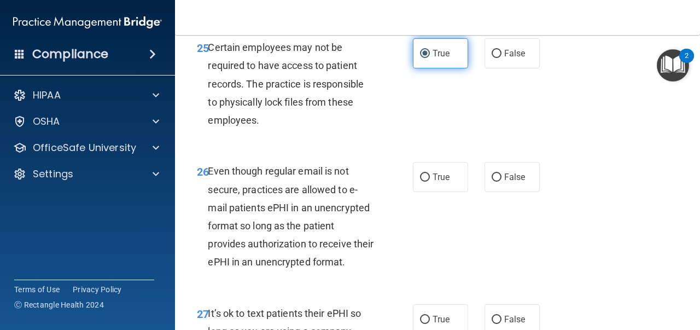
scroll to position [2981, 0]
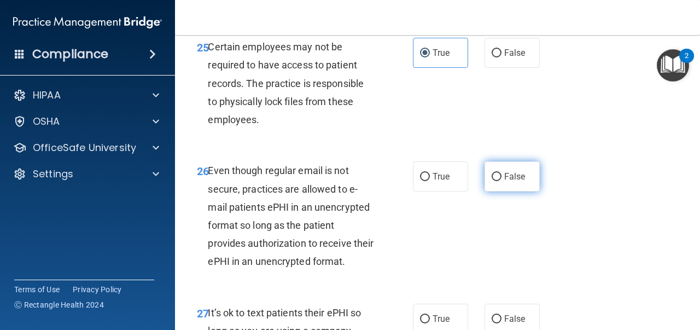
click at [505, 187] on label "False" at bounding box center [512, 176] width 55 height 30
click at [502, 181] on input "False" at bounding box center [497, 177] width 10 height 8
radio input "true"
click at [451, 177] on label "True" at bounding box center [440, 176] width 55 height 30
click at [430, 177] on input "True" at bounding box center [425, 177] width 10 height 8
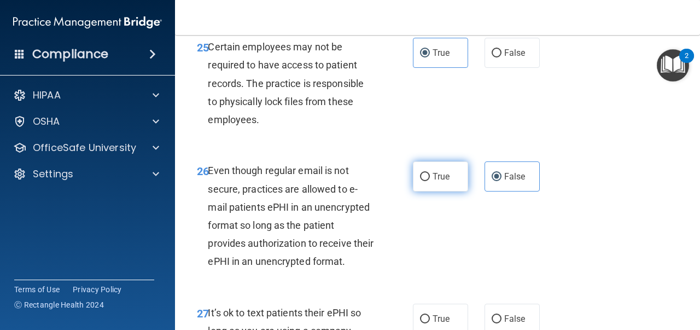
radio input "true"
radio input "false"
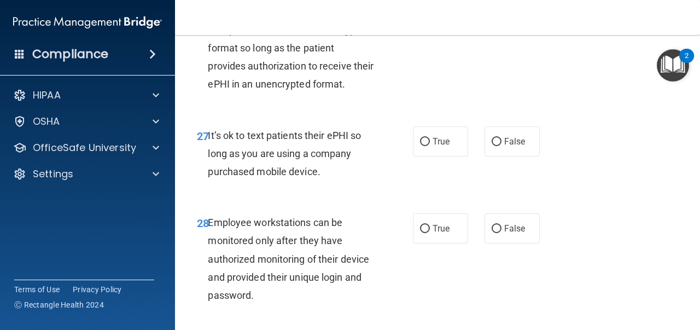
scroll to position [3159, 0]
click at [446, 143] on span "True" at bounding box center [441, 141] width 17 height 10
click at [430, 143] on input "True" at bounding box center [425, 141] width 10 height 8
radio input "true"
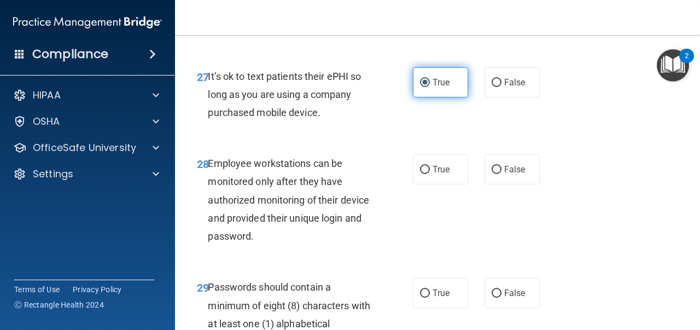
scroll to position [3224, 0]
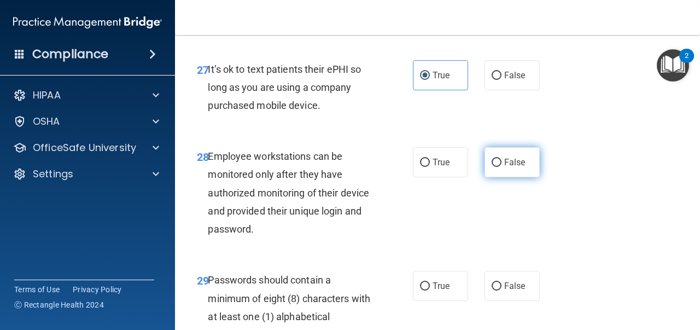
click at [509, 166] on span "False" at bounding box center [514, 162] width 21 height 10
click at [502, 166] on input "False" at bounding box center [497, 163] width 10 height 8
radio input "true"
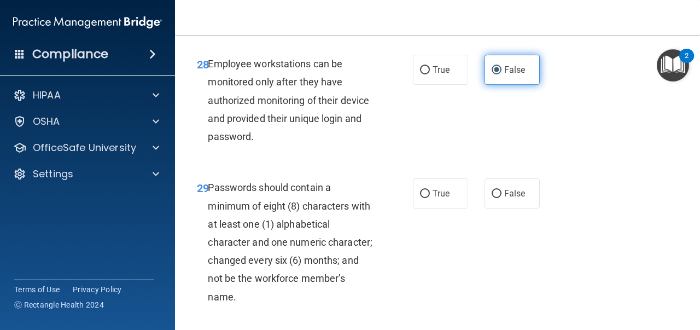
scroll to position [3324, 0]
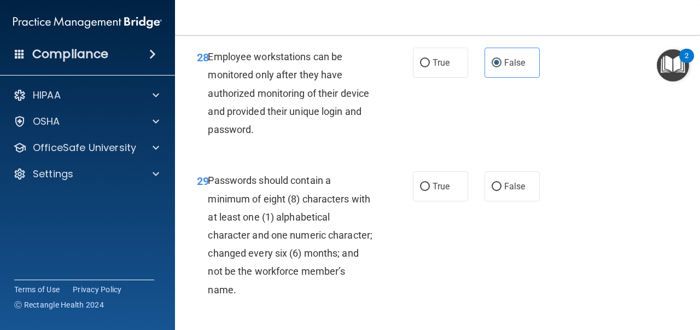
click at [439, 206] on div "29 Passwords should contain a minimum of eight (8) characters with at least one…" at bounding box center [438, 238] width 498 height 160
click at [442, 191] on span "True" at bounding box center [441, 186] width 17 height 10
click at [430, 191] on input "True" at bounding box center [425, 187] width 10 height 8
radio input "true"
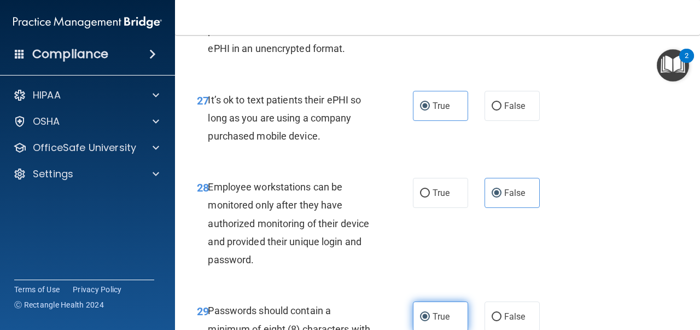
scroll to position [3192, 0]
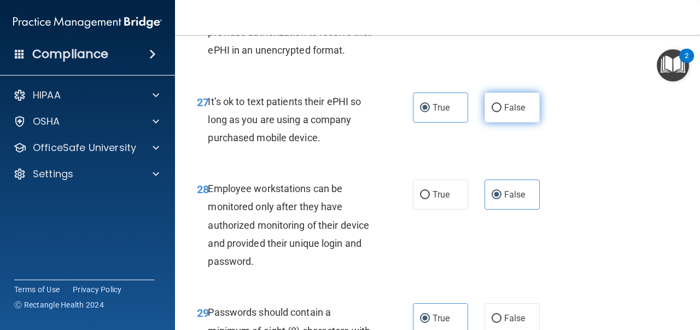
click at [517, 118] on label "False" at bounding box center [512, 107] width 55 height 30
click at [502, 112] on input "False" at bounding box center [497, 108] width 10 height 8
radio input "true"
radio input "false"
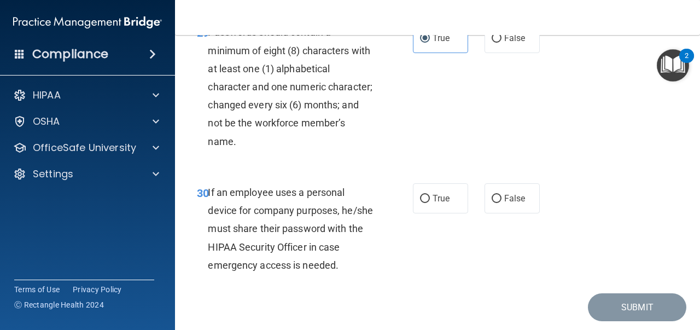
scroll to position [3478, 0]
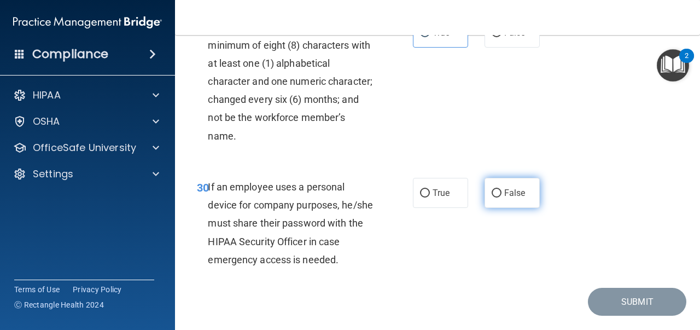
click at [498, 189] on label "False" at bounding box center [512, 193] width 55 height 30
click at [498, 189] on input "False" at bounding box center [497, 193] width 10 height 8
radio input "true"
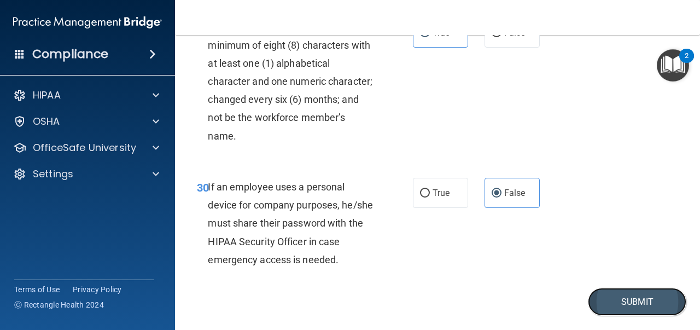
click at [616, 306] on button "Submit" at bounding box center [637, 302] width 98 height 28
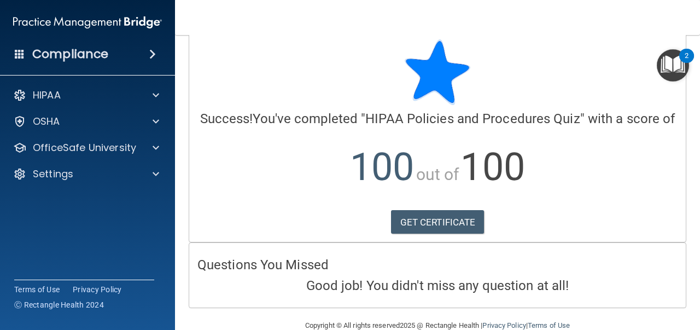
scroll to position [20, 0]
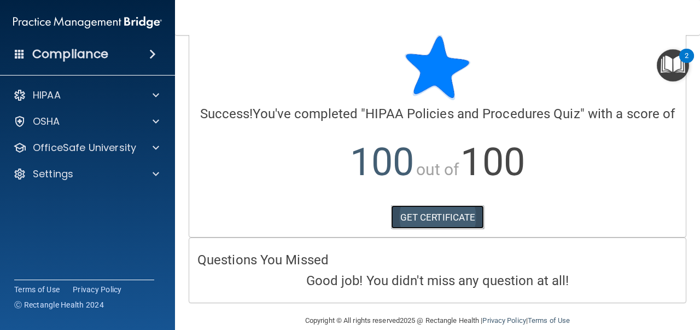
click at [451, 220] on link "GET CERTIFICATE" at bounding box center [438, 217] width 94 height 24
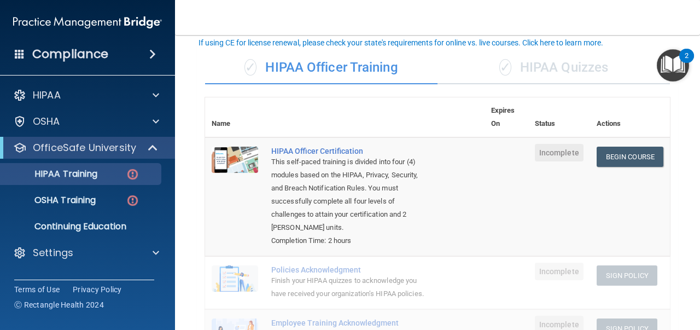
scroll to position [4, 0]
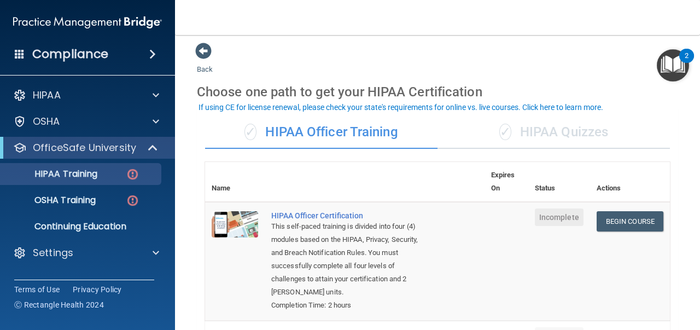
click at [551, 118] on div "✓ HIPAA Quizzes" at bounding box center [554, 132] width 232 height 33
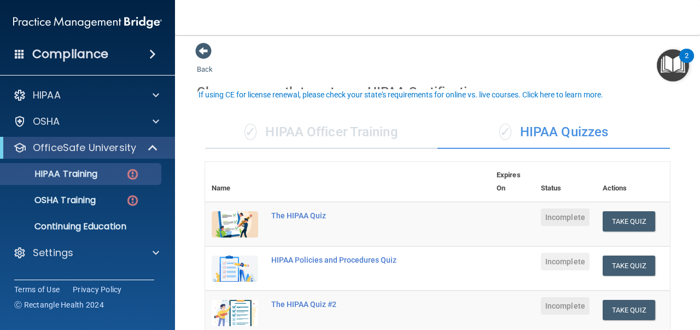
scroll to position [114, 0]
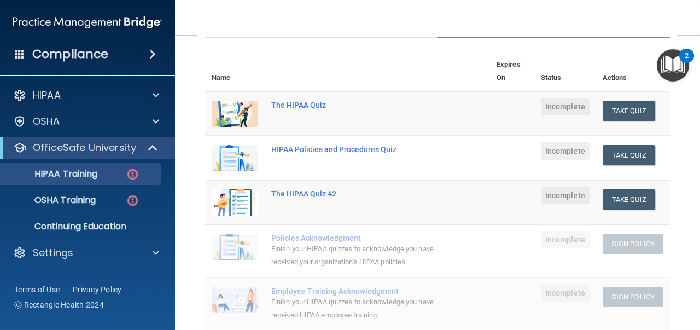
click at [451, 141] on td "HIPAA Policies and Procedures Quiz" at bounding box center [377, 158] width 225 height 44
click at [630, 202] on button "Take Quiz" at bounding box center [629, 199] width 53 height 20
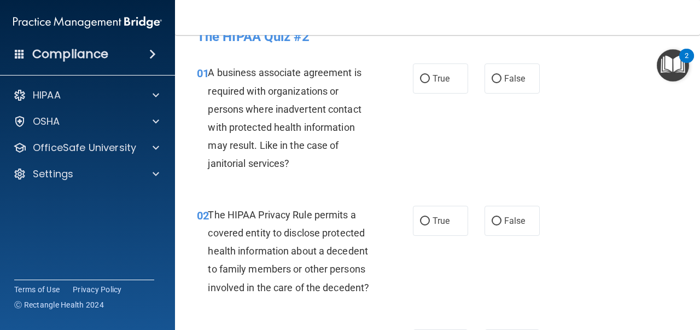
scroll to position [22, 0]
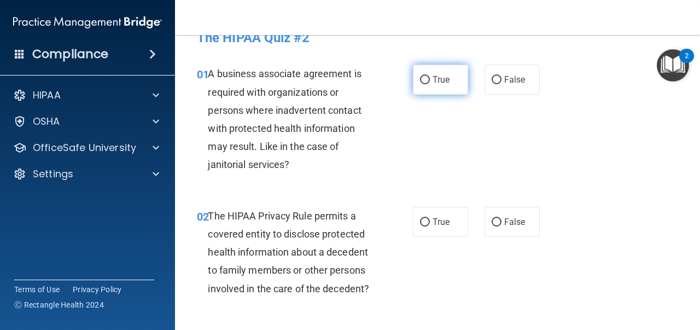
click at [417, 81] on label "True" at bounding box center [440, 80] width 55 height 30
click at [420, 81] on input "True" at bounding box center [425, 80] width 10 height 8
radio input "true"
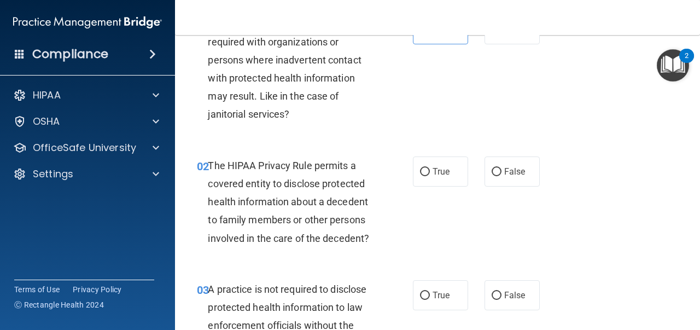
scroll to position [74, 0]
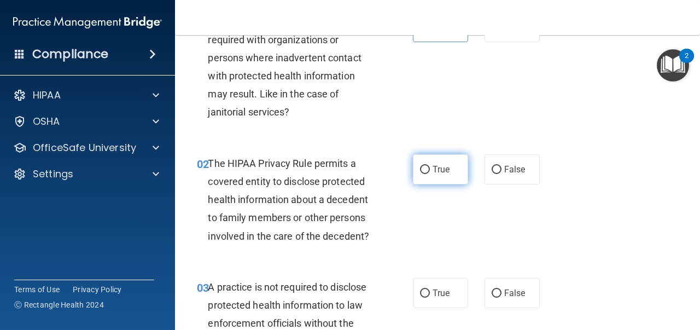
click at [447, 161] on label "True" at bounding box center [440, 169] width 55 height 30
click at [430, 166] on input "True" at bounding box center [425, 170] width 10 height 8
radio input "true"
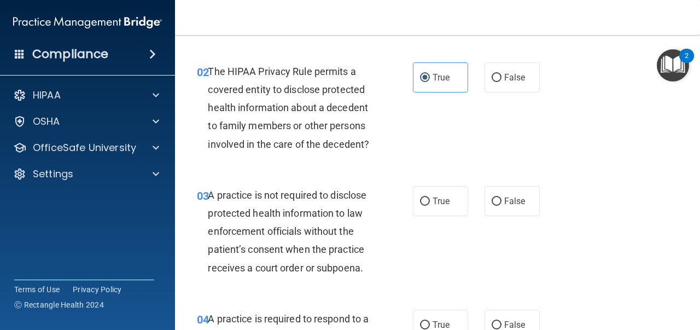
scroll to position [242, 0]
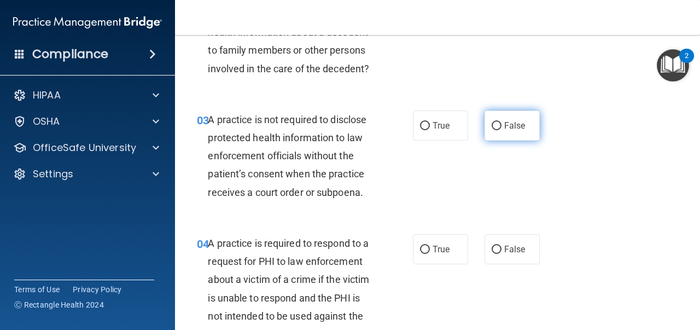
click at [509, 130] on span "False" at bounding box center [514, 125] width 21 height 10
click at [502, 130] on input "False" at bounding box center [497, 126] width 10 height 8
radio input "true"
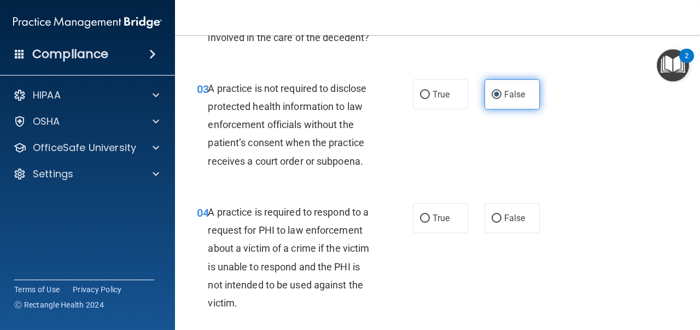
scroll to position [275, 0]
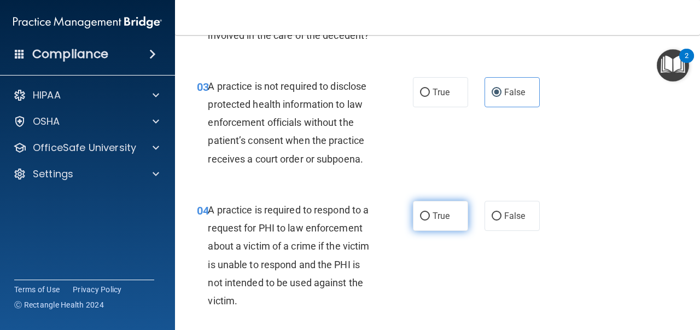
click at [426, 213] on input "True" at bounding box center [425, 216] width 10 height 8
radio input "true"
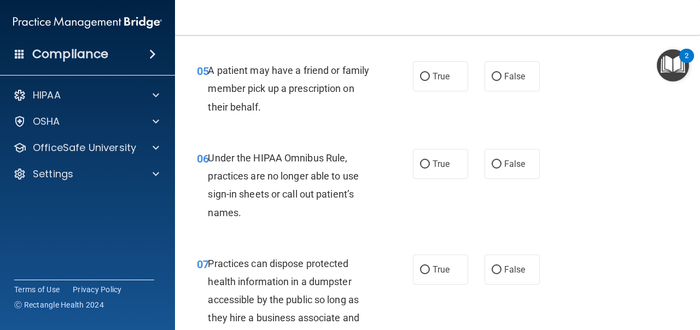
scroll to position [557, 0]
click at [431, 79] on label "True" at bounding box center [440, 76] width 55 height 30
click at [430, 79] on input "True" at bounding box center [425, 76] width 10 height 8
radio input "true"
click at [515, 173] on label "False" at bounding box center [512, 163] width 55 height 30
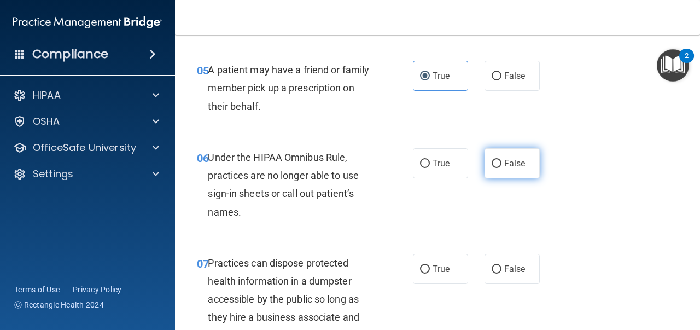
click at [502, 168] on input "False" at bounding box center [497, 164] width 10 height 8
radio input "true"
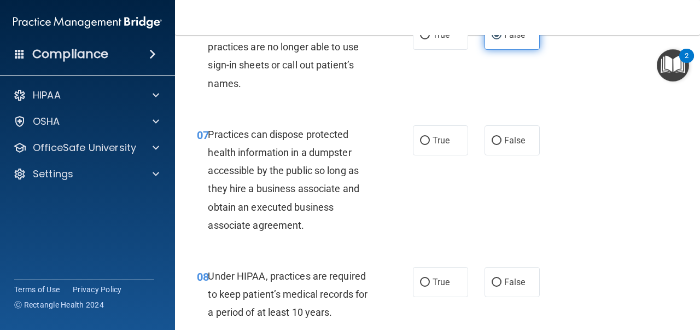
scroll to position [687, 0]
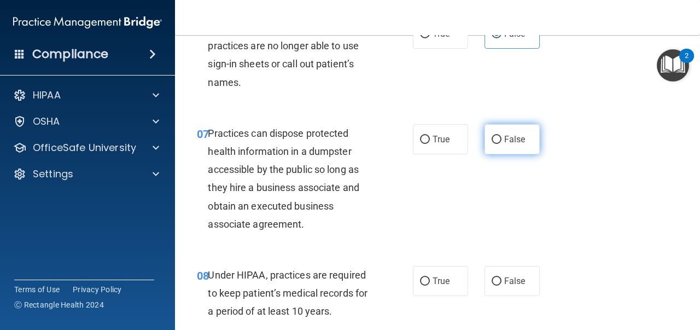
click at [490, 149] on label "False" at bounding box center [512, 139] width 55 height 30
click at [492, 144] on input "False" at bounding box center [497, 140] width 10 height 8
radio input "true"
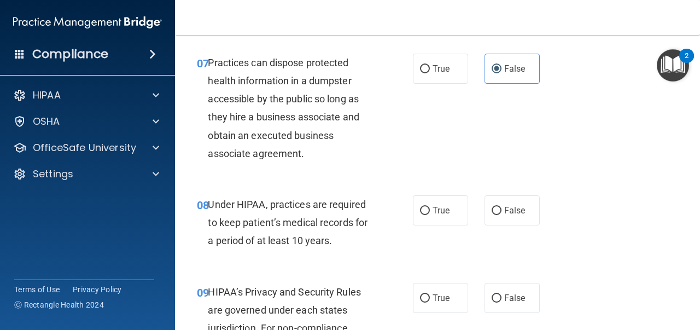
scroll to position [764, 0]
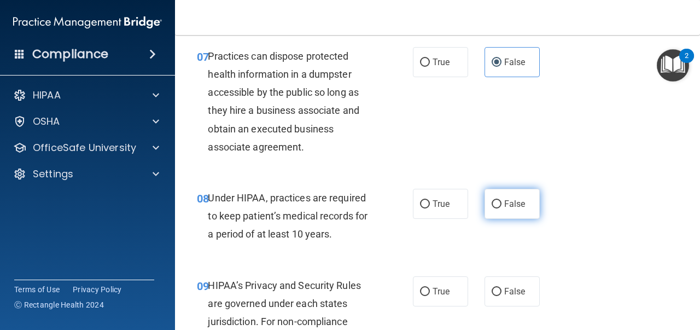
click at [496, 207] on input "False" at bounding box center [497, 204] width 10 height 8
radio input "true"
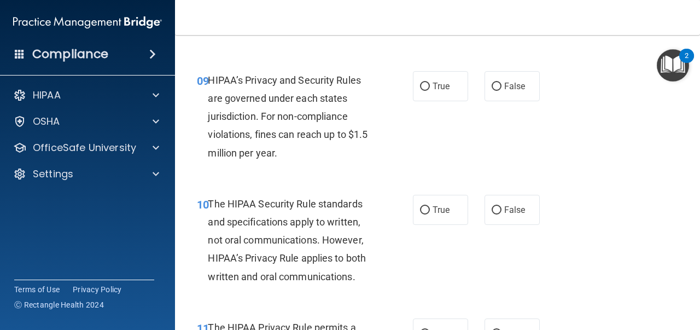
scroll to position [970, 0]
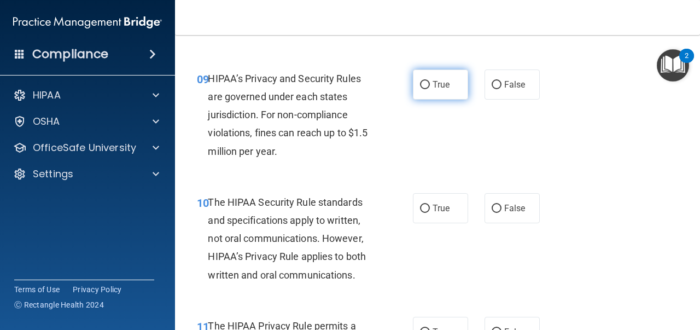
click at [455, 94] on label "True" at bounding box center [440, 84] width 55 height 30
click at [430, 89] on input "True" at bounding box center [425, 85] width 10 height 8
radio input "true"
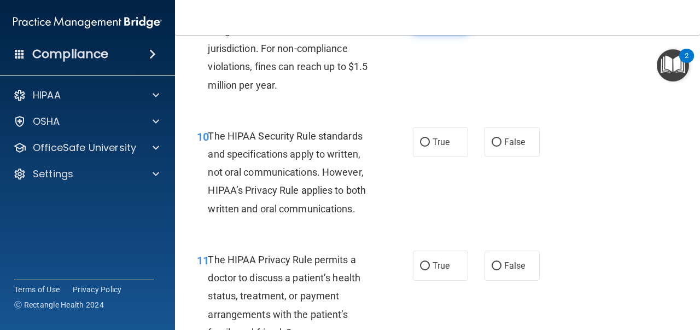
scroll to position [1046, 0]
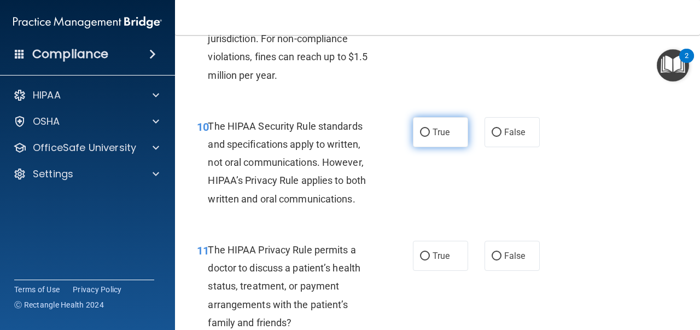
click at [445, 134] on span "True" at bounding box center [441, 132] width 17 height 10
click at [430, 134] on input "True" at bounding box center [425, 133] width 10 height 8
radio input "true"
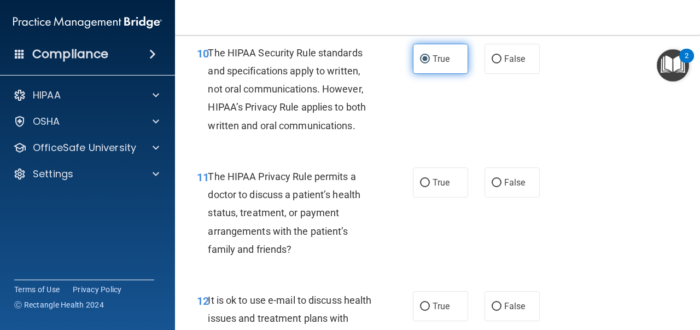
scroll to position [1133, 0]
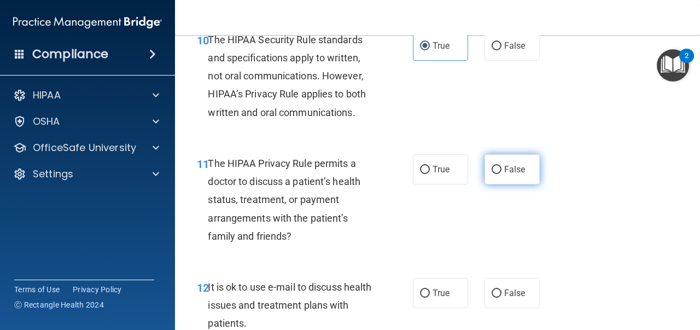
click at [514, 178] on label "False" at bounding box center [512, 169] width 55 height 30
click at [502, 174] on input "False" at bounding box center [497, 170] width 10 height 8
radio input "true"
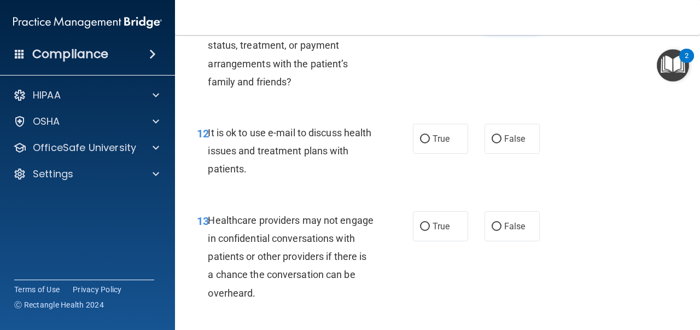
scroll to position [1291, 0]
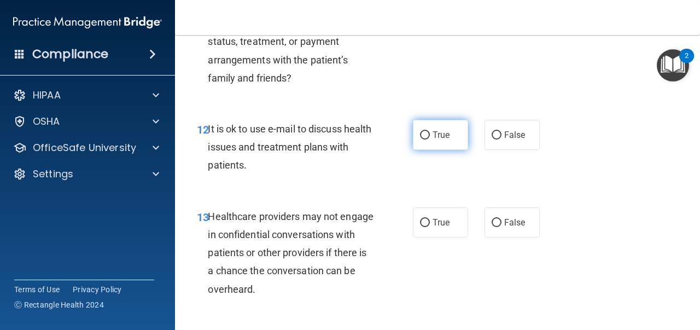
click at [456, 139] on label "True" at bounding box center [440, 135] width 55 height 30
click at [430, 139] on input "True" at bounding box center [425, 135] width 10 height 8
radio input "true"
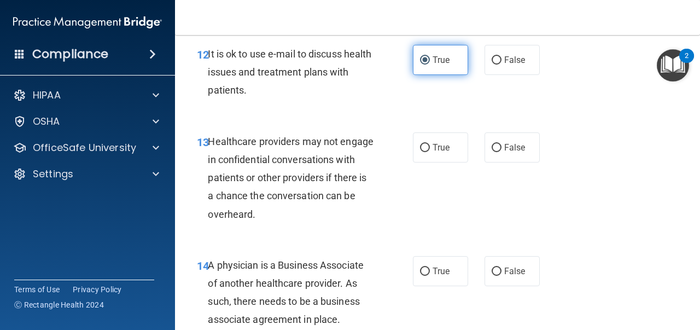
scroll to position [1369, 0]
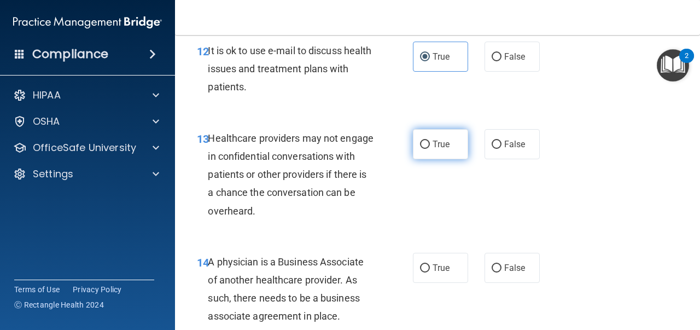
click at [440, 146] on span "True" at bounding box center [441, 144] width 17 height 10
click at [430, 146] on input "True" at bounding box center [425, 145] width 10 height 8
radio input "true"
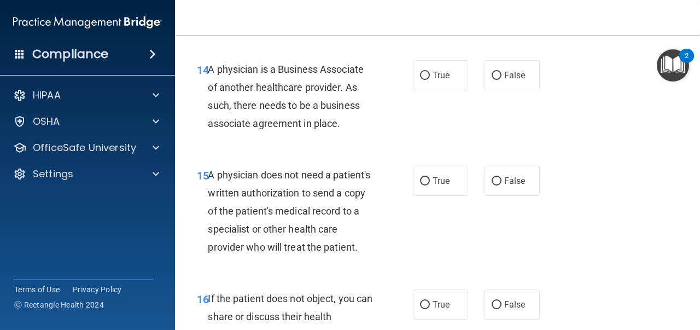
scroll to position [1563, 0]
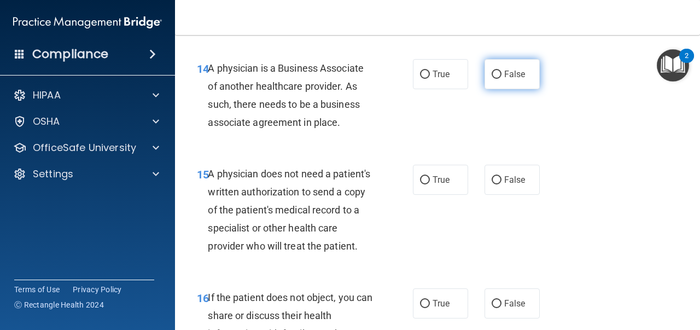
click at [510, 73] on span "False" at bounding box center [514, 74] width 21 height 10
click at [502, 73] on input "False" at bounding box center [497, 75] width 10 height 8
radio input "true"
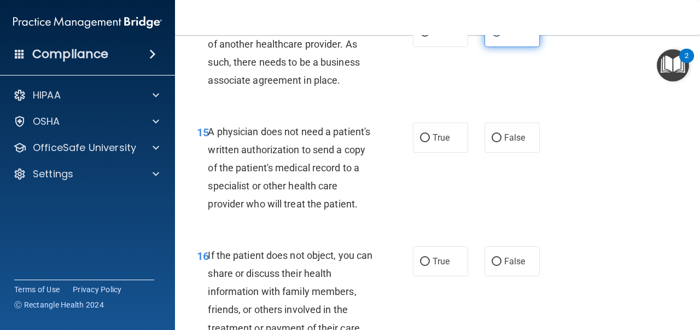
scroll to position [1609, 0]
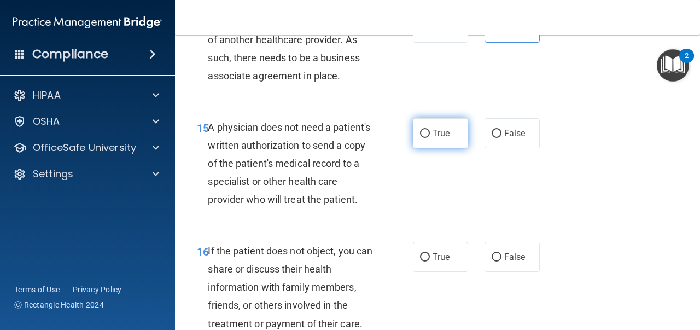
click at [439, 136] on span "True" at bounding box center [441, 133] width 17 height 10
click at [430, 136] on input "True" at bounding box center [425, 134] width 10 height 8
radio input "true"
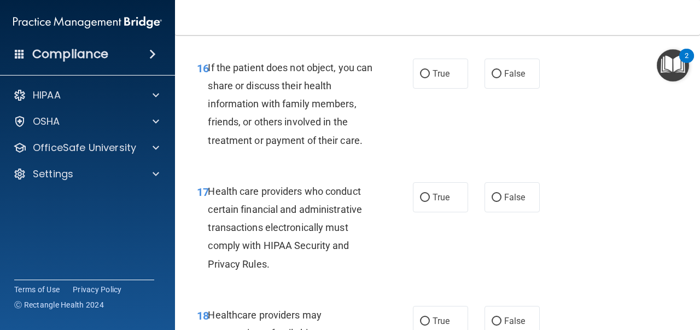
scroll to position [1792, 0]
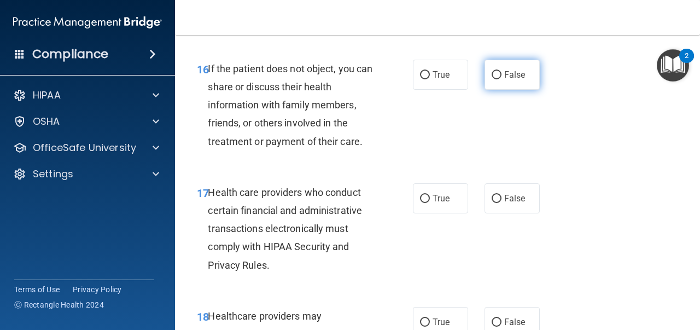
click at [504, 88] on label "False" at bounding box center [512, 75] width 55 height 30
click at [502, 79] on input "False" at bounding box center [497, 75] width 10 height 8
radio input "true"
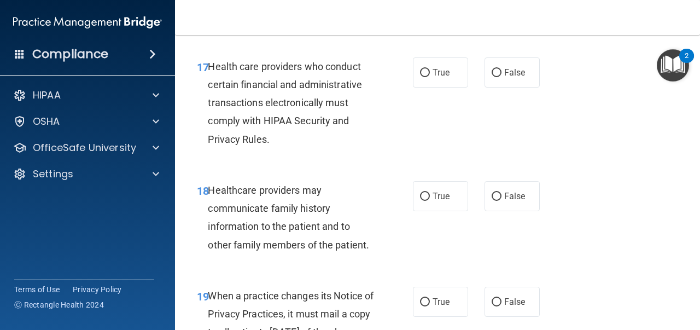
scroll to position [1918, 0]
click at [439, 74] on span "True" at bounding box center [441, 72] width 17 height 10
click at [430, 74] on input "True" at bounding box center [425, 72] width 10 height 8
radio input "true"
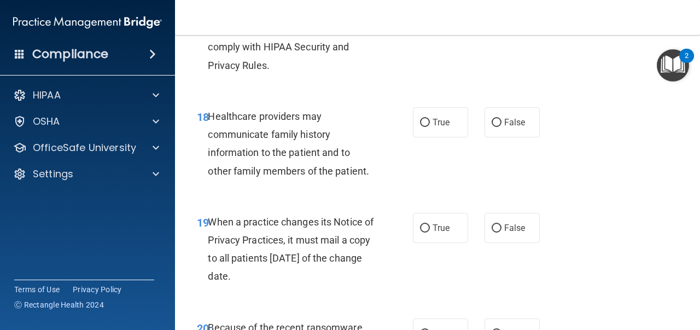
scroll to position [1993, 0]
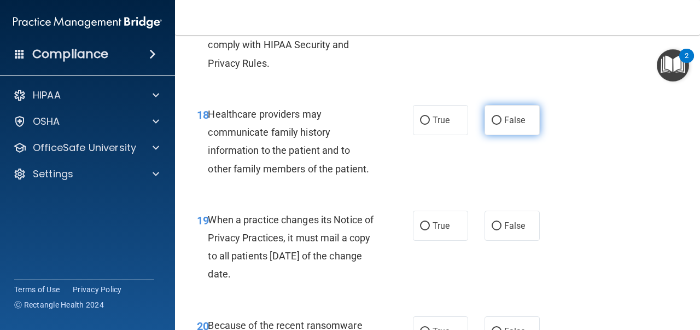
click at [490, 115] on label "False" at bounding box center [512, 120] width 55 height 30
click at [492, 117] on input "False" at bounding box center [497, 121] width 10 height 8
radio input "true"
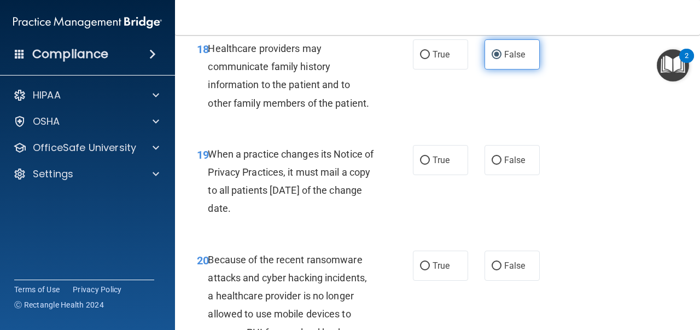
scroll to position [2061, 0]
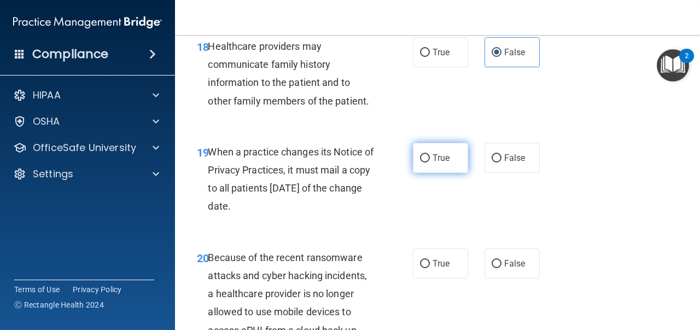
click at [435, 158] on span "True" at bounding box center [441, 158] width 17 height 10
click at [430, 158] on input "True" at bounding box center [425, 158] width 10 height 8
radio input "true"
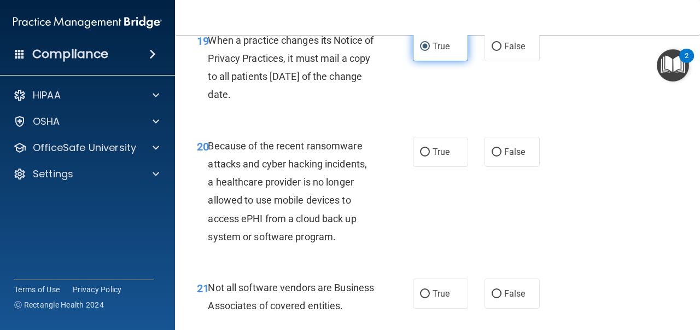
scroll to position [2180, 0]
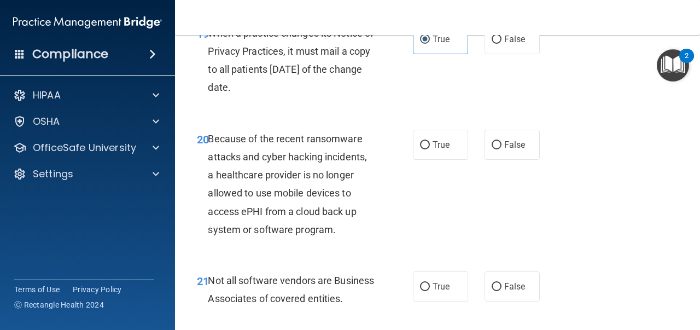
click at [437, 200] on div "20 Because of the recent ransomware attacks and cyber hacking incidents, a heal…" at bounding box center [438, 187] width 498 height 142
click at [437, 142] on span "True" at bounding box center [441, 144] width 17 height 10
click at [430, 142] on input "True" at bounding box center [425, 145] width 10 height 8
radio input "true"
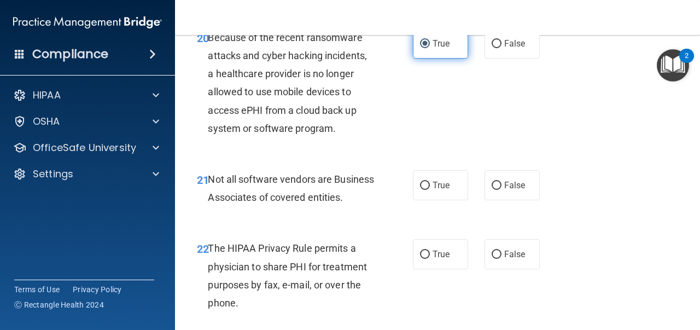
scroll to position [2276, 0]
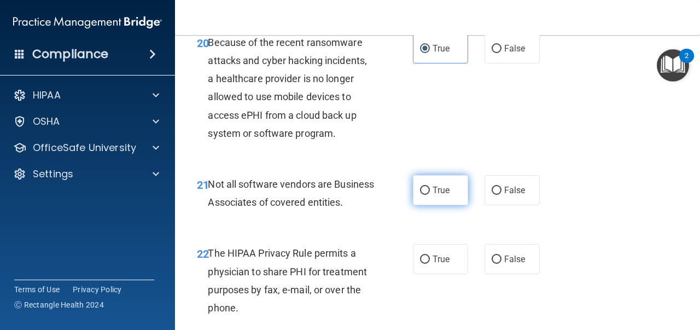
click at [455, 191] on label "True" at bounding box center [440, 190] width 55 height 30
click at [430, 191] on input "True" at bounding box center [425, 191] width 10 height 8
radio input "true"
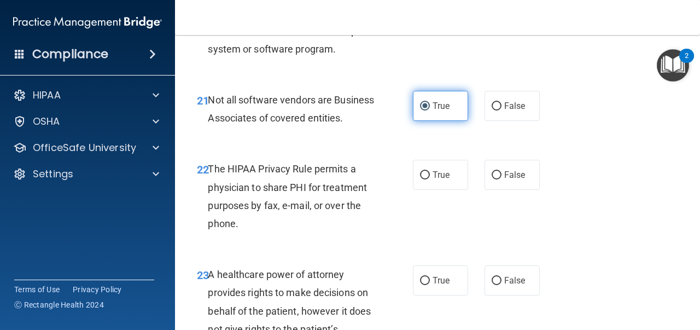
scroll to position [2361, 0]
click at [455, 189] on label "True" at bounding box center [440, 174] width 55 height 30
click at [430, 179] on input "True" at bounding box center [425, 175] width 10 height 8
radio input "true"
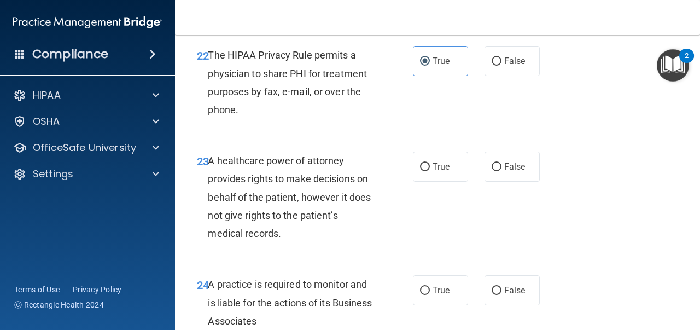
scroll to position [2480, 0]
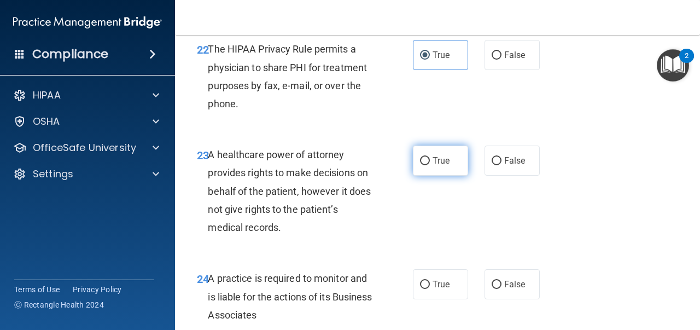
click at [456, 176] on label "True" at bounding box center [440, 161] width 55 height 30
click at [430, 165] on input "True" at bounding box center [425, 161] width 10 height 8
radio input "true"
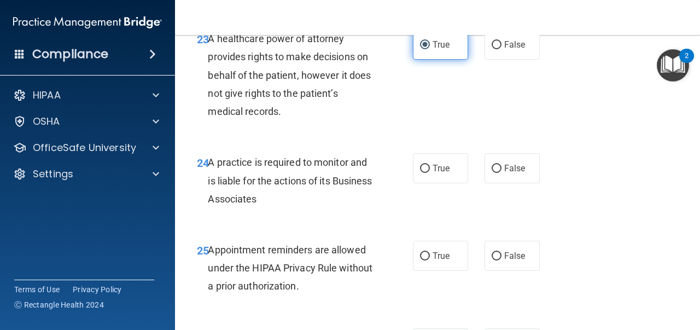
scroll to position [2598, 0]
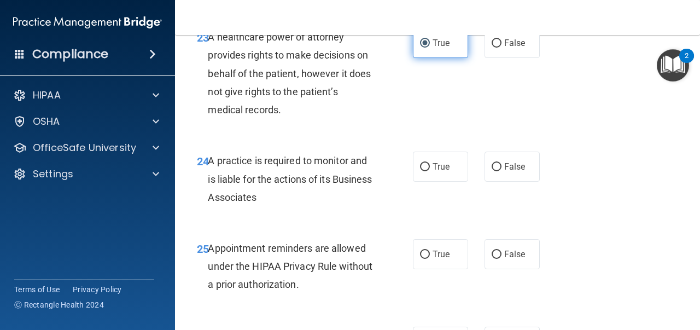
click at [456, 182] on label "True" at bounding box center [440, 167] width 55 height 30
click at [430, 171] on input "True" at bounding box center [425, 167] width 10 height 8
radio input "true"
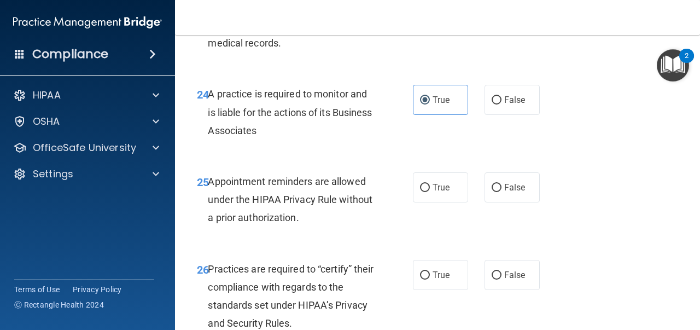
scroll to position [2682, 0]
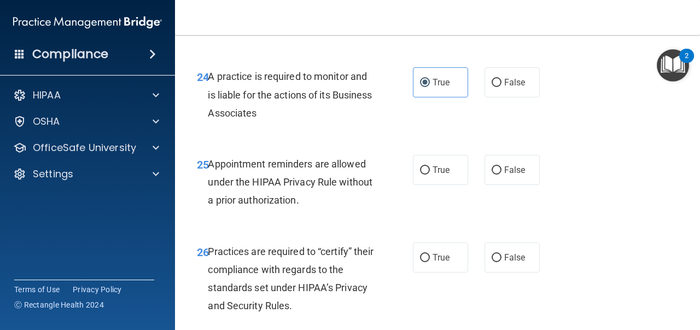
click at [456, 185] on label "True" at bounding box center [440, 170] width 55 height 30
click at [430, 175] on input "True" at bounding box center [425, 170] width 10 height 8
radio input "true"
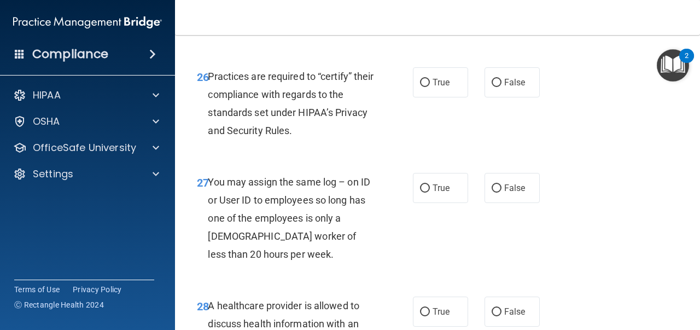
scroll to position [2868, 0]
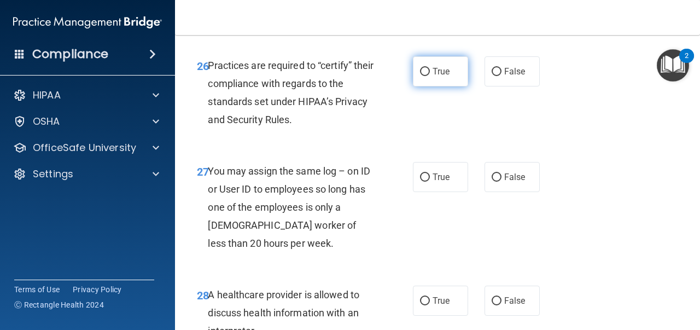
click at [455, 86] on label "True" at bounding box center [440, 71] width 55 height 30
click at [430, 76] on input "True" at bounding box center [425, 72] width 10 height 8
radio input "true"
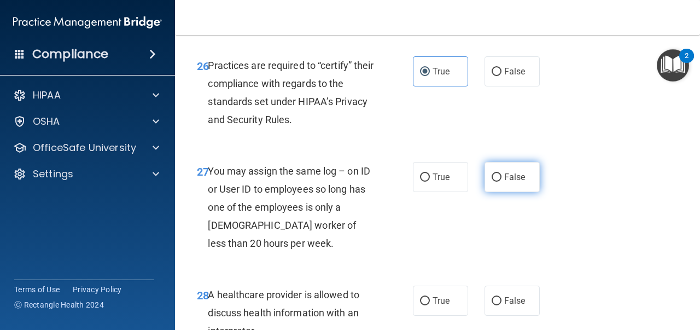
click at [499, 190] on label "False" at bounding box center [512, 177] width 55 height 30
click at [499, 182] on input "False" at bounding box center [497, 177] width 10 height 8
radio input "true"
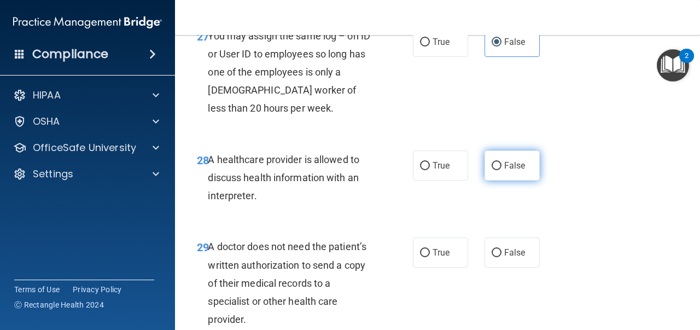
scroll to position [3004, 0]
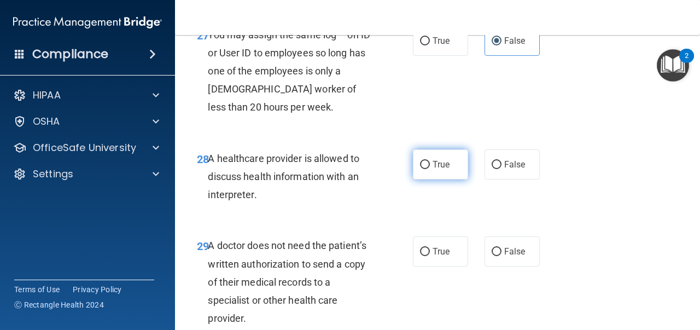
click at [458, 179] on label "True" at bounding box center [440, 164] width 55 height 30
click at [430, 169] on input "True" at bounding box center [425, 165] width 10 height 8
radio input "true"
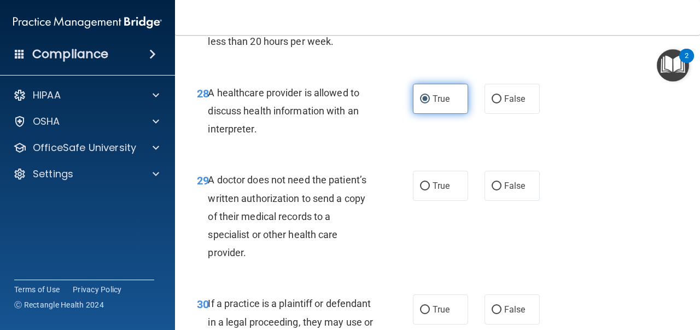
scroll to position [3071, 0]
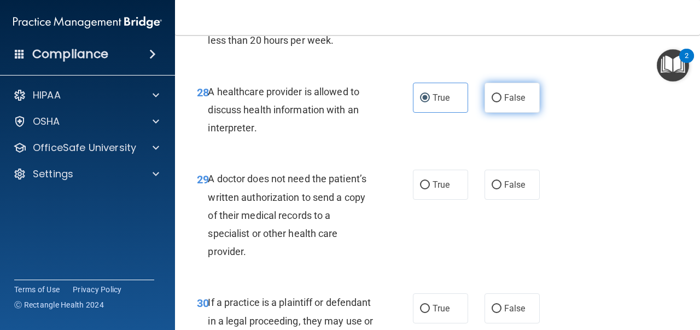
click at [532, 113] on label "False" at bounding box center [512, 98] width 55 height 30
click at [502, 102] on input "False" at bounding box center [497, 98] width 10 height 8
radio input "true"
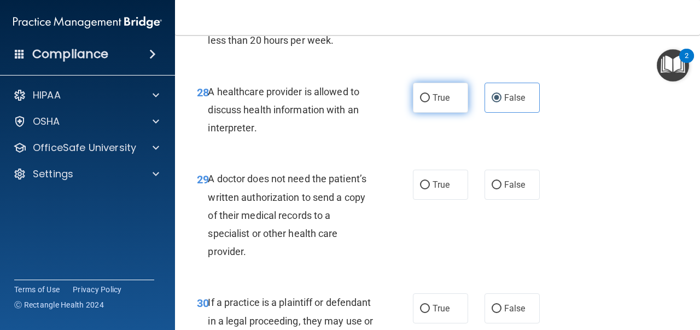
click at [466, 113] on label "True" at bounding box center [440, 98] width 55 height 30
click at [430, 102] on input "True" at bounding box center [425, 98] width 10 height 8
radio input "true"
radio input "false"
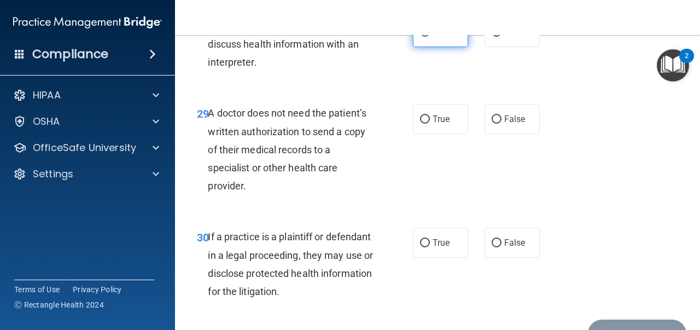
scroll to position [3138, 0]
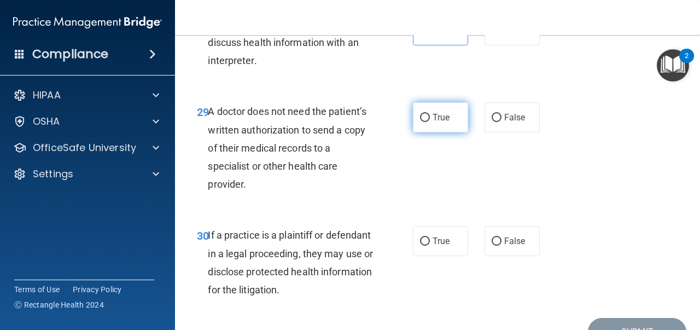
click at [460, 132] on label "True" at bounding box center [440, 117] width 55 height 30
click at [430, 122] on input "True" at bounding box center [425, 118] width 10 height 8
radio input "true"
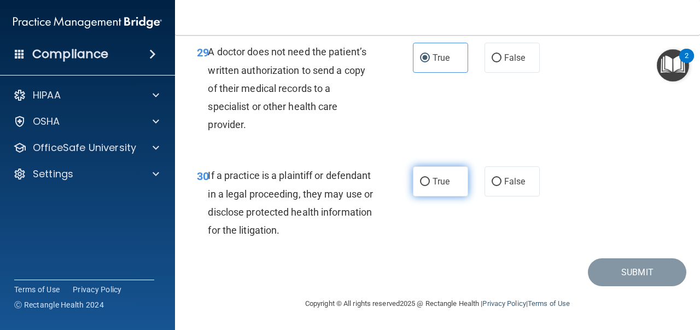
click at [455, 175] on label "True" at bounding box center [440, 181] width 55 height 30
click at [430, 178] on input "True" at bounding box center [425, 182] width 10 height 8
radio input "true"
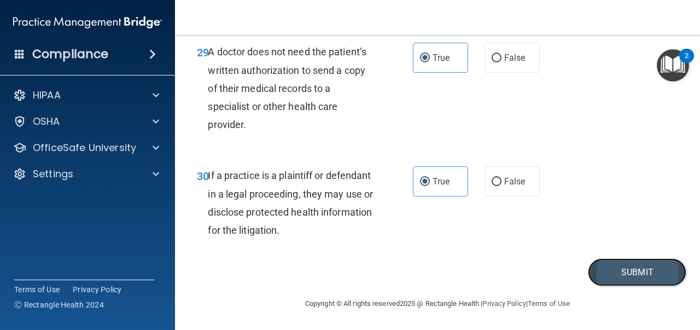
click at [614, 283] on button "Submit" at bounding box center [637, 272] width 98 height 28
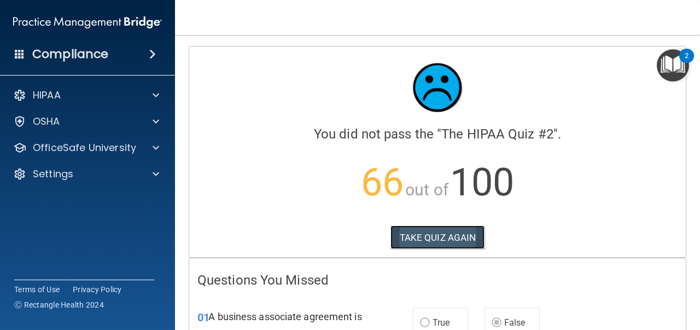
click at [459, 243] on button "TAKE QUIZ AGAIN" at bounding box center [438, 237] width 95 height 24
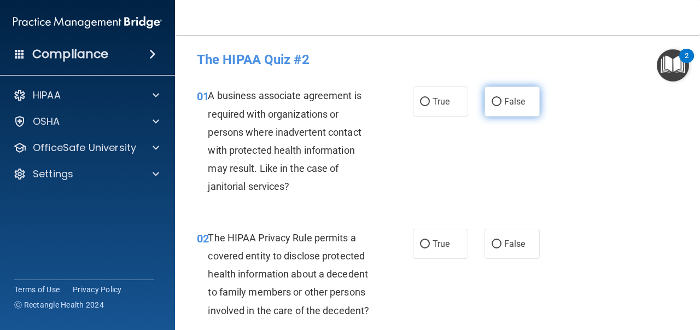
click at [486, 103] on label "False" at bounding box center [512, 101] width 55 height 30
click at [492, 103] on input "False" at bounding box center [497, 102] width 10 height 8
radio input "true"
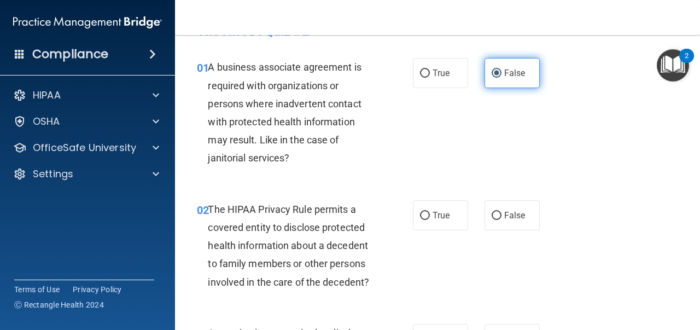
scroll to position [30, 0]
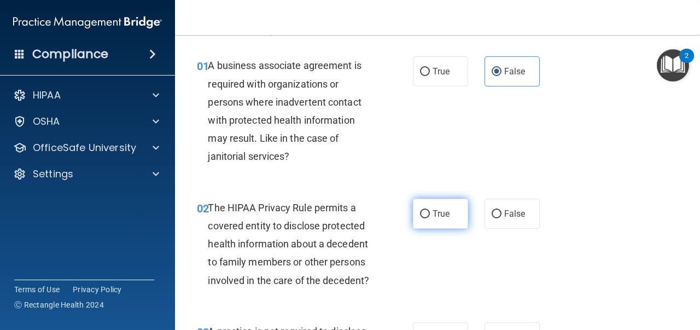
click at [447, 208] on label "True" at bounding box center [440, 214] width 55 height 30
click at [430, 210] on input "True" at bounding box center [425, 214] width 10 height 8
radio input "true"
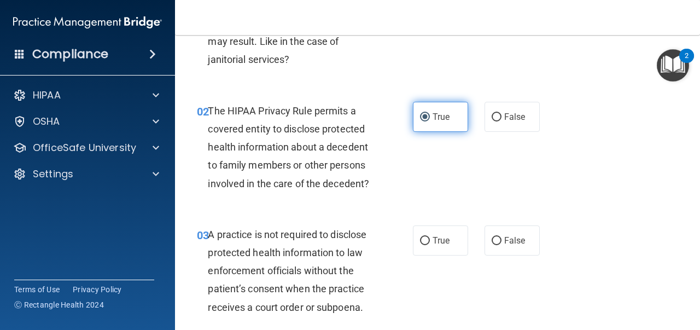
scroll to position [214, 0]
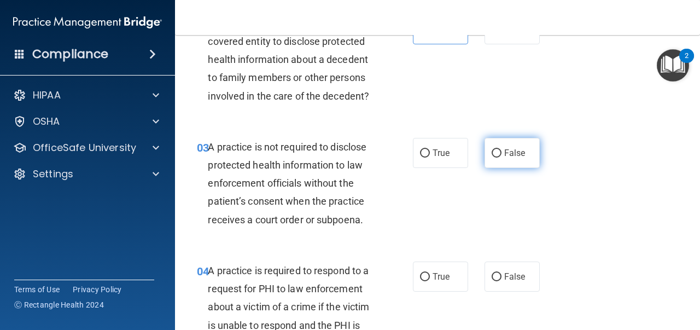
click at [496, 159] on label "False" at bounding box center [512, 153] width 55 height 30
click at [496, 158] on input "False" at bounding box center [497, 153] width 10 height 8
radio input "true"
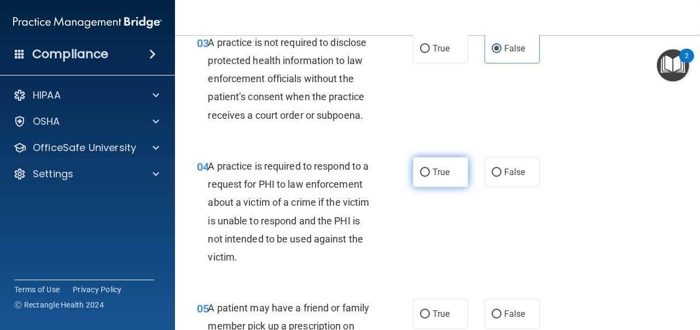
click at [428, 174] on input "True" at bounding box center [425, 172] width 10 height 8
radio input "true"
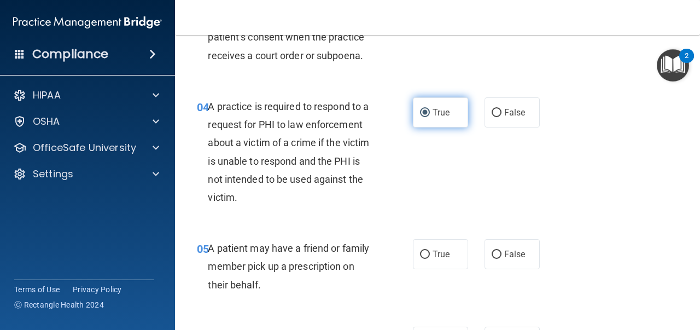
scroll to position [426, 0]
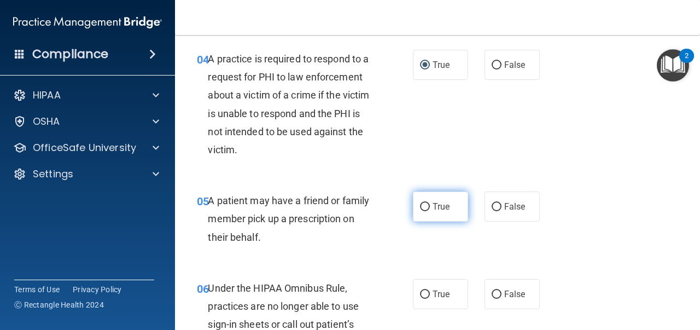
click at [435, 202] on span "True" at bounding box center [441, 206] width 17 height 10
click at [430, 203] on input "True" at bounding box center [425, 207] width 10 height 8
radio input "true"
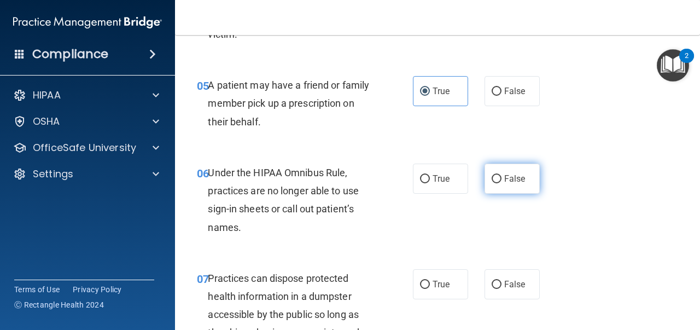
click at [502, 177] on input "False" at bounding box center [497, 179] width 10 height 8
radio input "true"
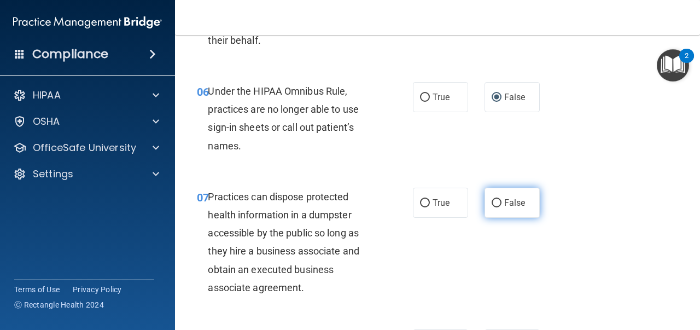
click at [502, 203] on input "False" at bounding box center [497, 203] width 10 height 8
radio input "true"
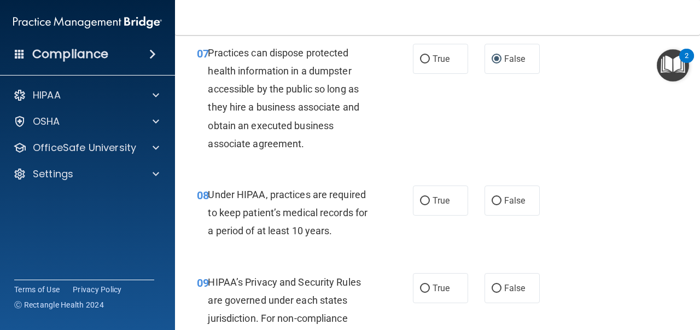
scroll to position [762, 0]
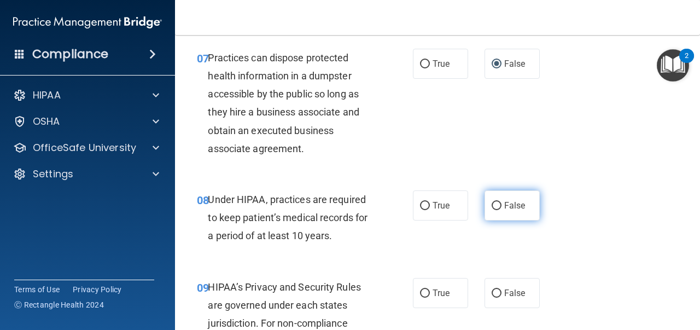
click at [498, 199] on label "False" at bounding box center [512, 205] width 55 height 30
click at [498, 202] on input "False" at bounding box center [497, 206] width 10 height 8
radio input "true"
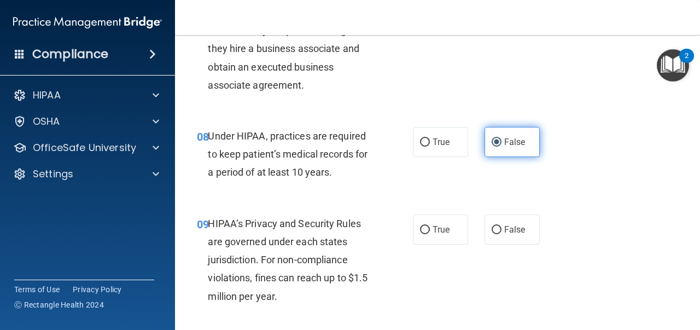
scroll to position [860, 0]
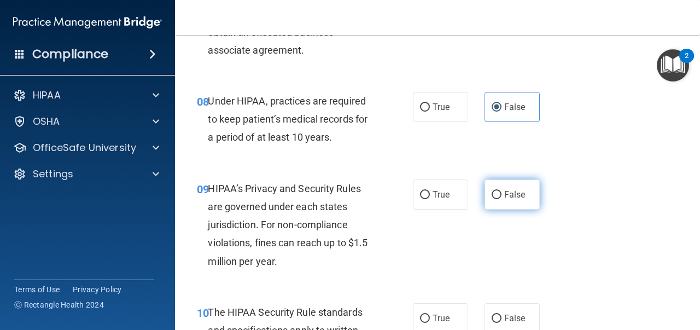
click at [499, 205] on label "False" at bounding box center [512, 194] width 55 height 30
click at [499, 199] on input "False" at bounding box center [497, 195] width 10 height 8
radio input "true"
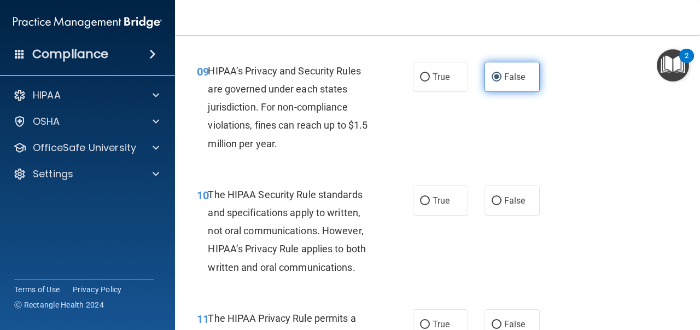
scroll to position [979, 0]
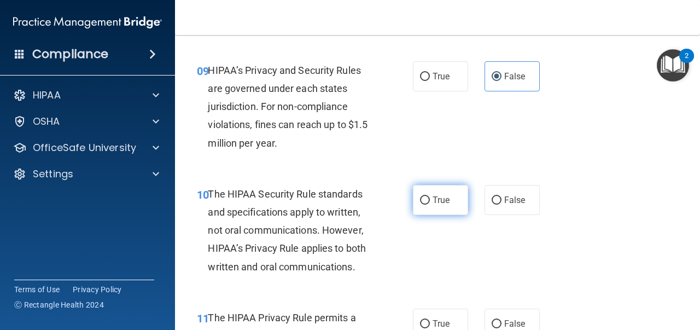
click at [452, 206] on label "True" at bounding box center [440, 200] width 55 height 30
click at [430, 205] on input "True" at bounding box center [425, 200] width 10 height 8
radio input "true"
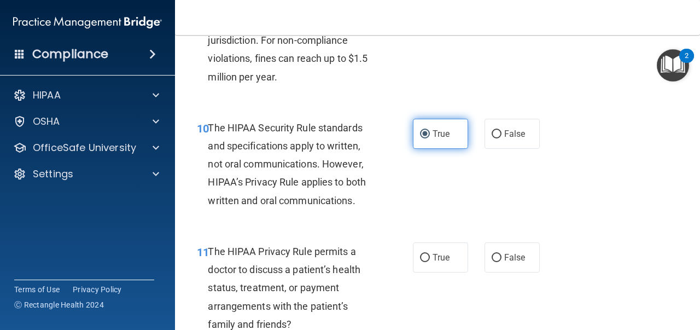
scroll to position [1046, 0]
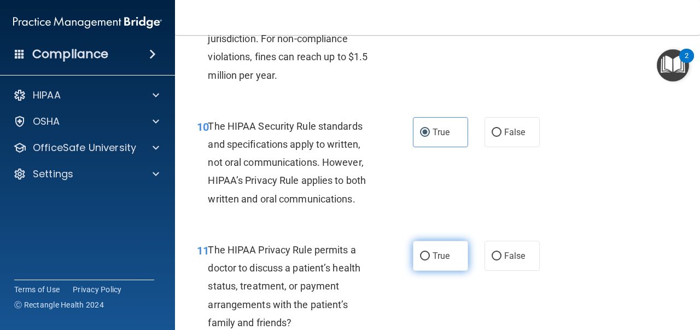
click at [444, 247] on label "True" at bounding box center [440, 256] width 55 height 30
click at [430, 252] on input "True" at bounding box center [425, 256] width 10 height 8
radio input "true"
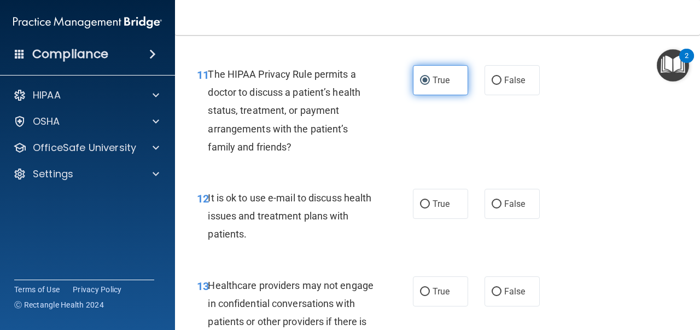
scroll to position [1224, 0]
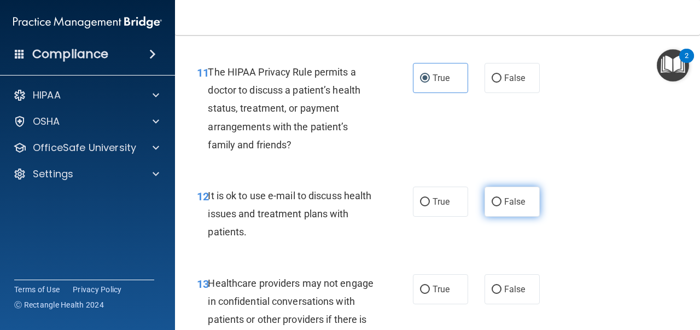
click at [499, 210] on label "False" at bounding box center [512, 202] width 55 height 30
click at [499, 206] on input "False" at bounding box center [497, 202] width 10 height 8
radio input "true"
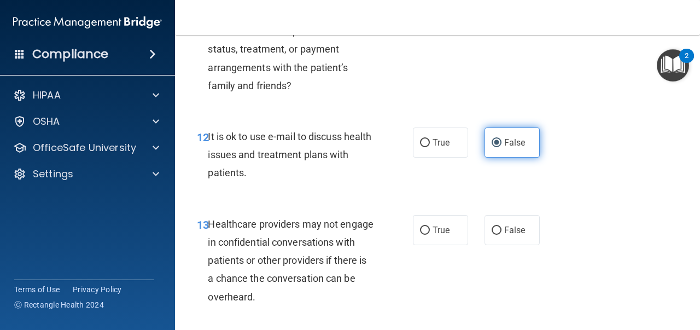
scroll to position [1287, 0]
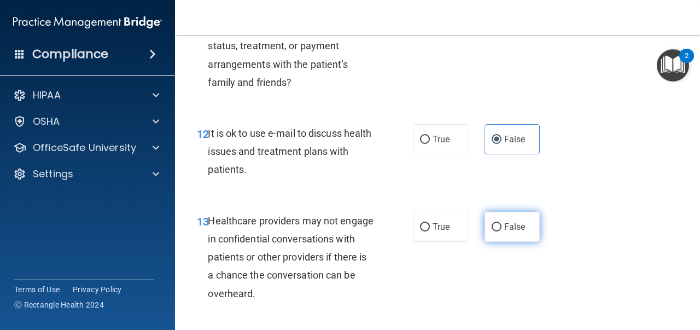
click at [507, 227] on span "False" at bounding box center [514, 227] width 21 height 10
click at [502, 227] on input "False" at bounding box center [497, 227] width 10 height 8
radio input "true"
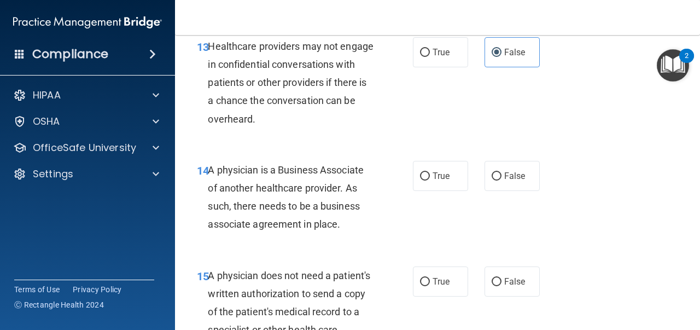
scroll to position [1460, 0]
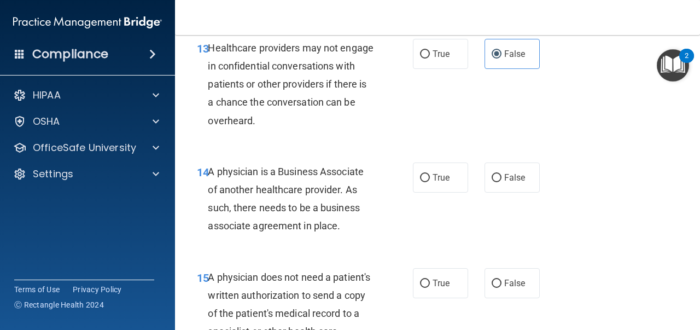
click at [196, 277] on div "15" at bounding box center [198, 278] width 19 height 20
click at [512, 190] on label "False" at bounding box center [512, 177] width 55 height 30
click at [502, 182] on input "False" at bounding box center [497, 178] width 10 height 8
radio input "true"
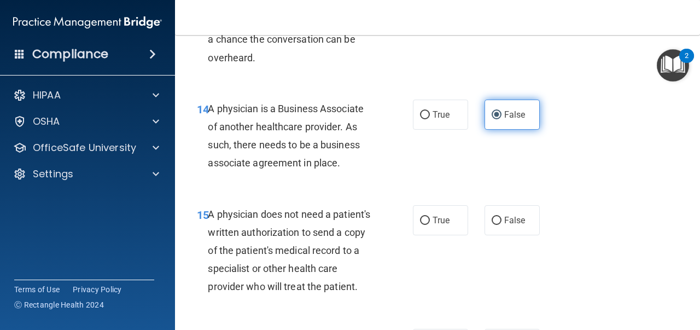
scroll to position [1527, 0]
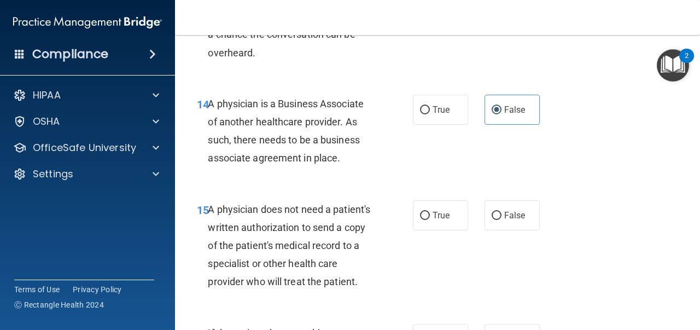
click at [446, 232] on div "15 A physician does not need a patient's written authorization to send a copy o…" at bounding box center [438, 249] width 498 height 124
click at [446, 219] on span "True" at bounding box center [441, 215] width 17 height 10
click at [430, 219] on input "True" at bounding box center [425, 216] width 10 height 8
radio input "true"
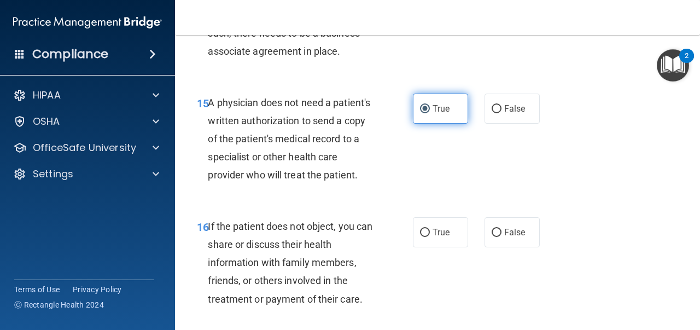
scroll to position [1638, 0]
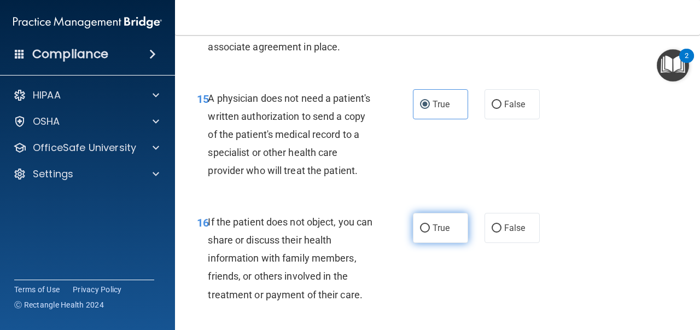
click at [445, 224] on span "True" at bounding box center [441, 228] width 17 height 10
click at [430, 224] on input "True" at bounding box center [425, 228] width 10 height 8
radio input "true"
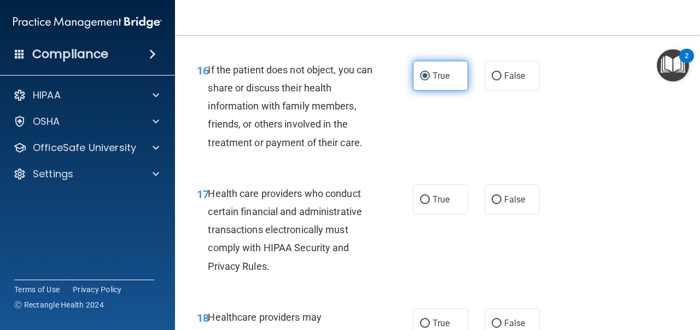
scroll to position [1796, 0]
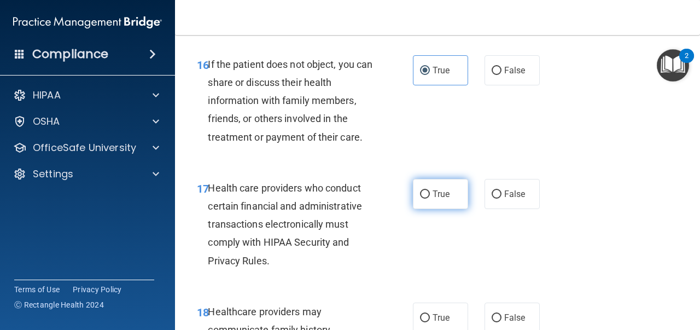
click at [435, 196] on span "True" at bounding box center [441, 194] width 17 height 10
click at [430, 196] on input "True" at bounding box center [425, 194] width 10 height 8
radio input "true"
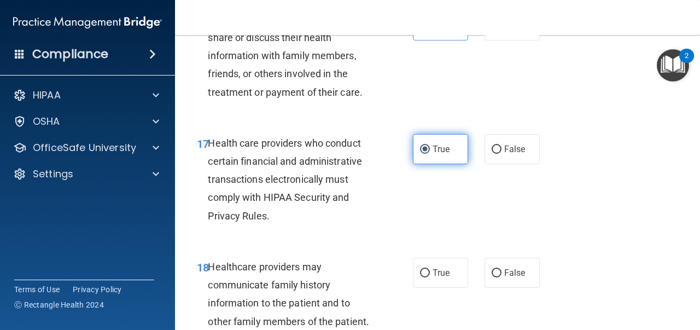
scroll to position [1905, 0]
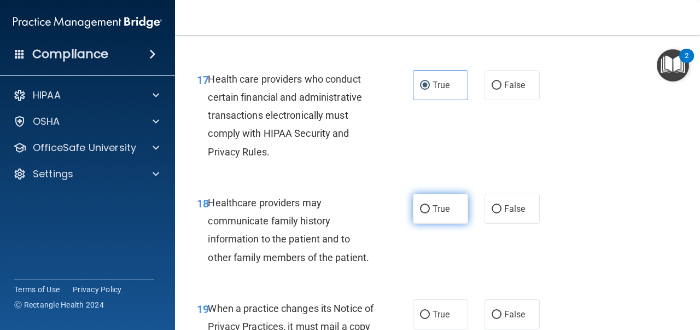
click at [436, 197] on label "True" at bounding box center [440, 209] width 55 height 30
click at [430, 205] on input "True" at bounding box center [425, 209] width 10 height 8
radio input "true"
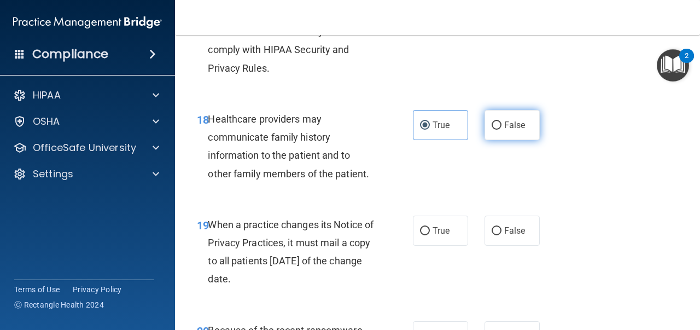
scroll to position [1993, 0]
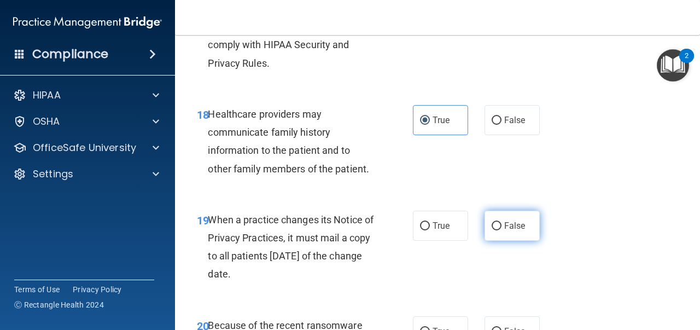
click at [498, 220] on label "False" at bounding box center [512, 226] width 55 height 30
click at [498, 222] on input "False" at bounding box center [497, 226] width 10 height 8
radio input "true"
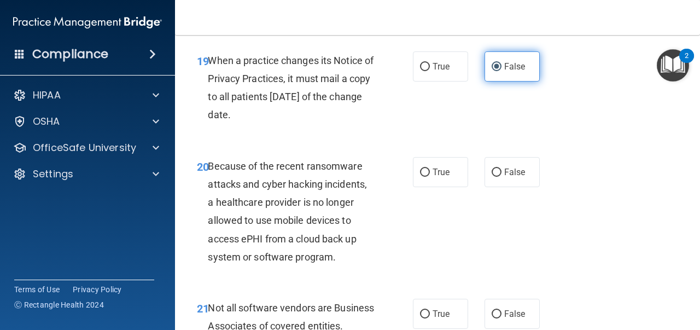
scroll to position [2154, 0]
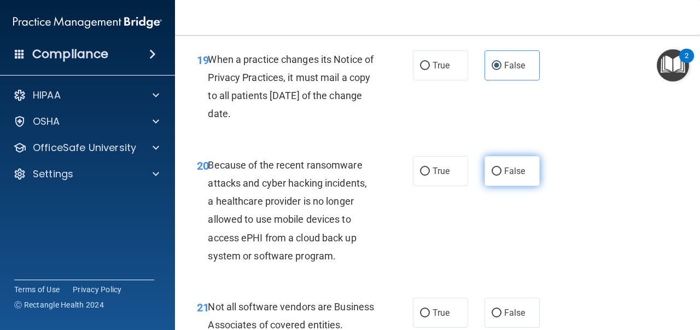
click at [511, 178] on label "False" at bounding box center [512, 171] width 55 height 30
click at [502, 176] on input "False" at bounding box center [497, 171] width 10 height 8
radio input "true"
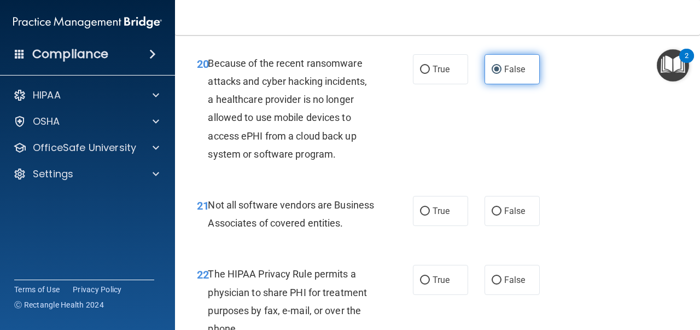
scroll to position [2265, 0]
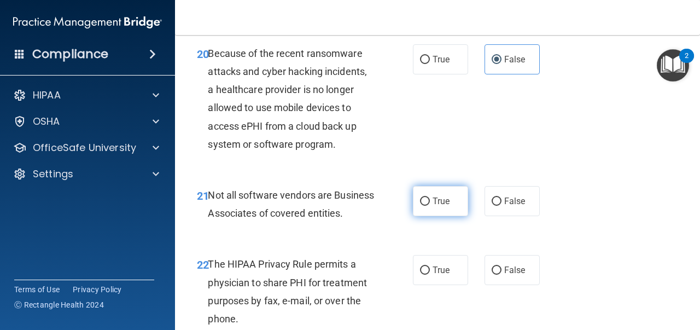
click at [458, 199] on label "True" at bounding box center [440, 201] width 55 height 30
click at [430, 199] on input "True" at bounding box center [425, 201] width 10 height 8
radio input "true"
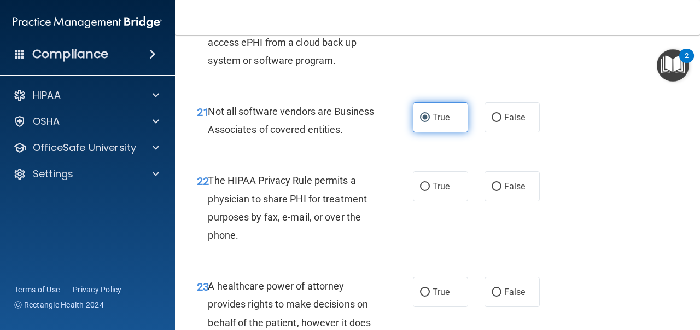
scroll to position [2352, 0]
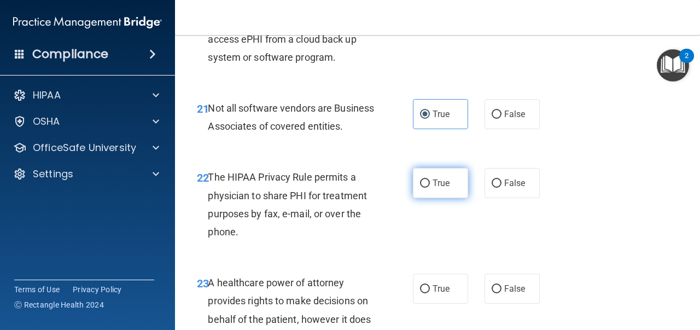
click at [458, 198] on label "True" at bounding box center [440, 183] width 55 height 30
click at [430, 188] on input "True" at bounding box center [425, 183] width 10 height 8
radio input "true"
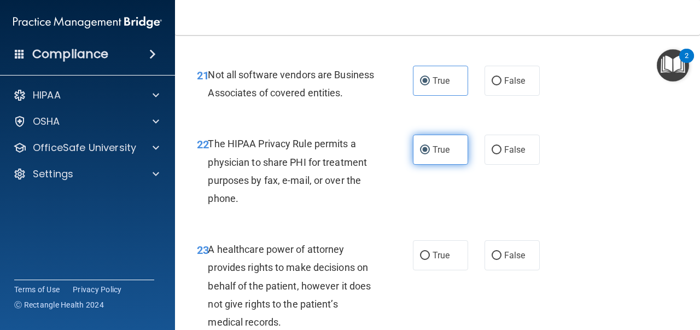
scroll to position [2386, 0]
click at [543, 270] on div "True False" at bounding box center [479, 255] width 133 height 30
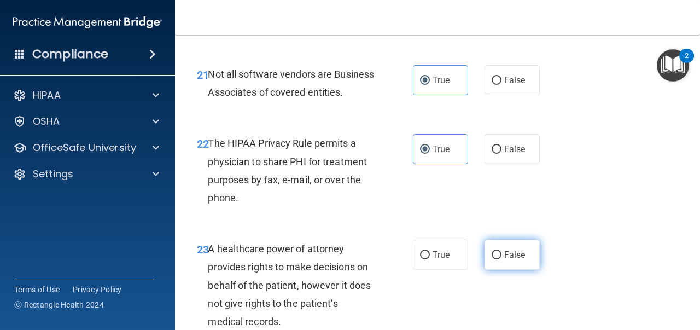
click at [528, 270] on label "False" at bounding box center [512, 255] width 55 height 30
click at [502, 259] on input "False" at bounding box center [497, 255] width 10 height 8
radio input "true"
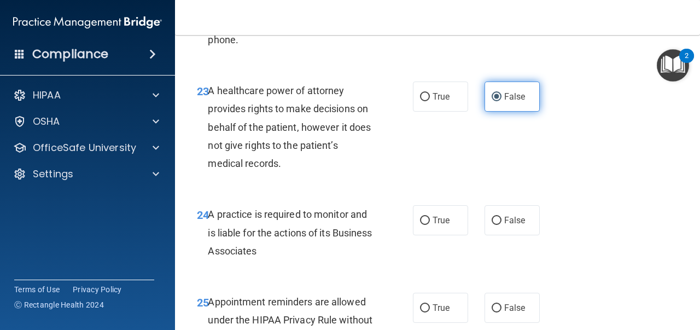
scroll to position [2587, 0]
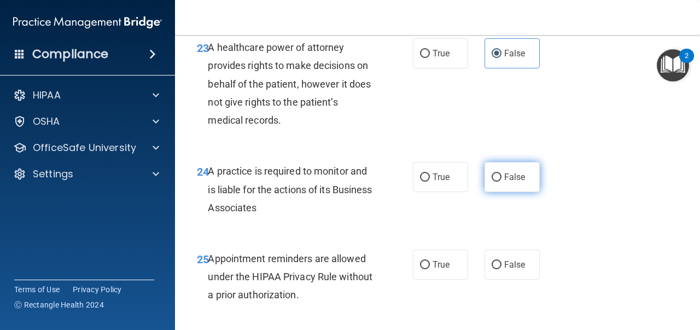
click at [539, 192] on label "False" at bounding box center [512, 177] width 55 height 30
click at [502, 182] on input "False" at bounding box center [497, 177] width 10 height 8
radio input "true"
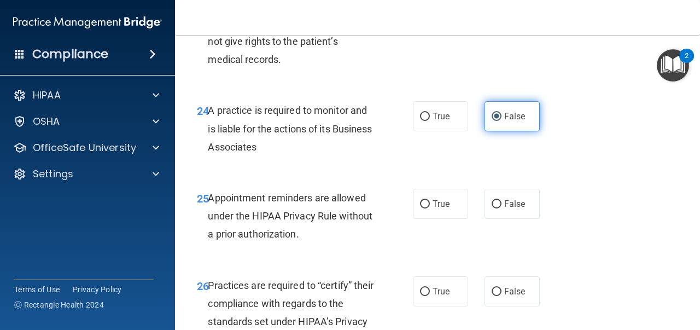
scroll to position [2650, 0]
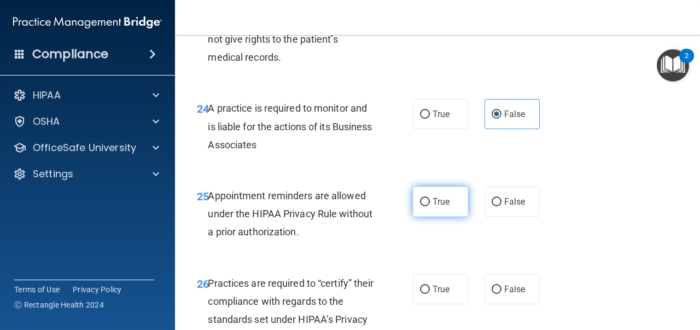
click at [460, 217] on label "True" at bounding box center [440, 202] width 55 height 30
click at [430, 206] on input "True" at bounding box center [425, 202] width 10 height 8
radio input "true"
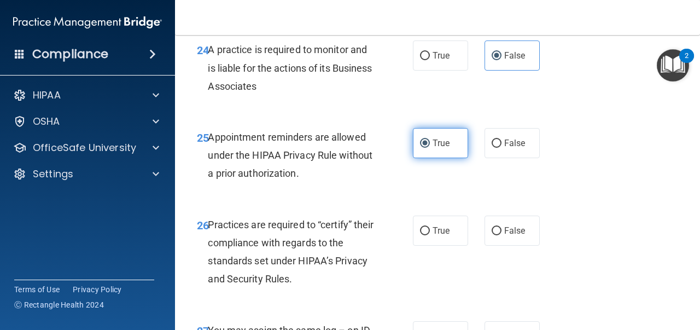
scroll to position [2715, 0]
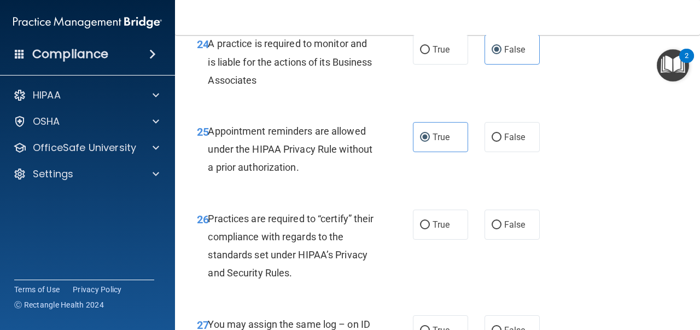
click at [503, 228] on div "26 Practices are required to “certify” their compliance with regards to the sta…" at bounding box center [438, 249] width 498 height 106
click at [503, 237] on label "False" at bounding box center [512, 225] width 55 height 30
click at [502, 229] on input "False" at bounding box center [497, 225] width 10 height 8
radio input "true"
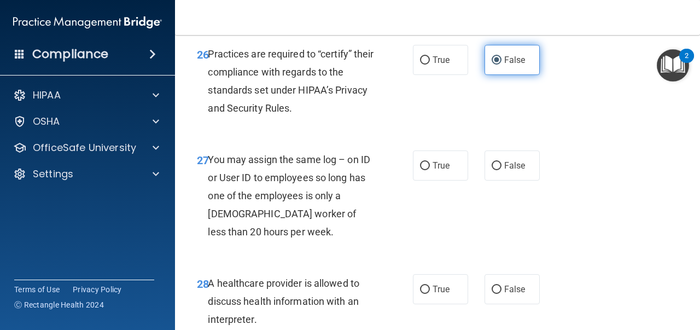
scroll to position [2920, 0]
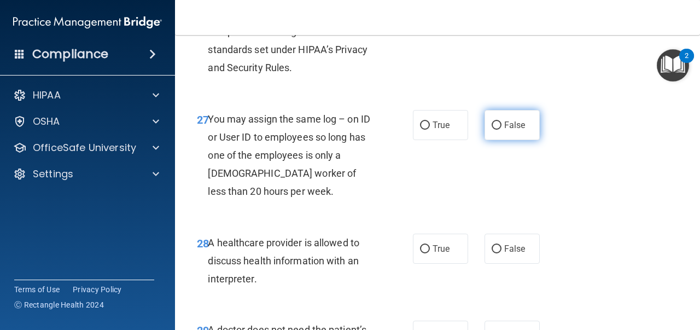
click at [503, 140] on label "False" at bounding box center [512, 125] width 55 height 30
click at [502, 130] on input "False" at bounding box center [497, 125] width 10 height 8
radio input "true"
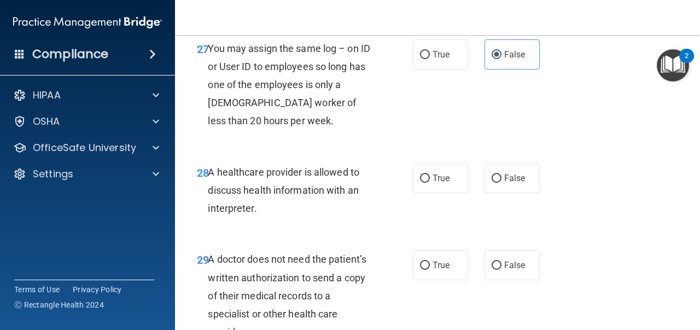
scroll to position [2993, 0]
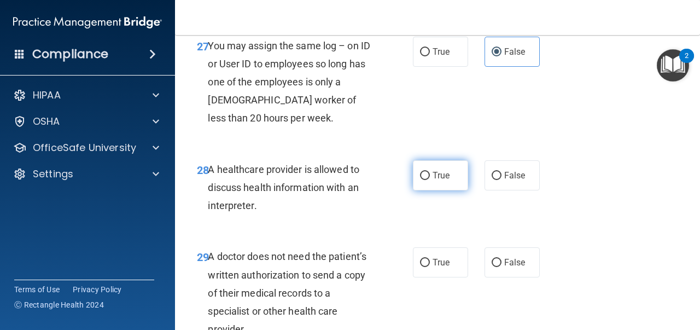
click at [450, 190] on label "True" at bounding box center [440, 175] width 55 height 30
click at [430, 180] on input "True" at bounding box center [425, 176] width 10 height 8
radio input "true"
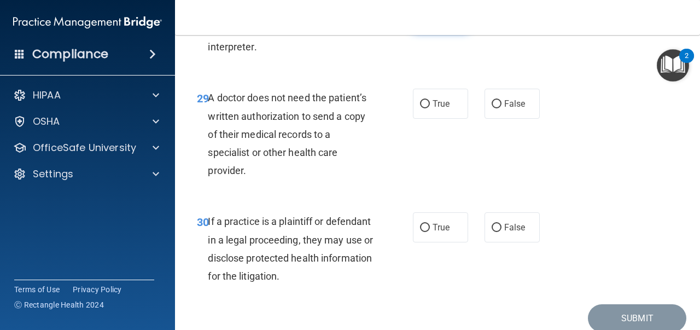
scroll to position [3161, 0]
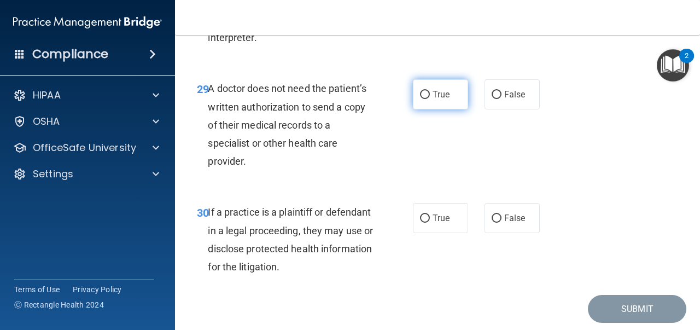
click at [449, 109] on label "True" at bounding box center [440, 94] width 55 height 30
click at [430, 99] on input "True" at bounding box center [425, 95] width 10 height 8
radio input "true"
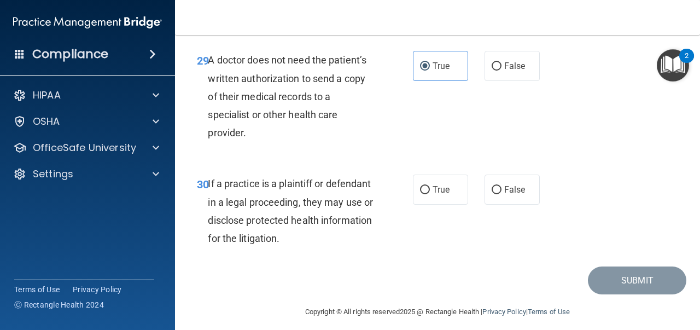
scroll to position [3195, 0]
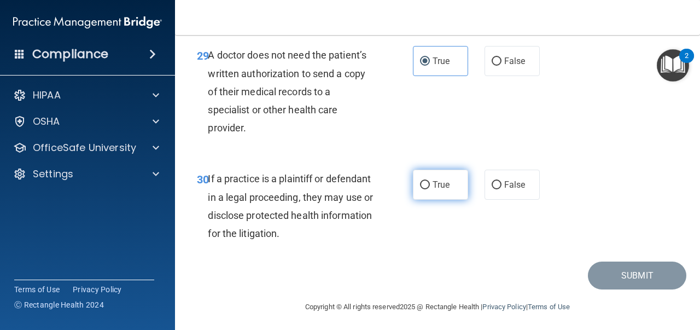
click at [440, 199] on label "True" at bounding box center [440, 185] width 55 height 30
click at [430, 189] on input "True" at bounding box center [425, 185] width 10 height 8
radio input "true"
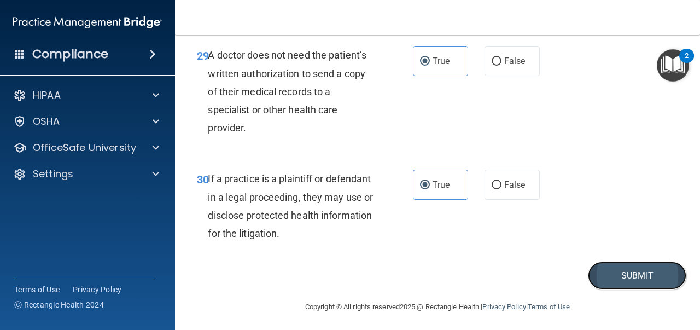
click at [617, 288] on button "Submit" at bounding box center [637, 275] width 98 height 28
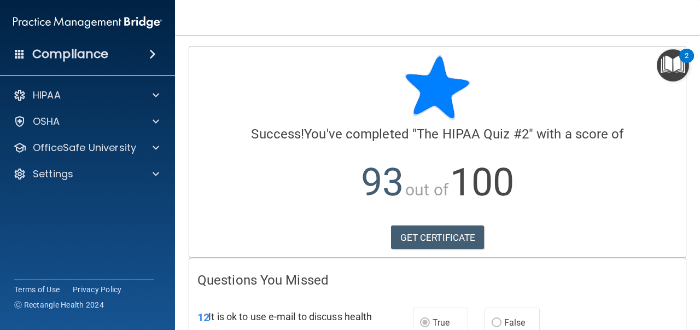
click at [668, 67] on img "Open Resource Center, 2 new notifications" at bounding box center [673, 65] width 32 height 32
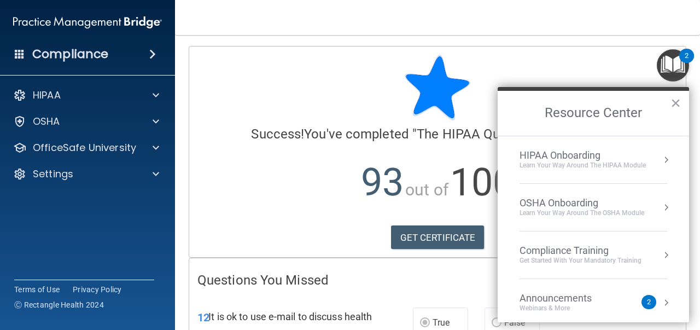
click at [570, 156] on div "HIPAA Onboarding" at bounding box center [583, 155] width 126 height 12
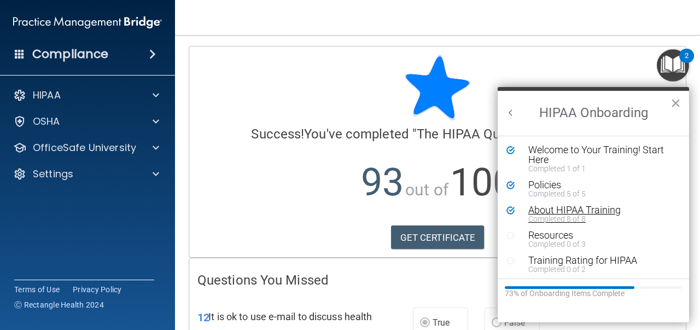
click at [564, 216] on div "Completed 8 of 8" at bounding box center [601, 219] width 147 height 8
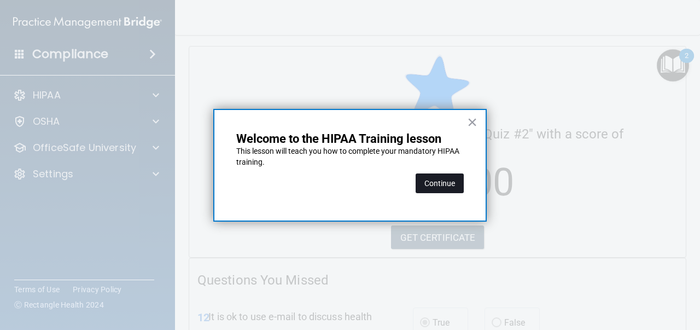
click at [454, 184] on button "Continue" at bounding box center [440, 183] width 48 height 20
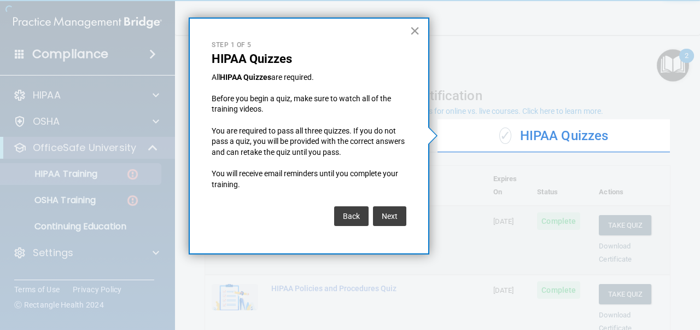
click at [410, 28] on button "×" at bounding box center [415, 31] width 10 height 18
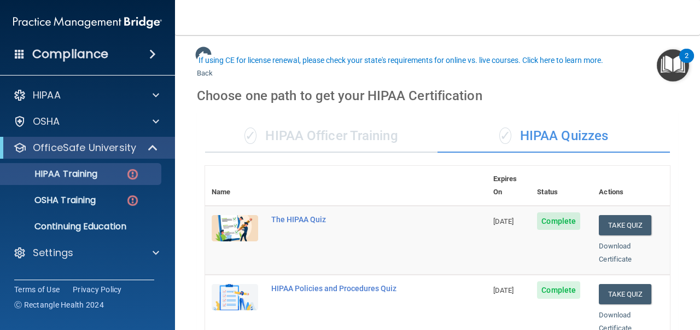
scroll to position [252, 0]
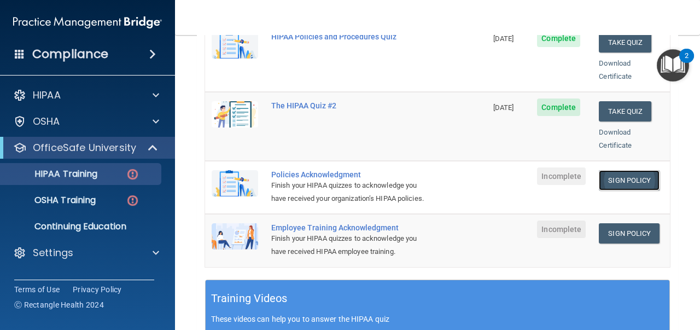
click at [630, 171] on link "Sign Policy" at bounding box center [629, 180] width 61 height 20
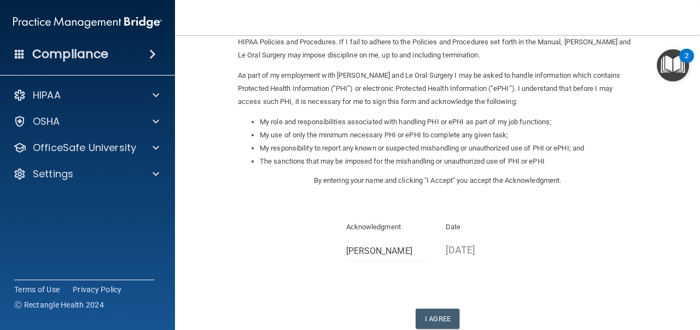
scroll to position [172, 0]
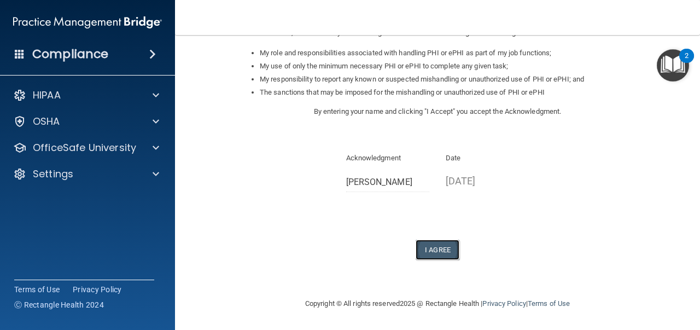
click at [440, 247] on button "I Agree" at bounding box center [438, 250] width 44 height 20
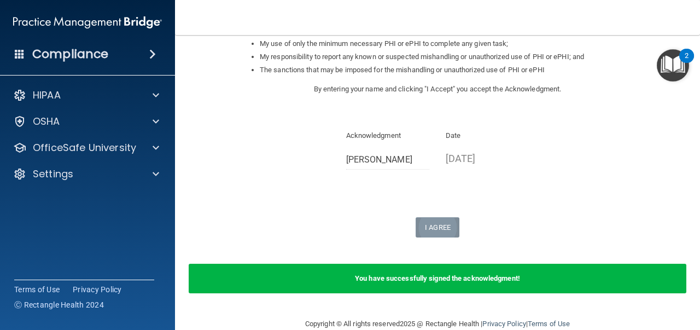
scroll to position [215, 0]
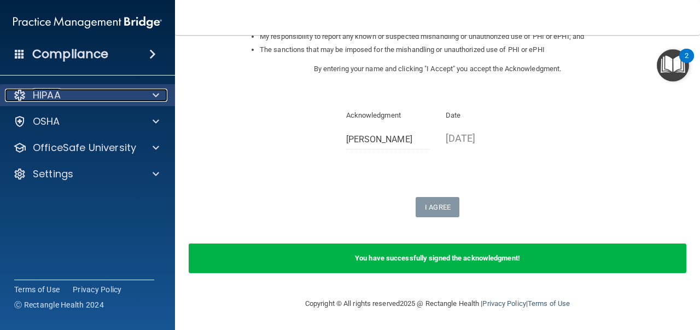
click at [154, 98] on span at bounding box center [156, 95] width 7 height 13
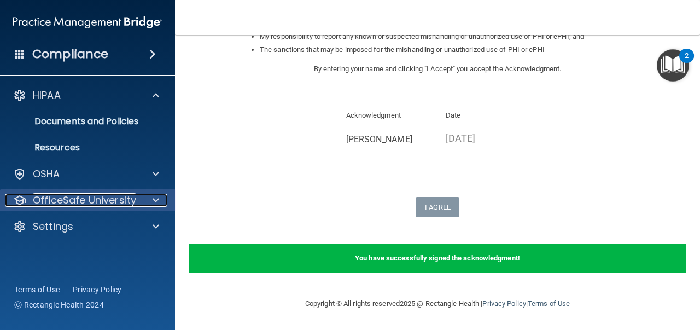
click at [159, 202] on span at bounding box center [156, 200] width 7 height 13
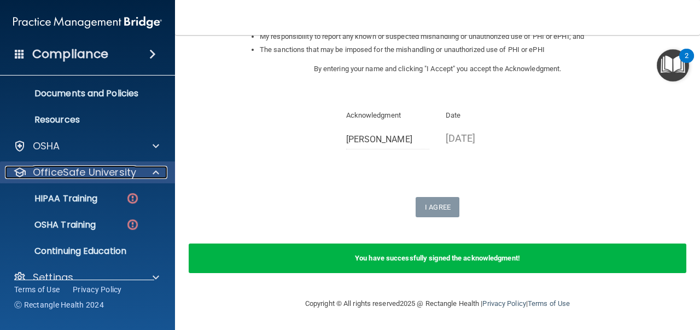
scroll to position [42, 0]
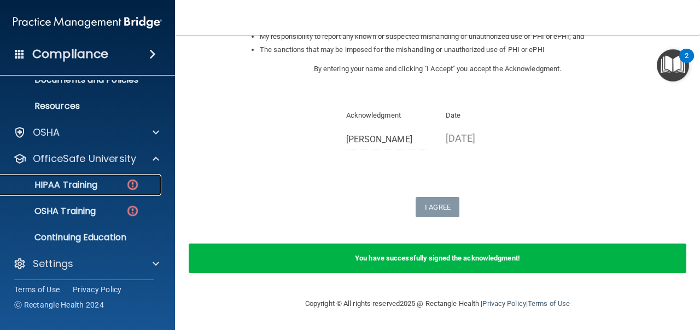
click at [104, 178] on link "HIPAA Training" at bounding box center [75, 185] width 172 height 22
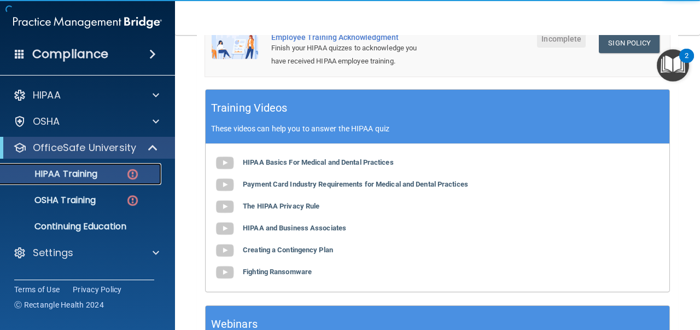
scroll to position [342, 0]
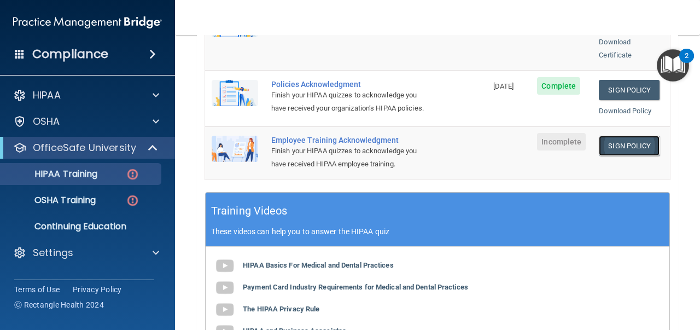
click at [626, 144] on link "Sign Policy" at bounding box center [629, 146] width 61 height 20
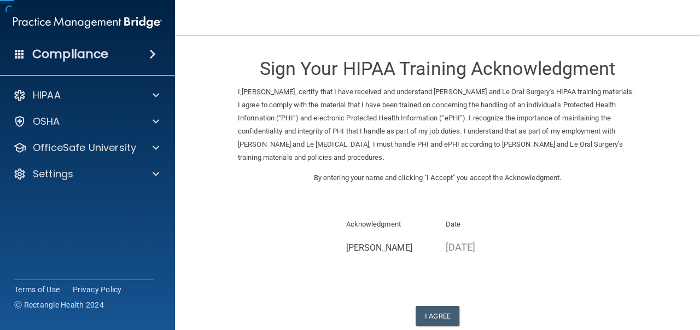
scroll to position [42, 0]
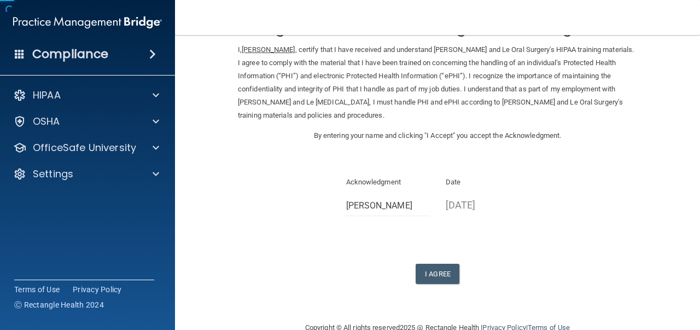
click at [439, 264] on button "I Agree" at bounding box center [438, 274] width 44 height 20
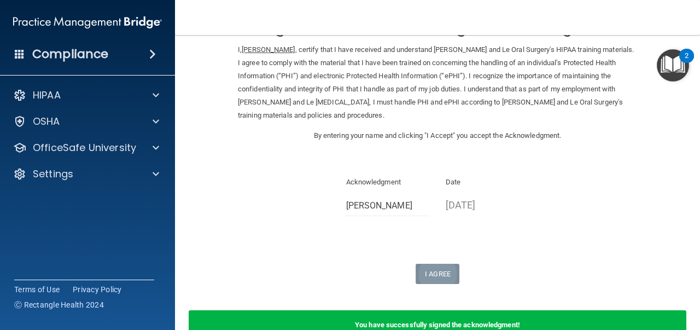
scroll to position [96, 0]
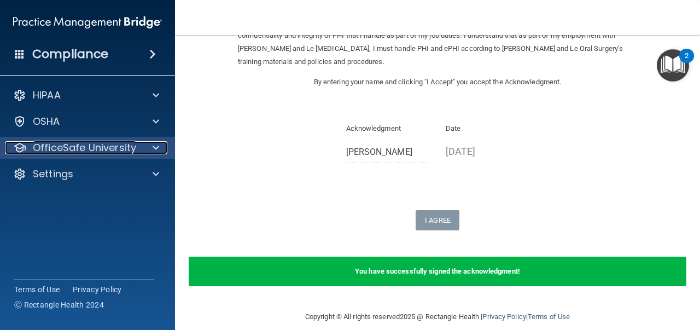
click at [115, 149] on p "OfficeSafe University" at bounding box center [84, 147] width 103 height 13
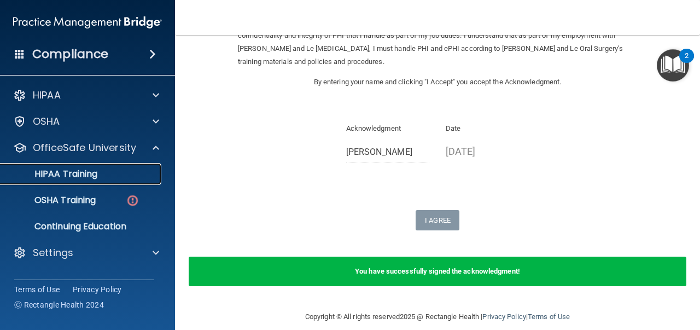
click at [82, 175] on p "HIPAA Training" at bounding box center [52, 173] width 90 height 11
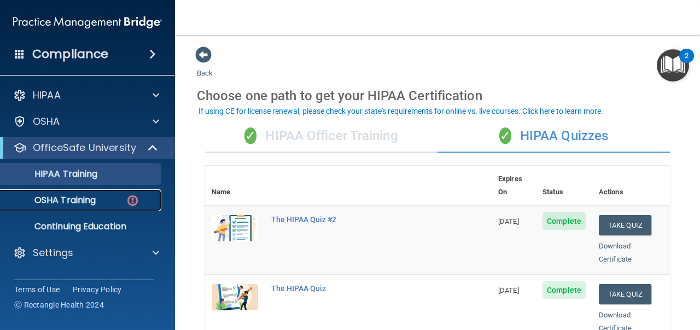
click at [120, 197] on div "OSHA Training" at bounding box center [81, 200] width 149 height 11
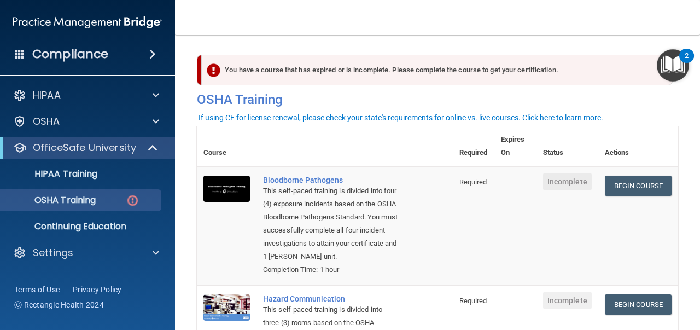
click at [393, 65] on div "You have a course that has expired or is incomplete. Please complete the course…" at bounding box center [437, 70] width 472 height 31
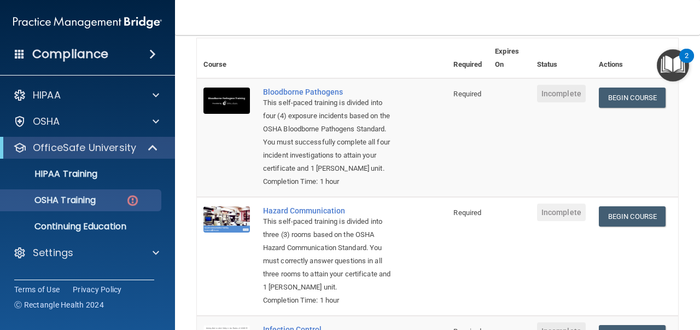
scroll to position [80, 0]
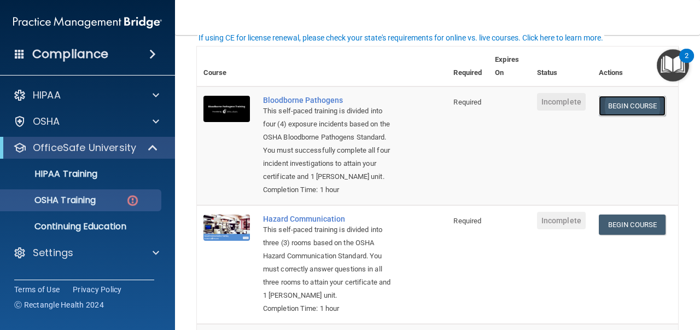
click at [612, 103] on link "Begin Course" at bounding box center [632, 106] width 67 height 20
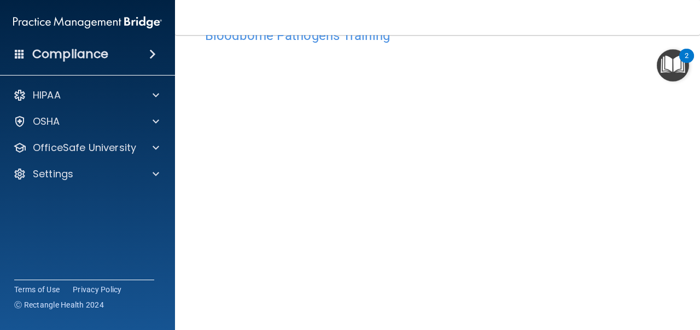
scroll to position [36, 0]
click at [596, 44] on div "Bloodborne Pathogens Training" at bounding box center [437, 34] width 481 height 27
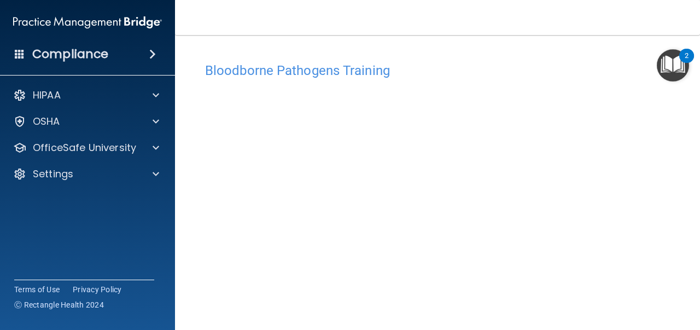
click at [631, 32] on nav "Toggle navigation [PERSON_NAME] [EMAIL_ADDRESS][DOMAIN_NAME] Manage My Enterpri…" at bounding box center [437, 17] width 525 height 35
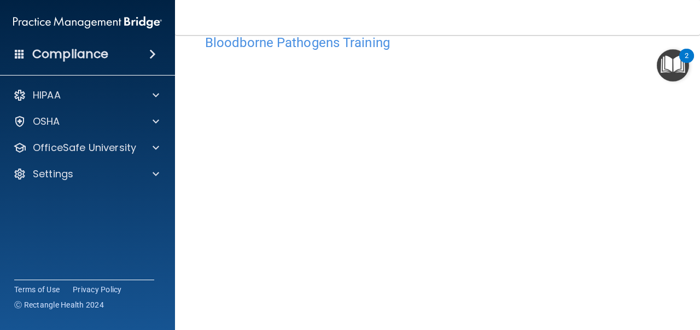
scroll to position [54, 0]
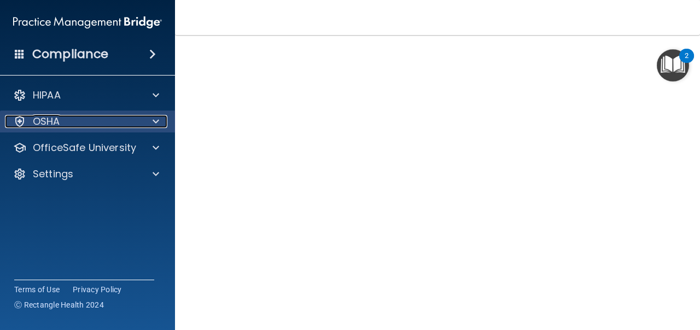
click at [129, 123] on div "OSHA" at bounding box center [73, 121] width 136 height 13
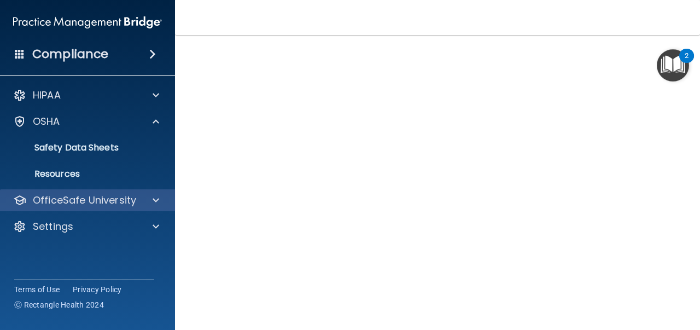
click at [142, 208] on div "OfficeSafe University" at bounding box center [88, 200] width 176 height 22
click at [155, 205] on span at bounding box center [156, 200] width 7 height 13
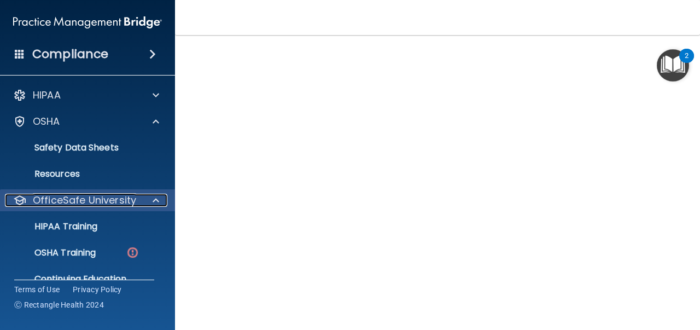
scroll to position [44, 0]
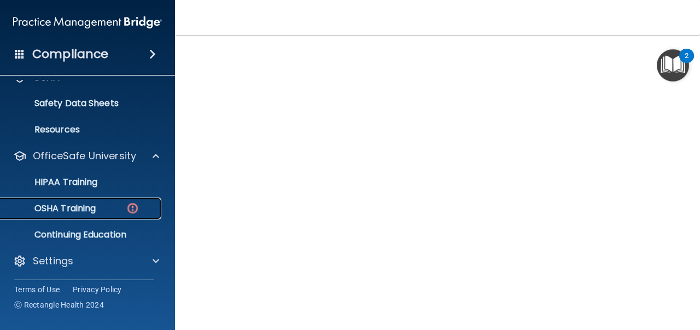
click at [85, 205] on p "OSHA Training" at bounding box center [51, 208] width 89 height 11
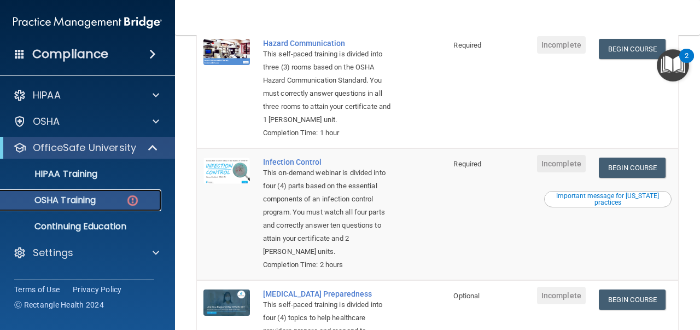
scroll to position [252, 0]
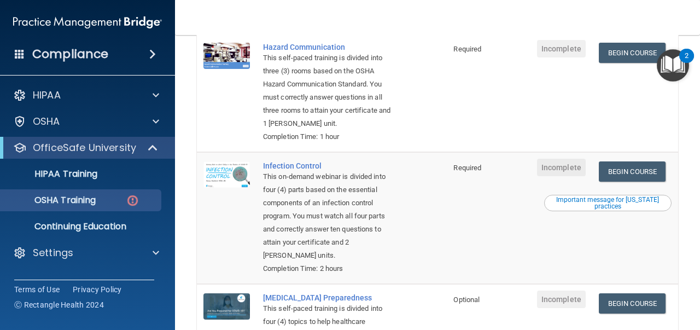
click at [676, 1] on div "[PERSON_NAME] [EMAIL_ADDRESS][DOMAIN_NAME] Manage My Enterprise [PERSON_NAME] a…" at bounding box center [547, 0] width 306 height 1
